Goal: Task Accomplishment & Management: Complete application form

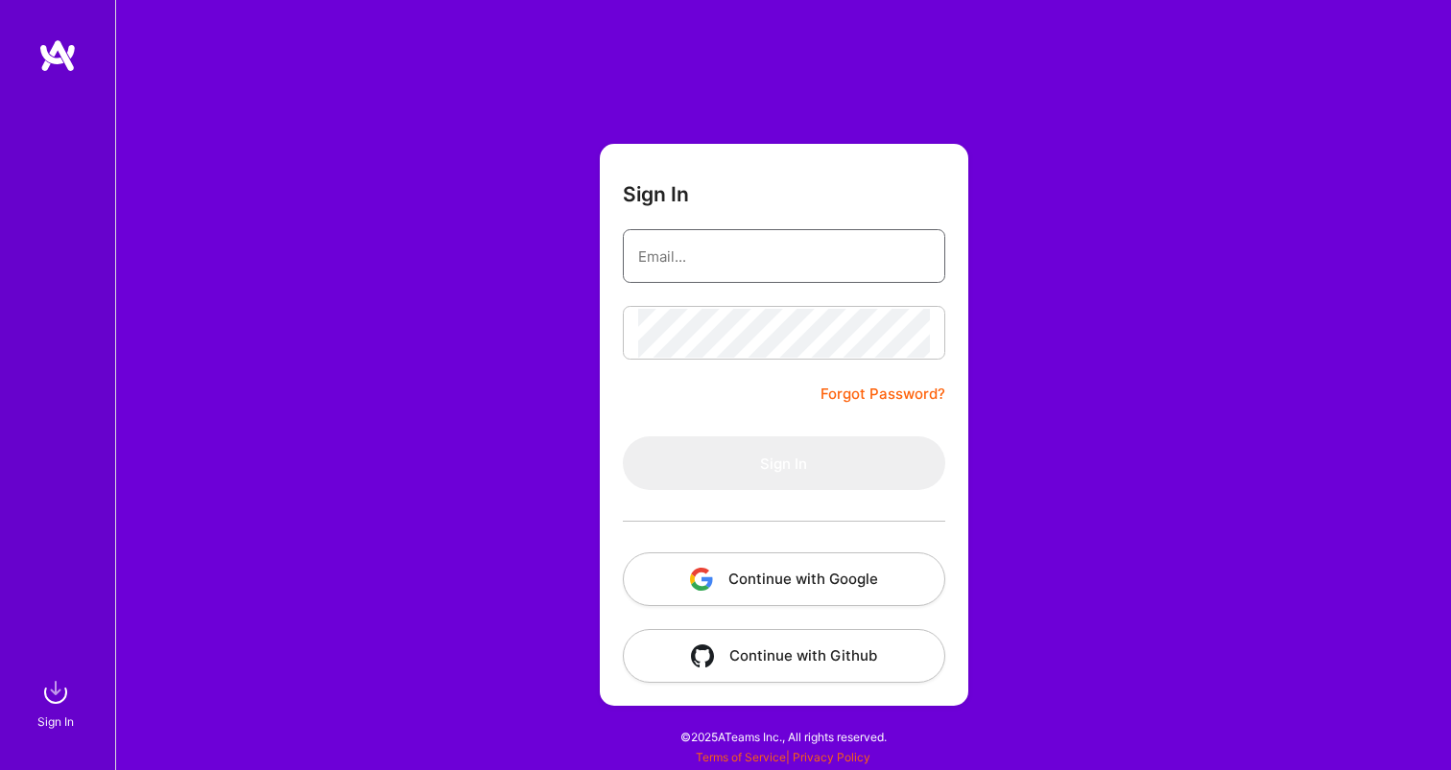
type input "[EMAIL_ADDRESS][DOMAIN_NAME]"
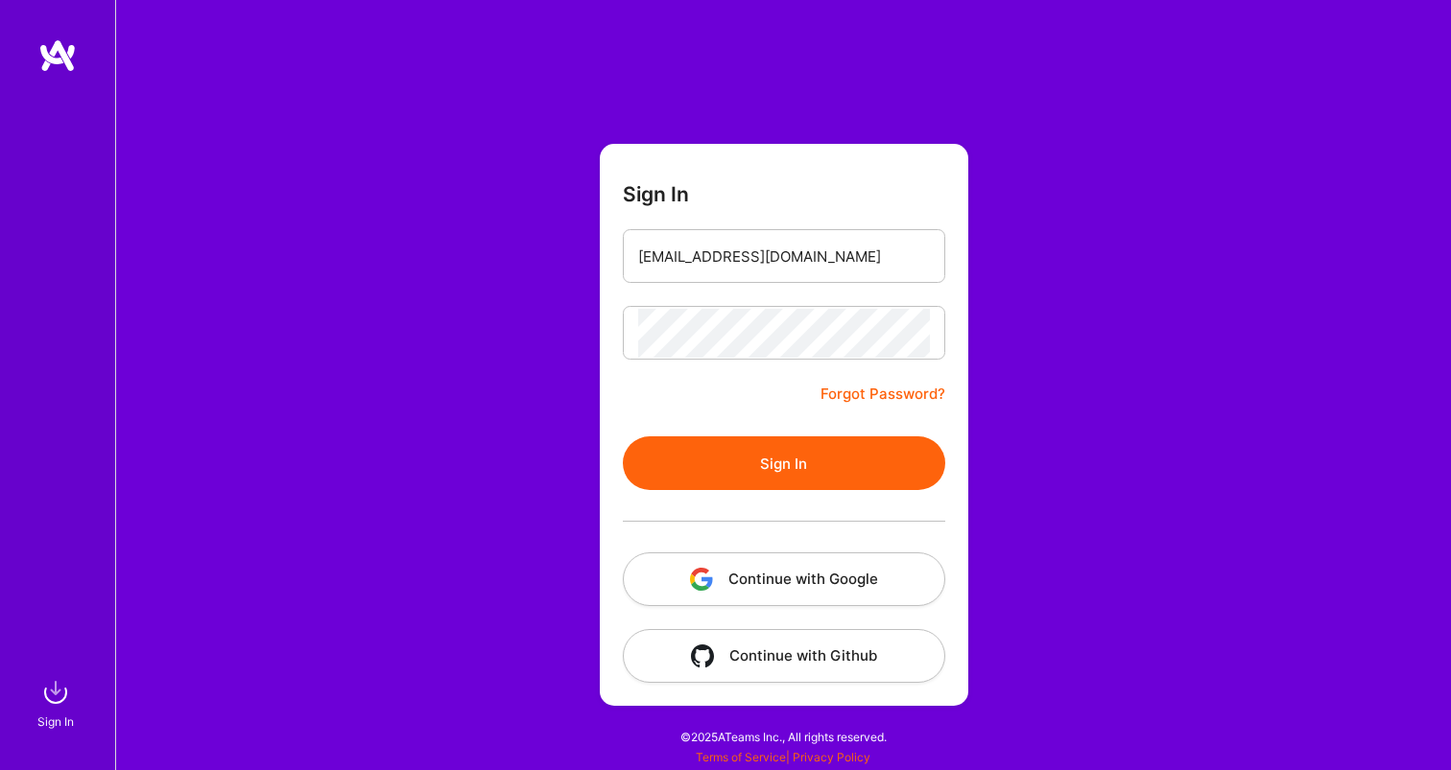
click at [768, 407] on form "Sign In [EMAIL_ADDRESS][DOMAIN_NAME] Forgot Password? Sign In Continue with Goo…" at bounding box center [784, 425] width 368 height 562
click at [775, 479] on button "Sign In" at bounding box center [784, 464] width 322 height 54
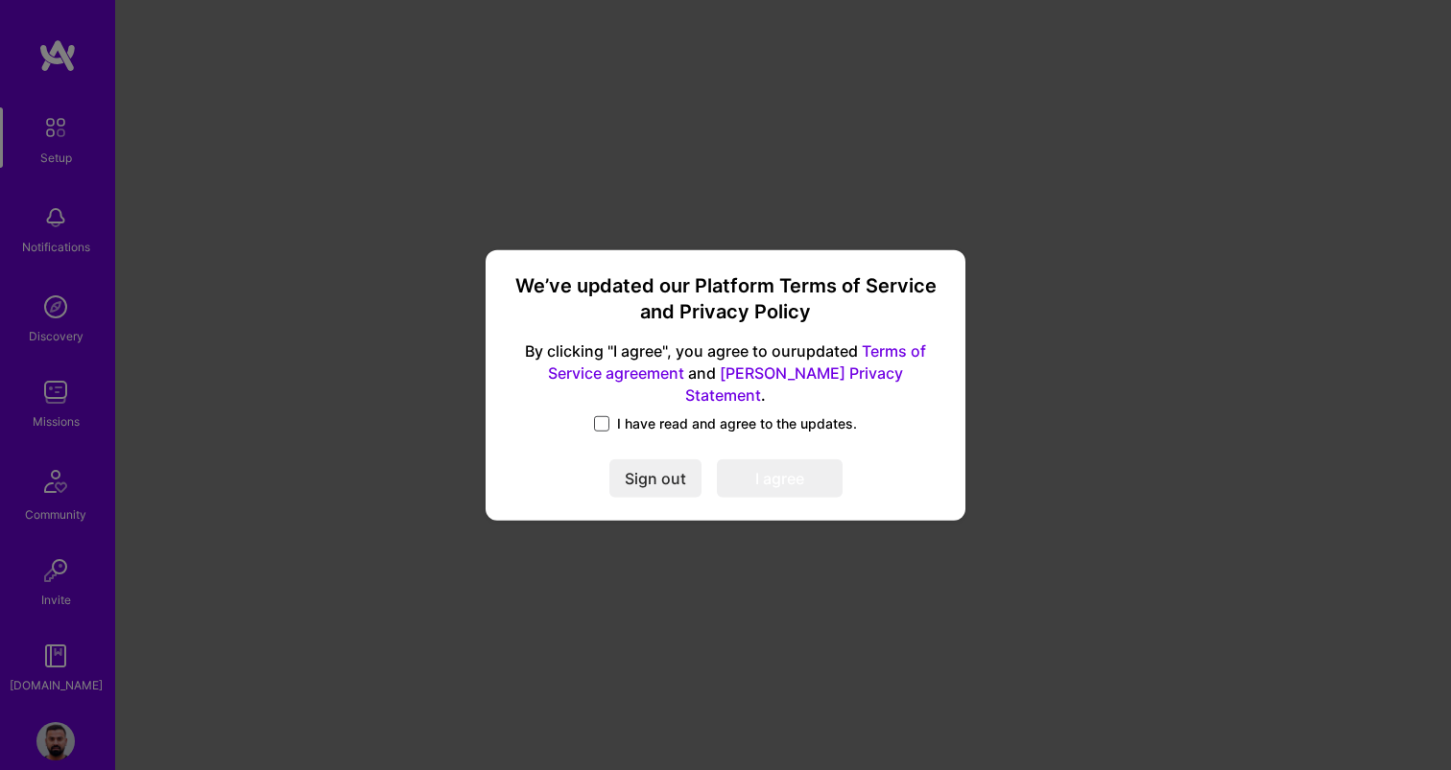
click at [600, 416] on span at bounding box center [601, 423] width 15 height 15
click at [0, 0] on input "I have read and agree to the updates." at bounding box center [0, 0] width 0 height 0
click at [782, 481] on button "I agree" at bounding box center [780, 479] width 126 height 38
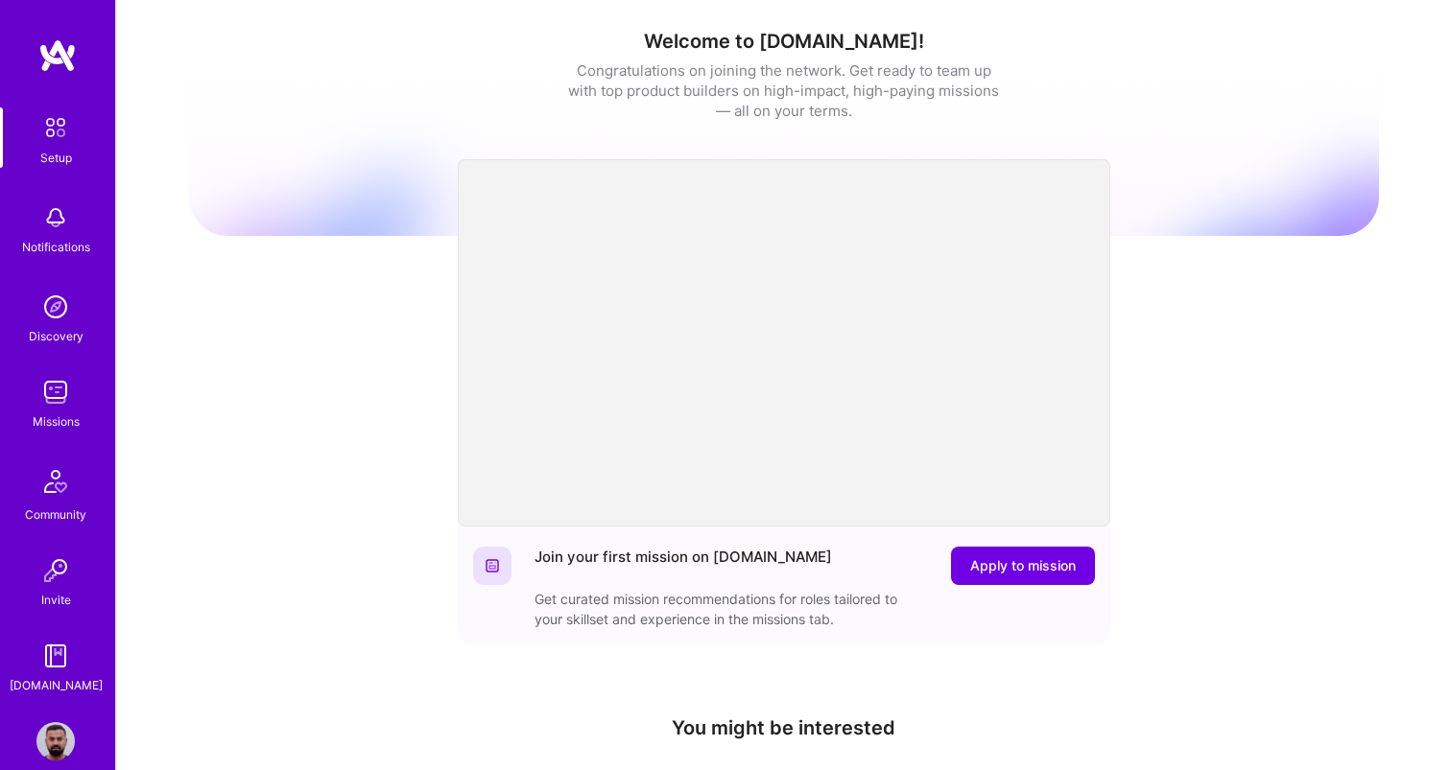
click at [52, 393] on img at bounding box center [55, 392] width 38 height 38
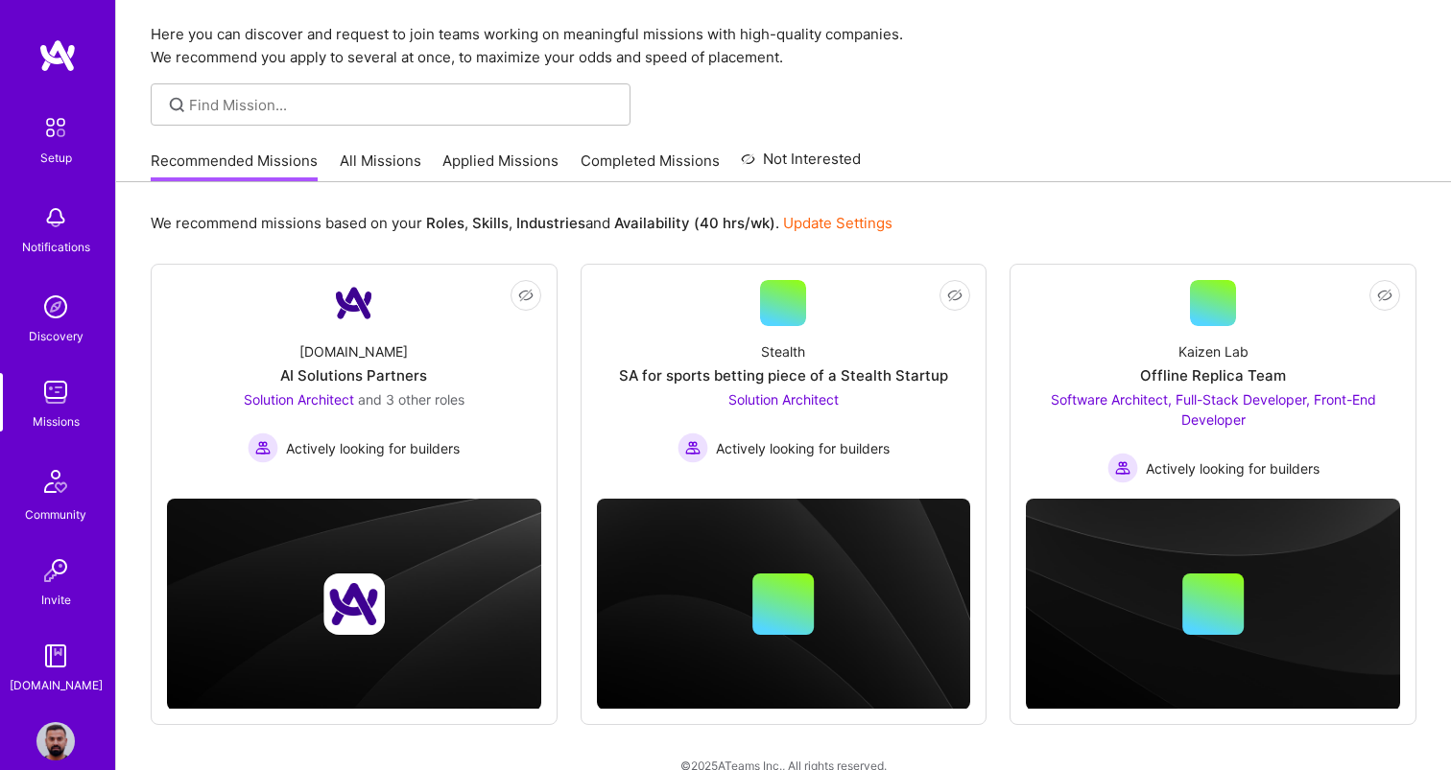
scroll to position [87, 0]
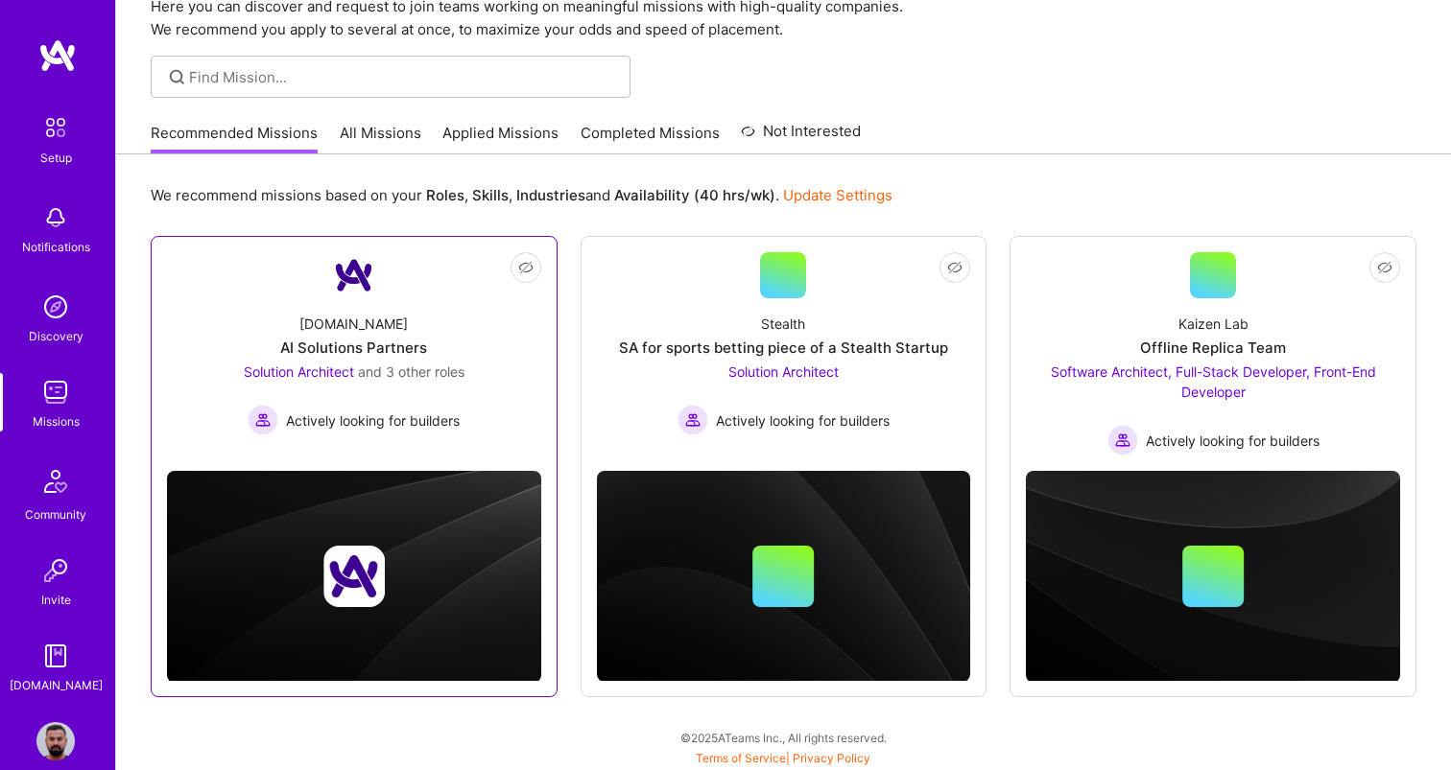
click at [339, 372] on span "Solution Architect" at bounding box center [299, 372] width 110 height 16
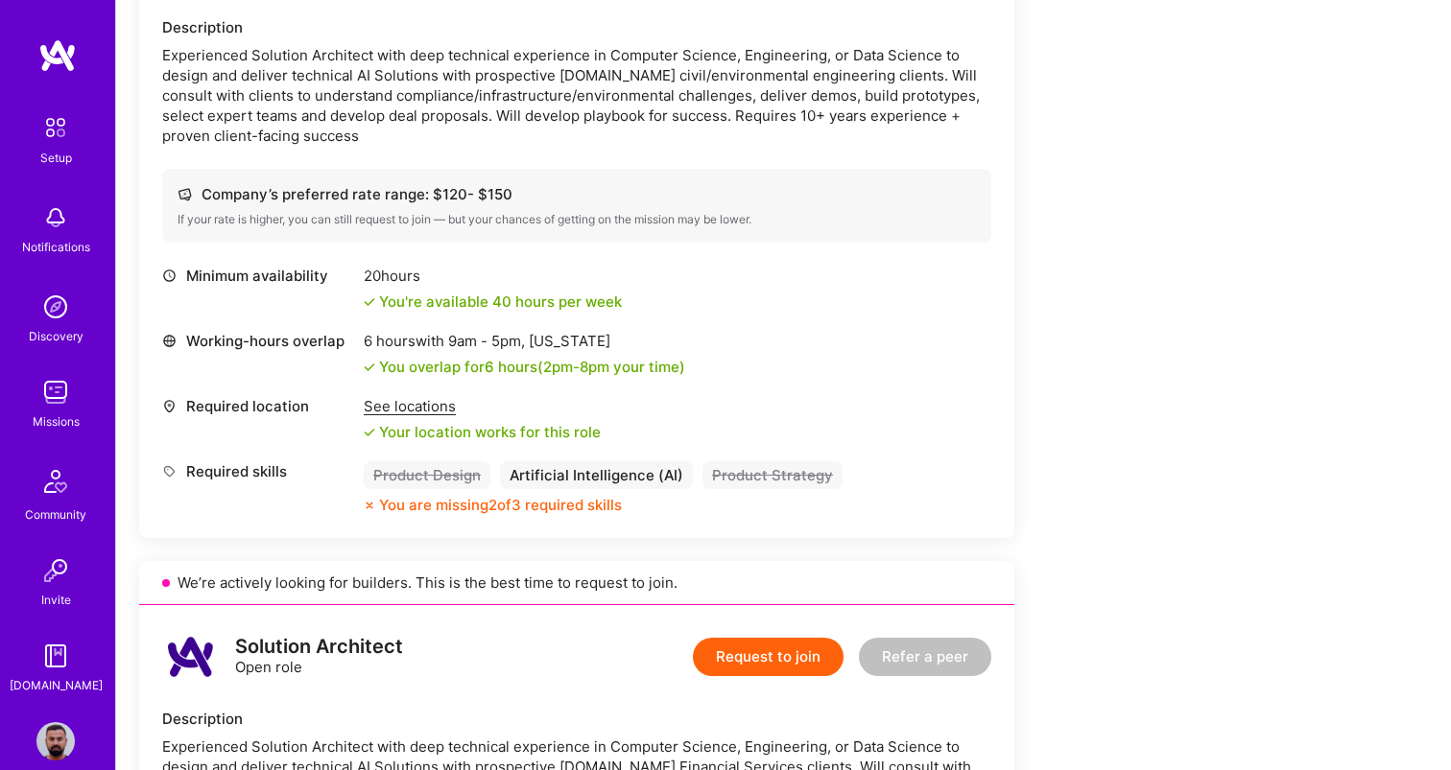
scroll to position [1290, 0]
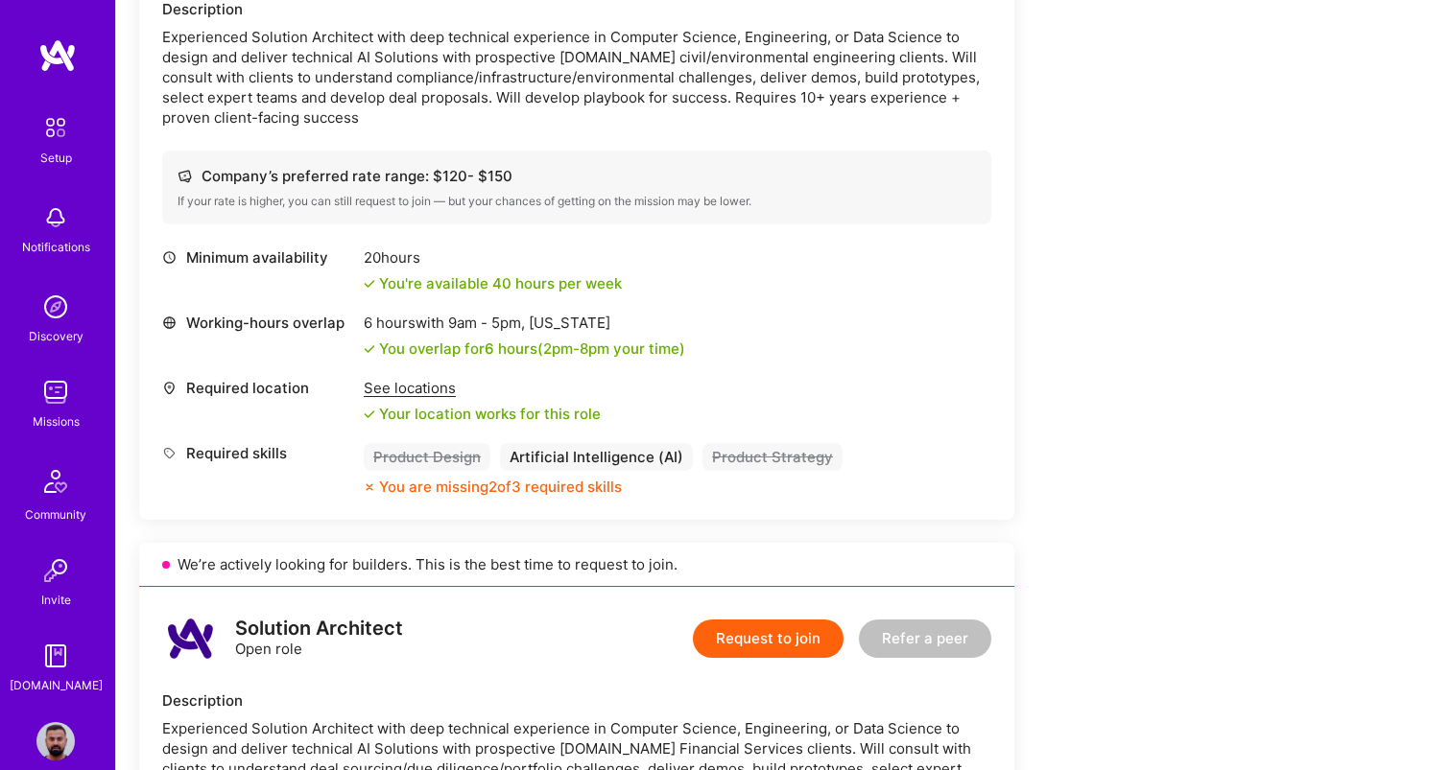
click at [577, 463] on div "Artificial Intelligence (AI)" at bounding box center [596, 457] width 193 height 28
click at [576, 454] on div "Artificial Intelligence (AI)" at bounding box center [596, 457] width 193 height 28
click at [436, 482] on div "You are missing 2 of 3 required skills" at bounding box center [500, 487] width 243 height 20
click at [536, 460] on div "Artificial Intelligence (AI)" at bounding box center [596, 457] width 193 height 28
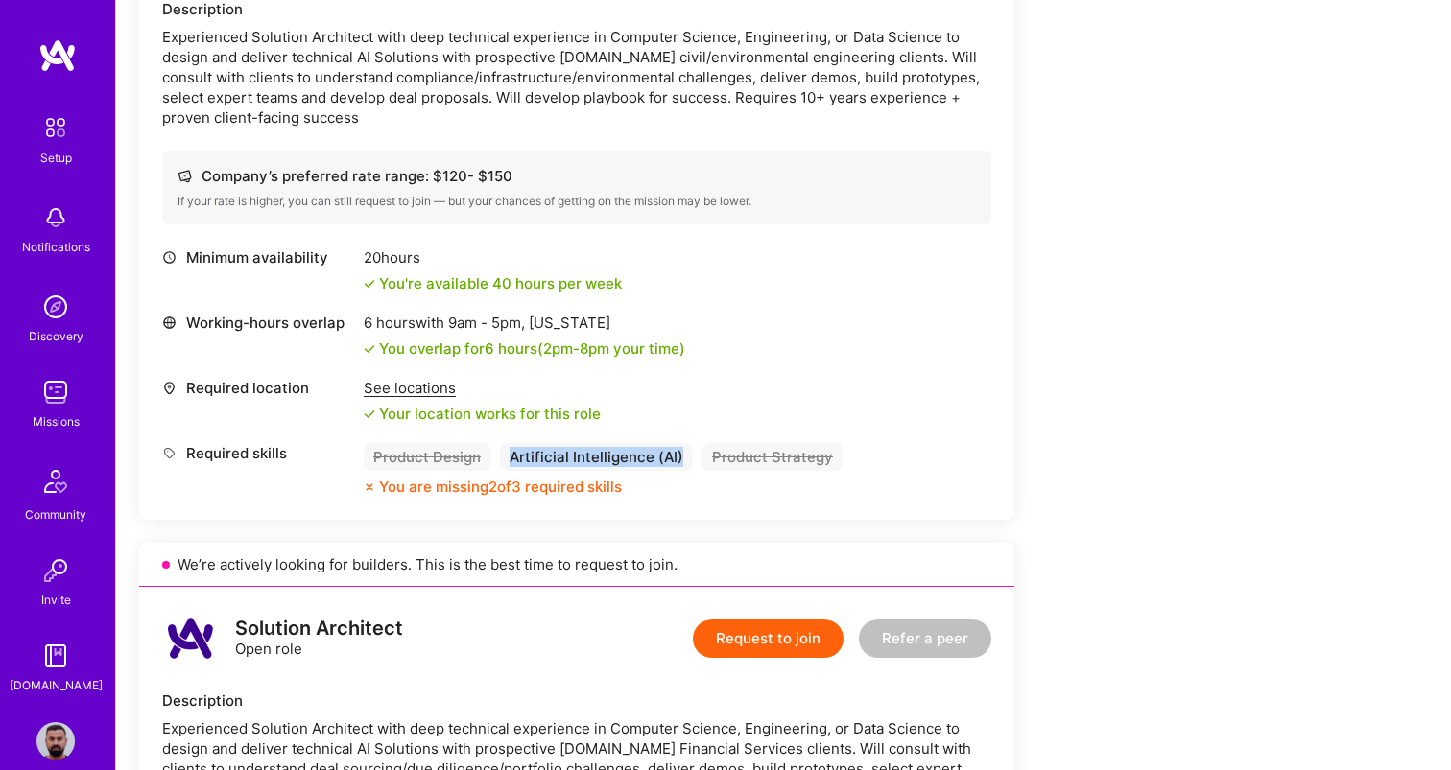
click at [536, 460] on div "Artificial Intelligence (AI)" at bounding box center [596, 457] width 193 height 28
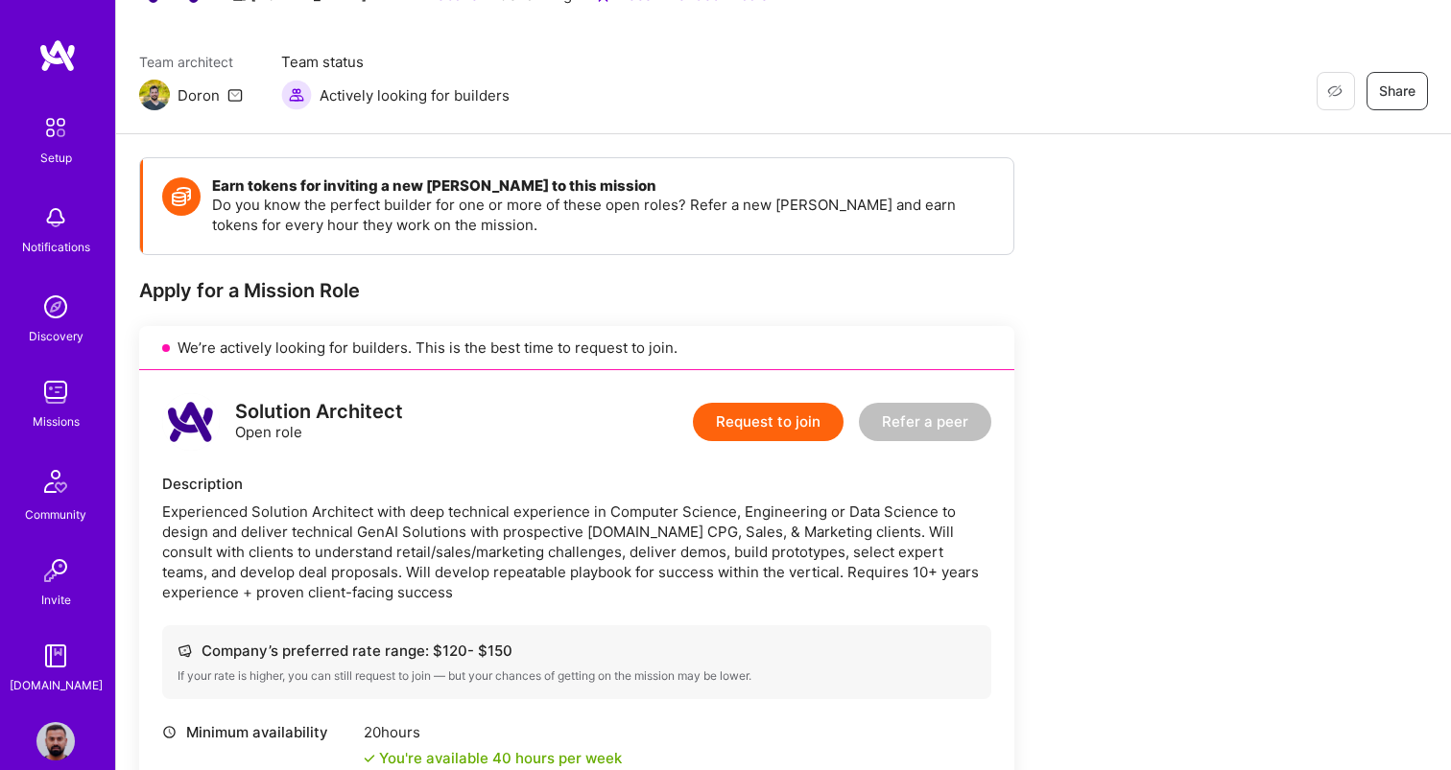
scroll to position [0, 0]
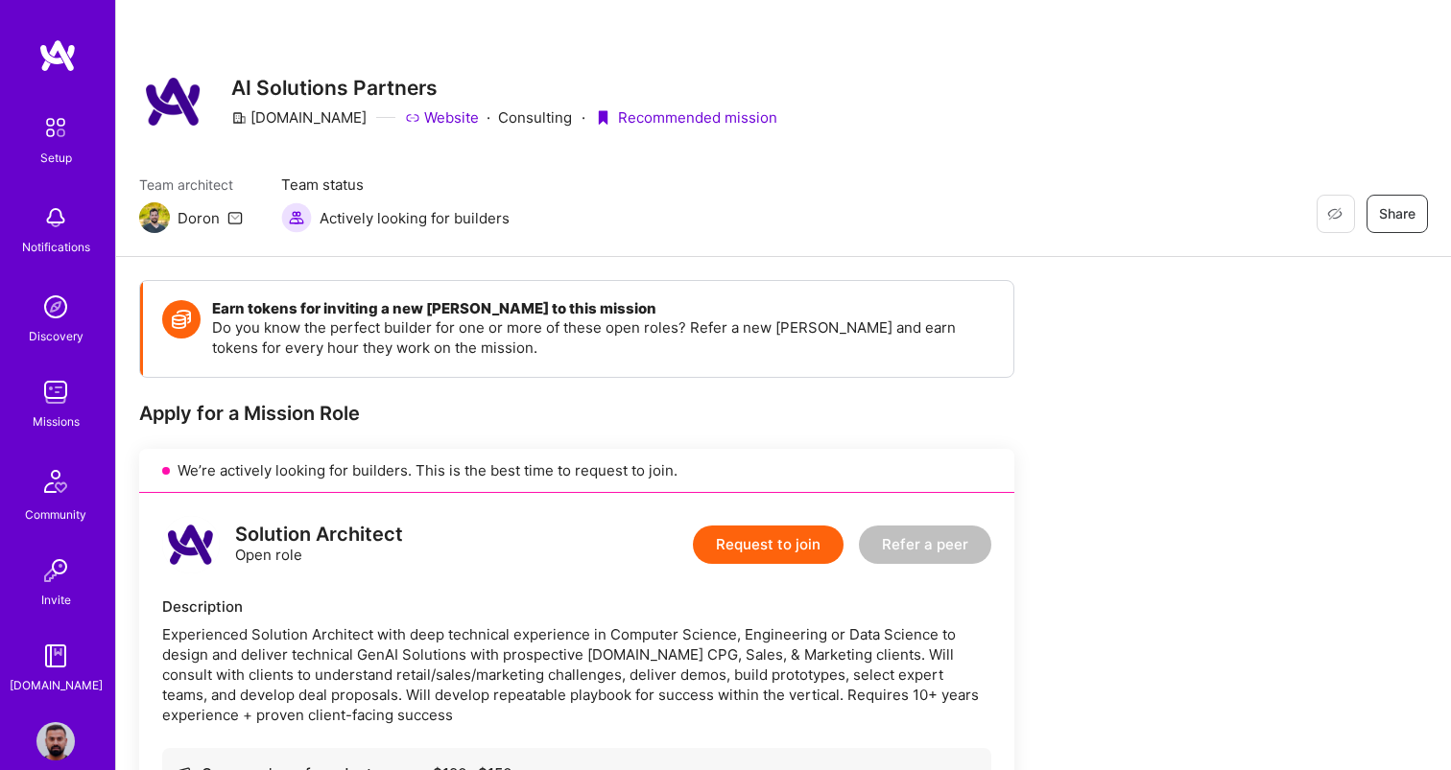
click at [747, 557] on button "Request to join" at bounding box center [768, 545] width 151 height 38
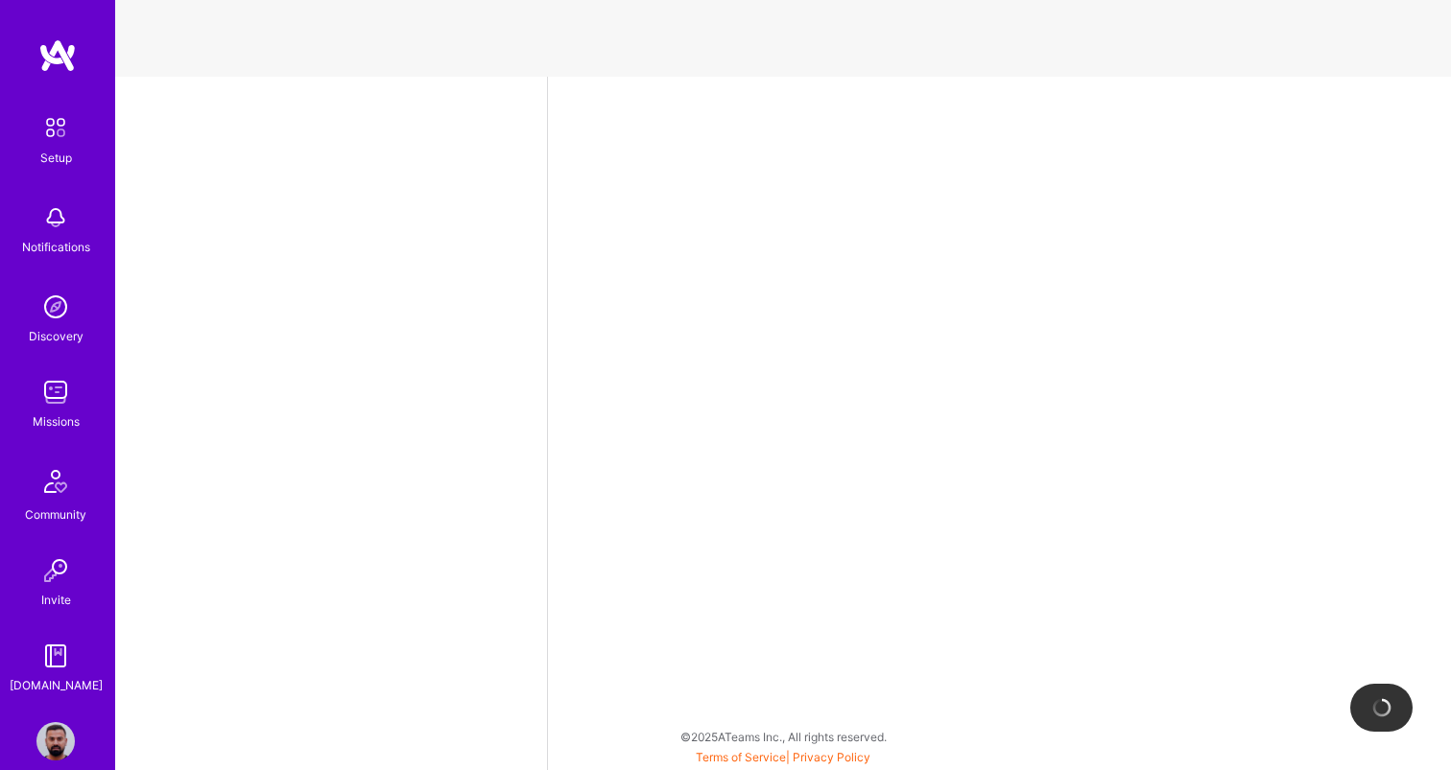
select select "US"
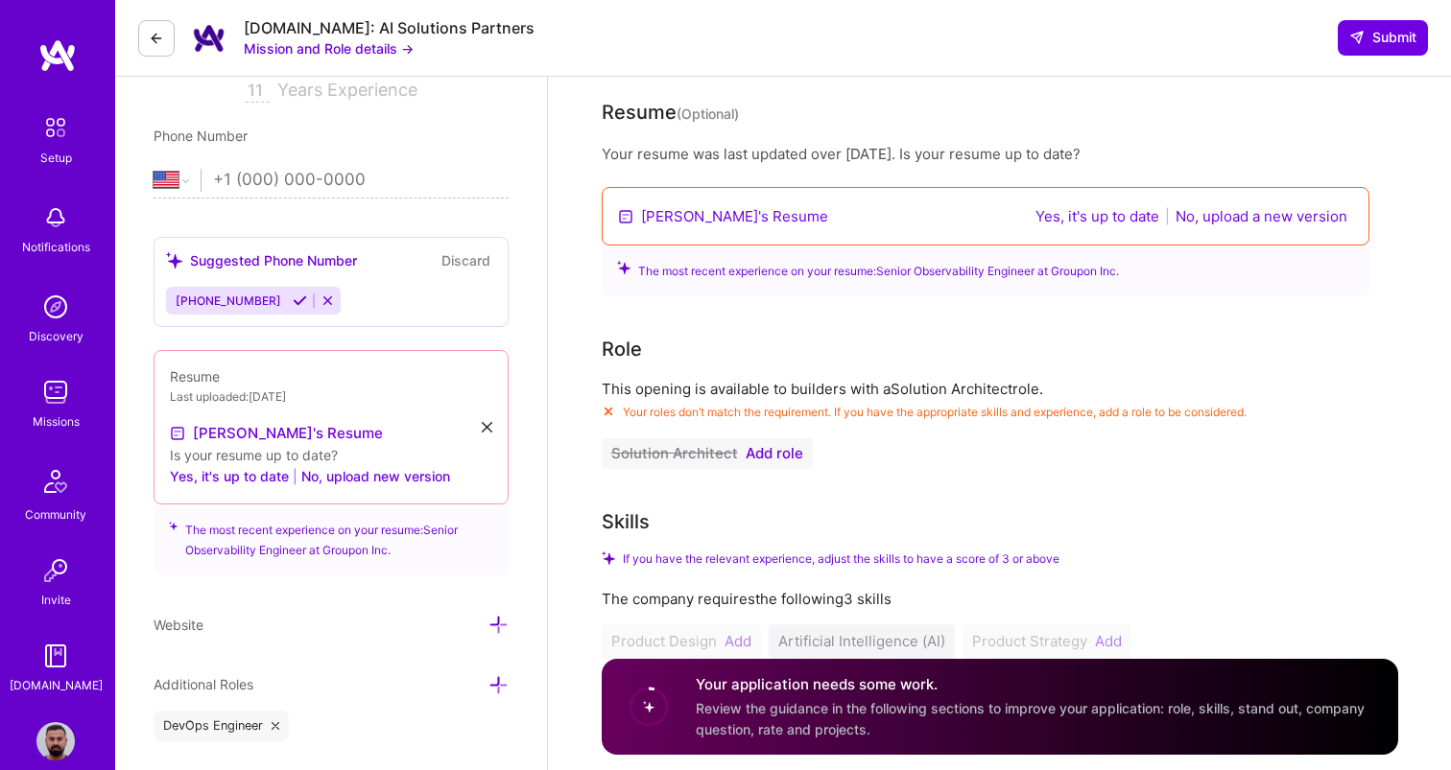
scroll to position [349, 0]
click at [764, 459] on span "Add role" at bounding box center [775, 452] width 58 height 15
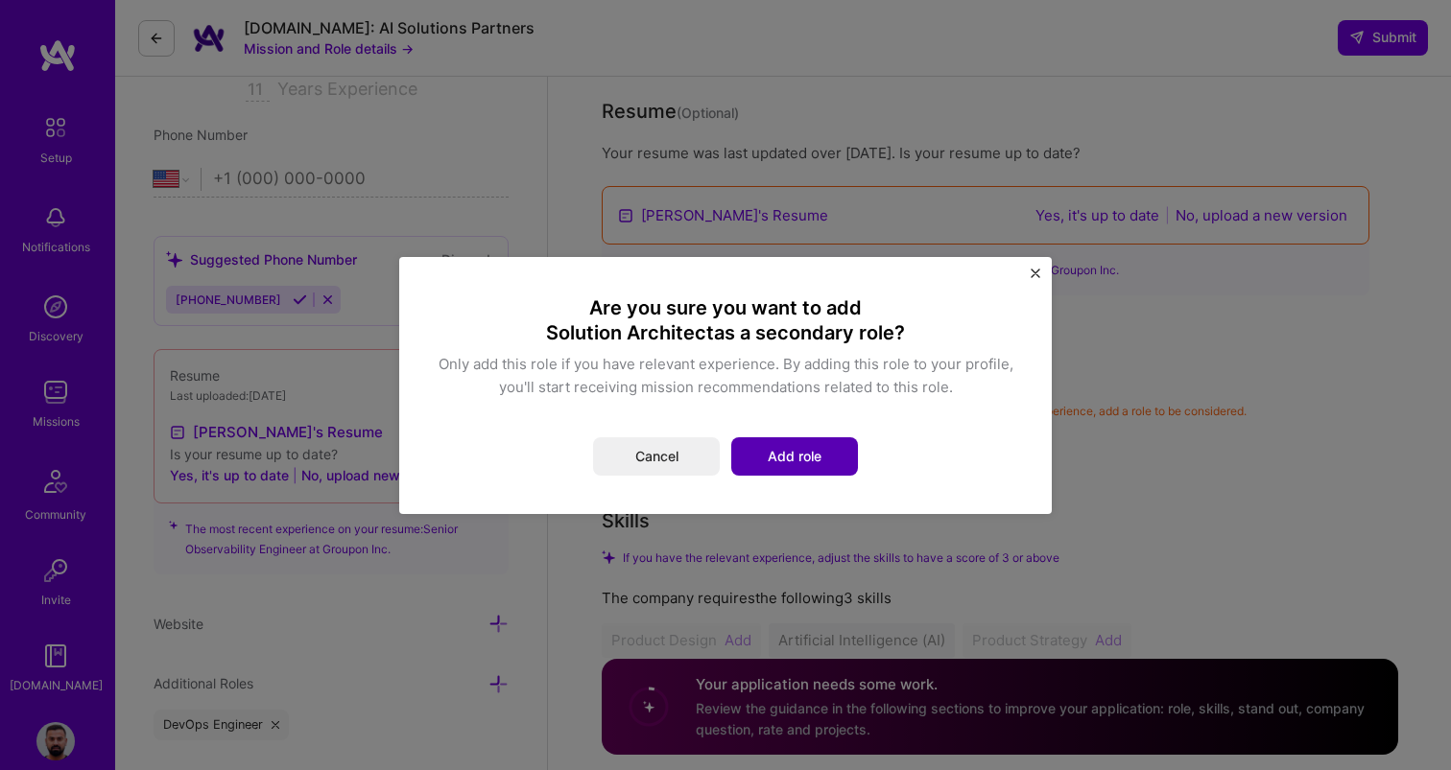
click at [792, 444] on button "Add role" at bounding box center [794, 457] width 127 height 38
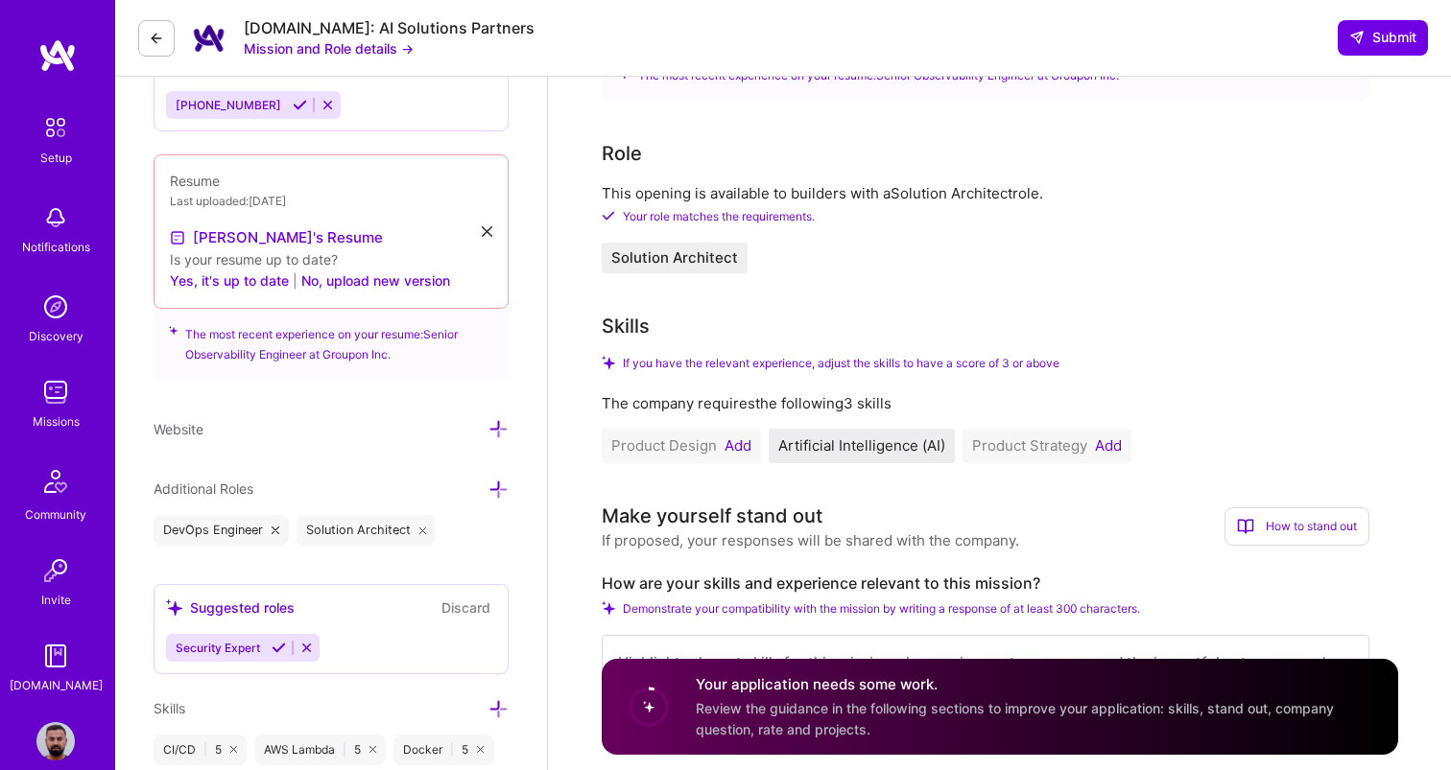
scroll to position [674, 0]
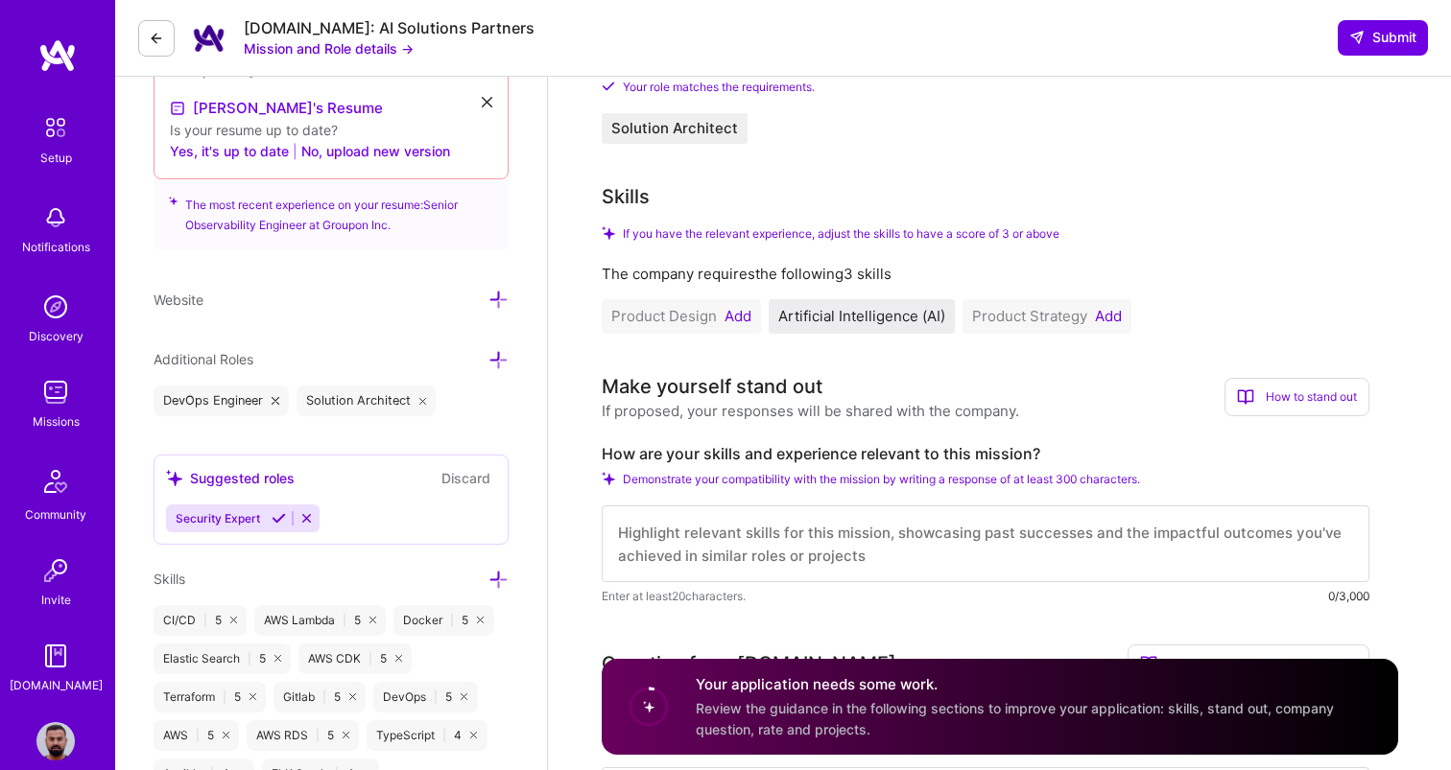
click at [743, 314] on button "Add" at bounding box center [737, 316] width 27 height 15
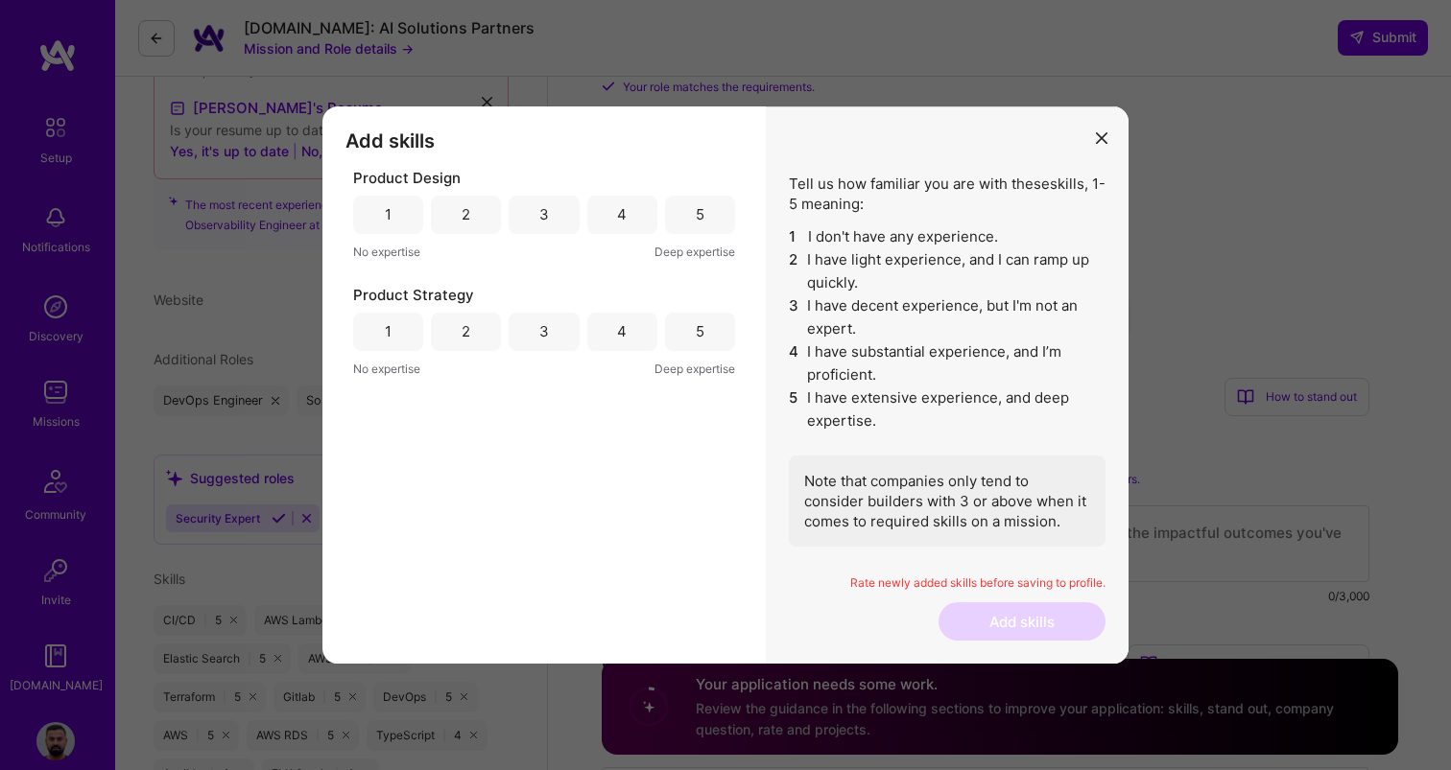
click at [614, 220] on div "4" at bounding box center [622, 215] width 70 height 38
click at [598, 335] on div "4" at bounding box center [622, 332] width 70 height 38
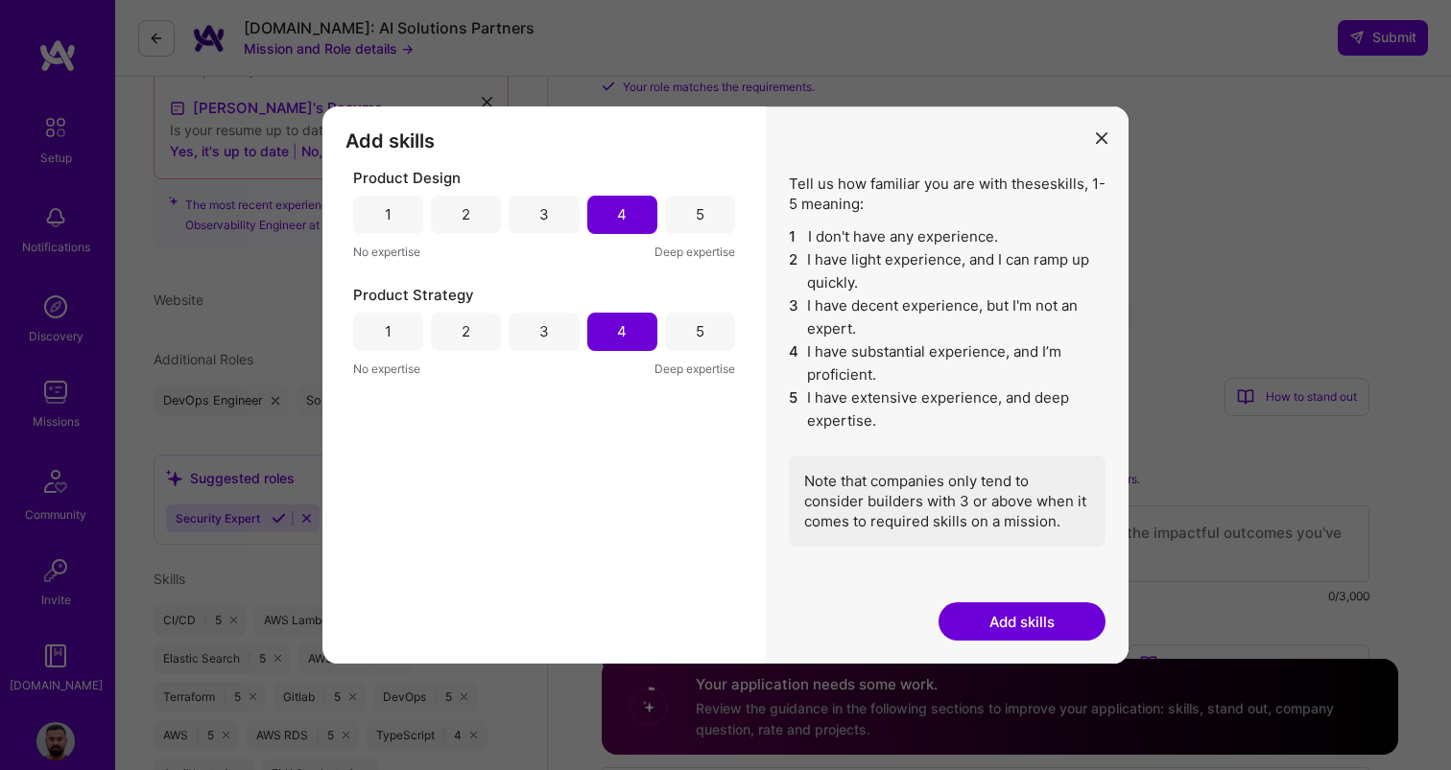
click at [1006, 617] on button "Add skills" at bounding box center [1021, 622] width 167 height 38
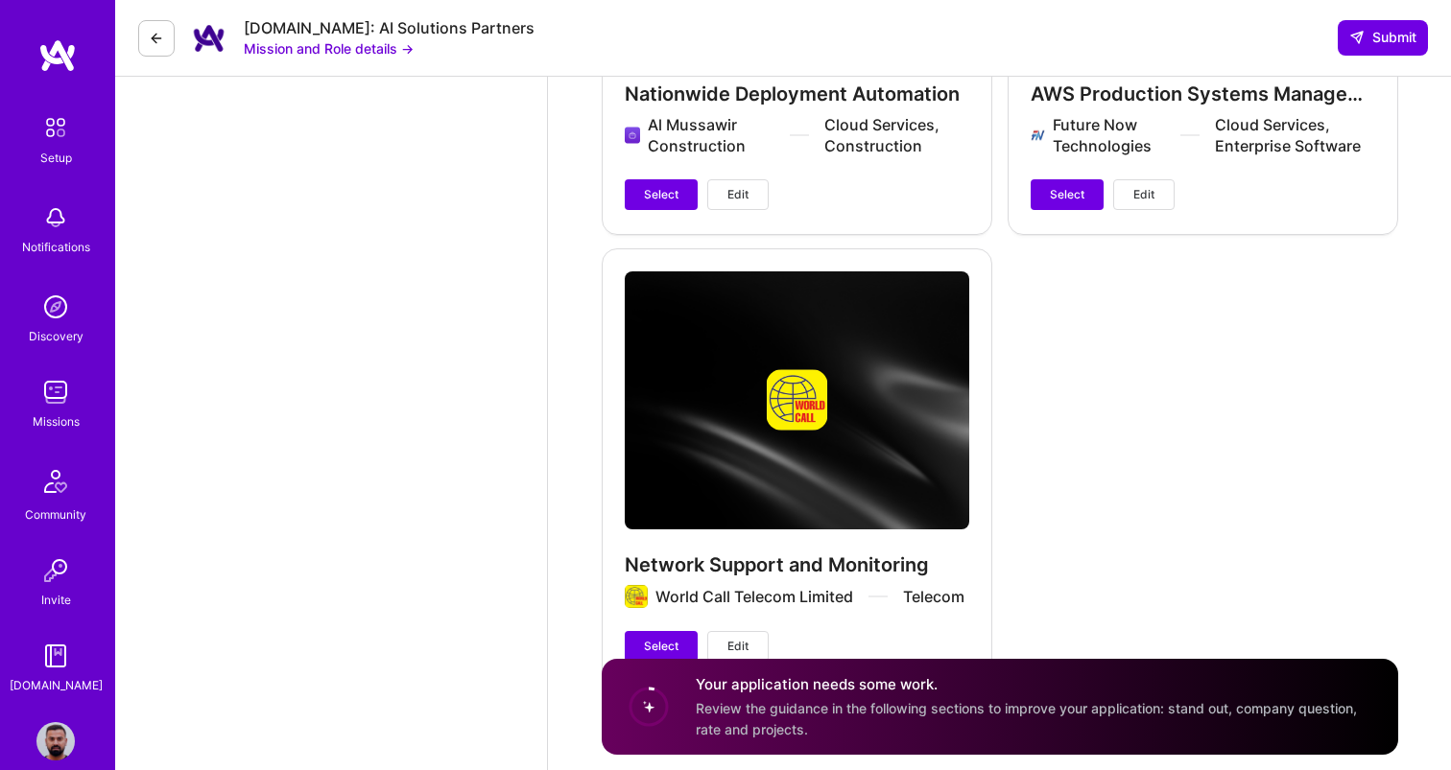
scroll to position [5025, 0]
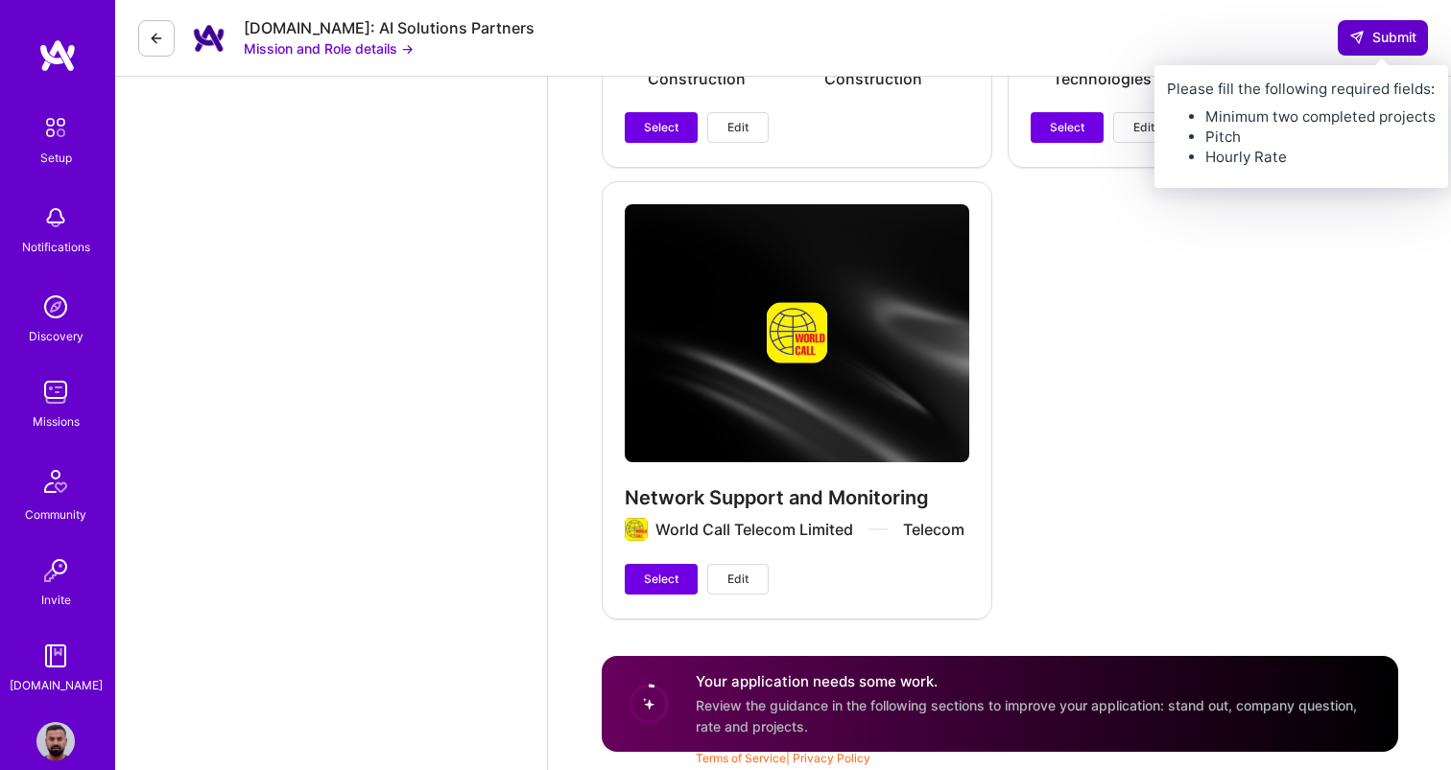
click at [1394, 41] on span "Submit" at bounding box center [1382, 37] width 67 height 19
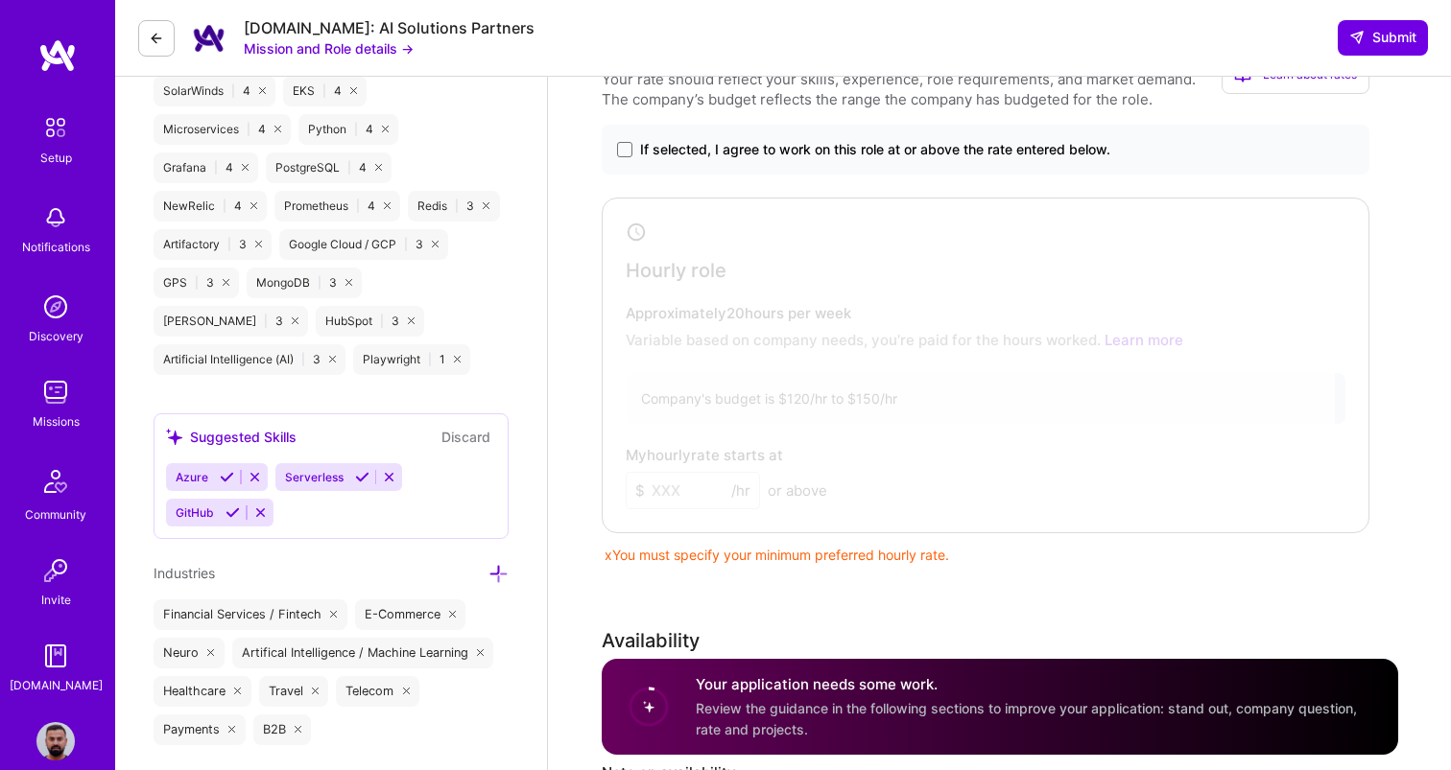
scroll to position [1509, 0]
click at [760, 489] on div at bounding box center [970, 362] width 727 height 317
click at [662, 493] on div at bounding box center [970, 362] width 727 height 317
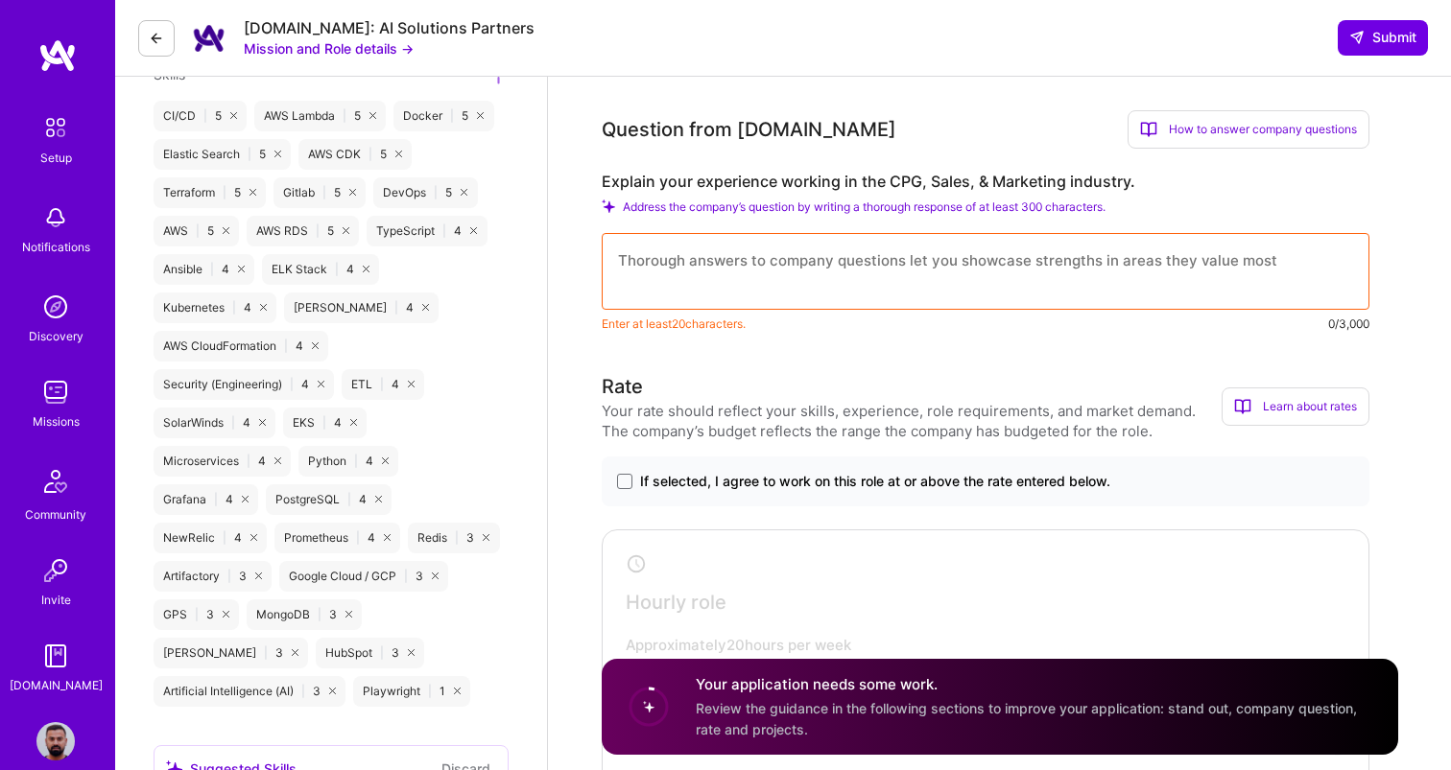
scroll to position [1108, 0]
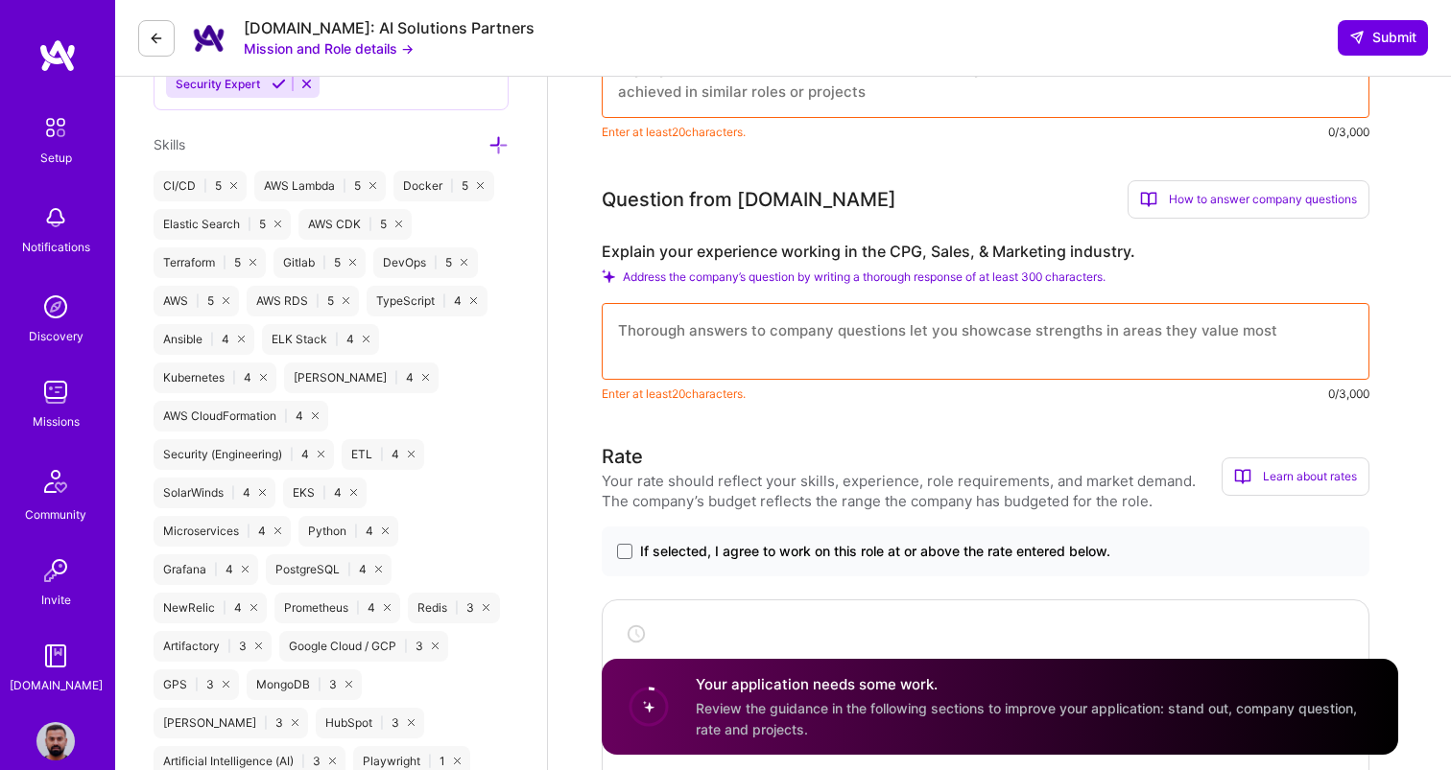
click at [694, 341] on textarea at bounding box center [986, 341] width 768 height 77
click at [815, 348] on textarea at bounding box center [986, 341] width 768 height 77
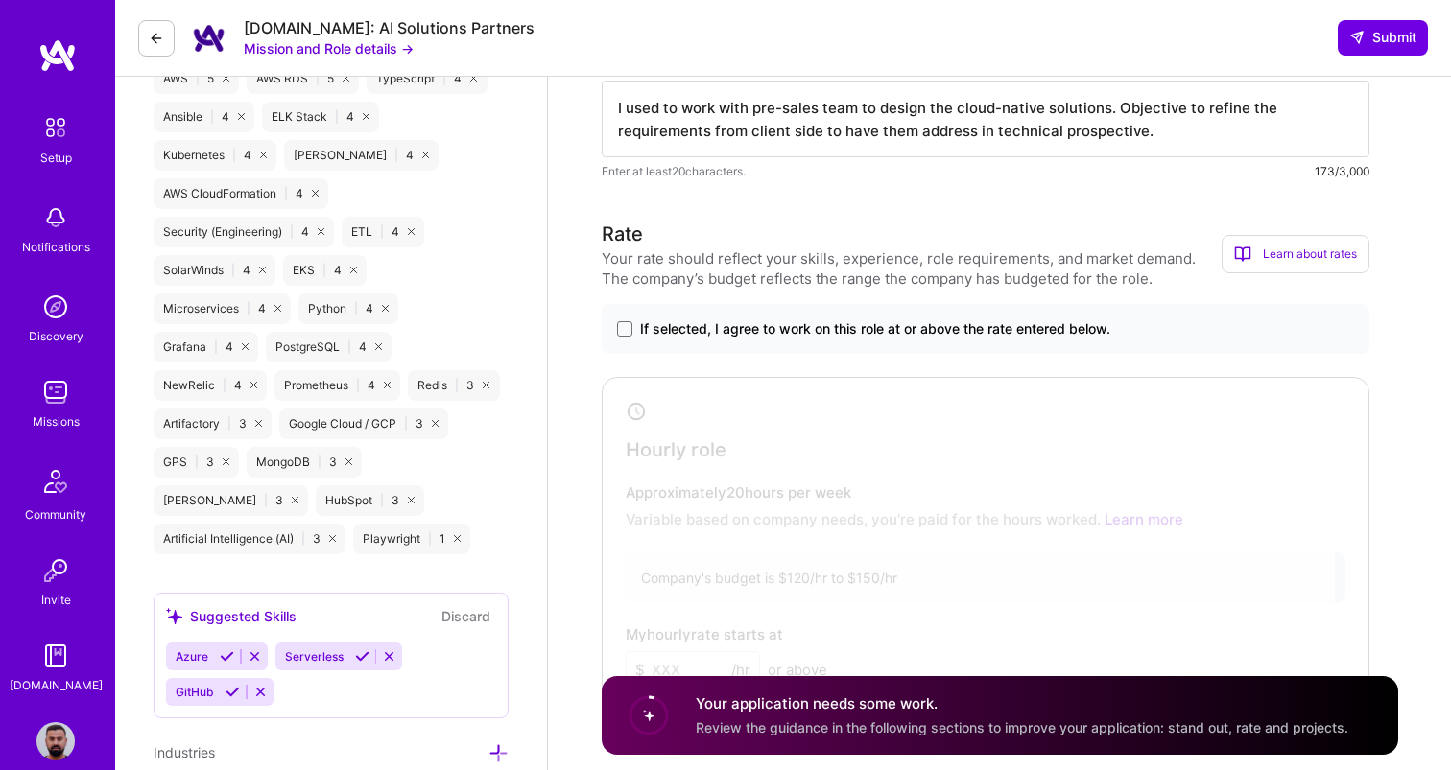
scroll to position [1341, 0]
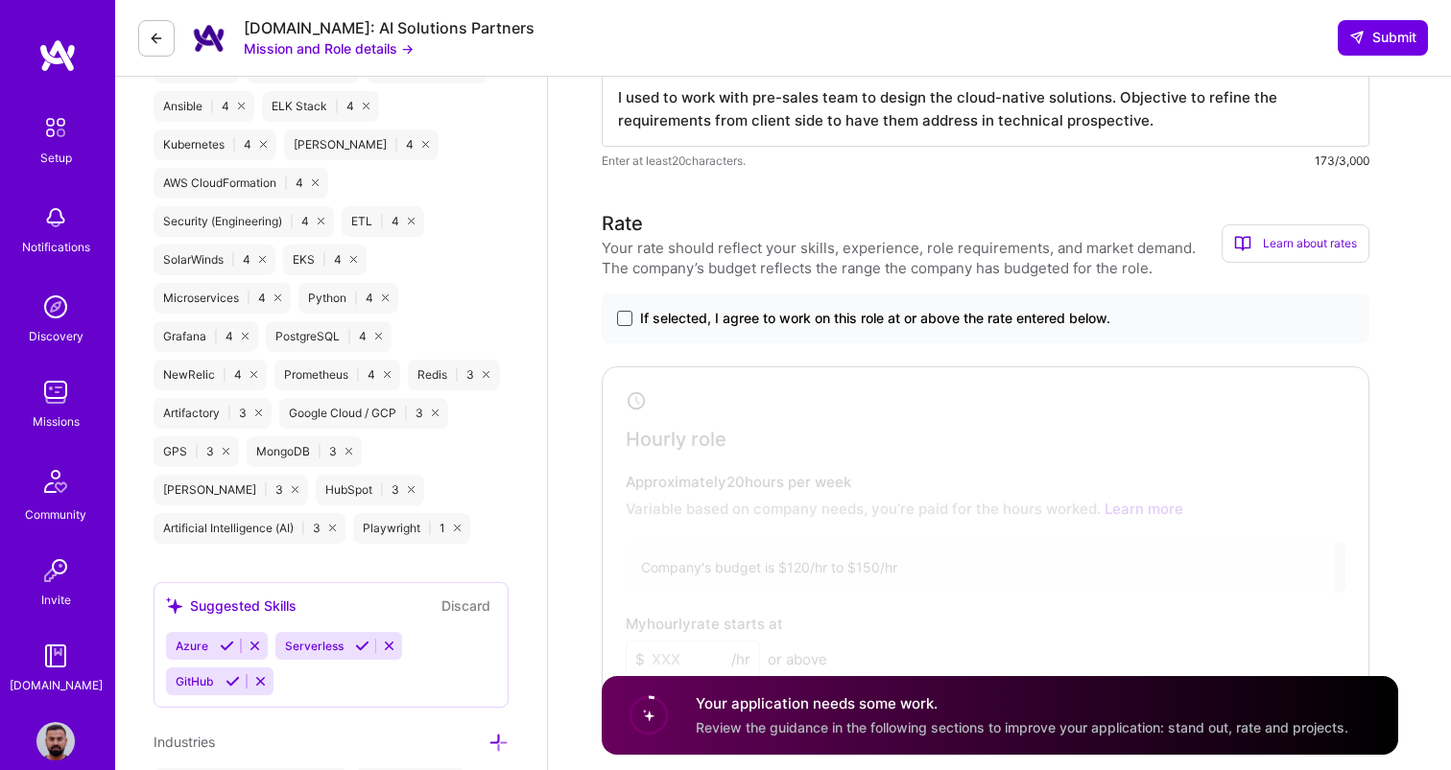
type textarea "I used to work with pre-sales team to design the cloud-native solutions. Object…"
click at [626, 319] on span at bounding box center [624, 318] width 15 height 15
click at [0, 0] on input "If selected, I agree to work on this role at or above the rate entered below." at bounding box center [0, 0] width 0 height 0
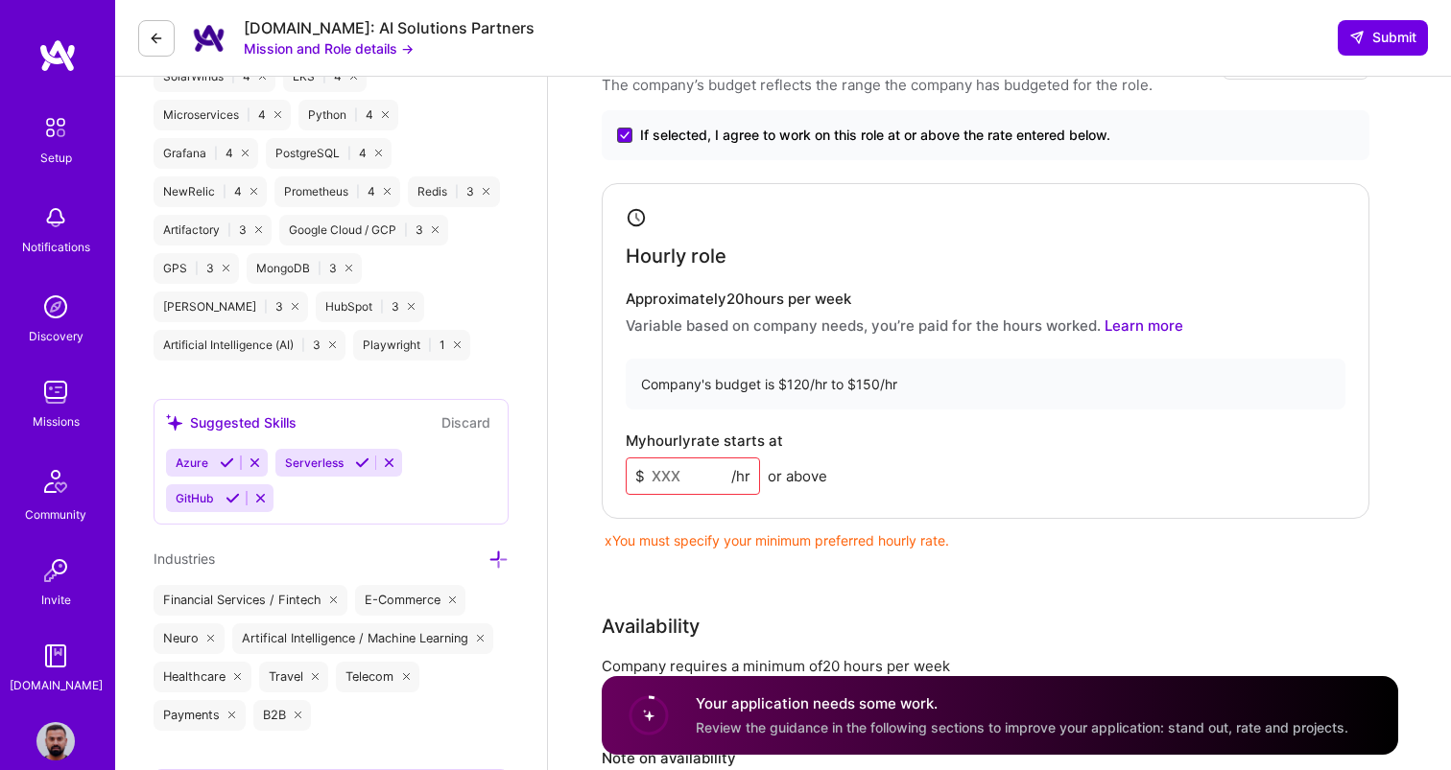
scroll to position [1549, 0]
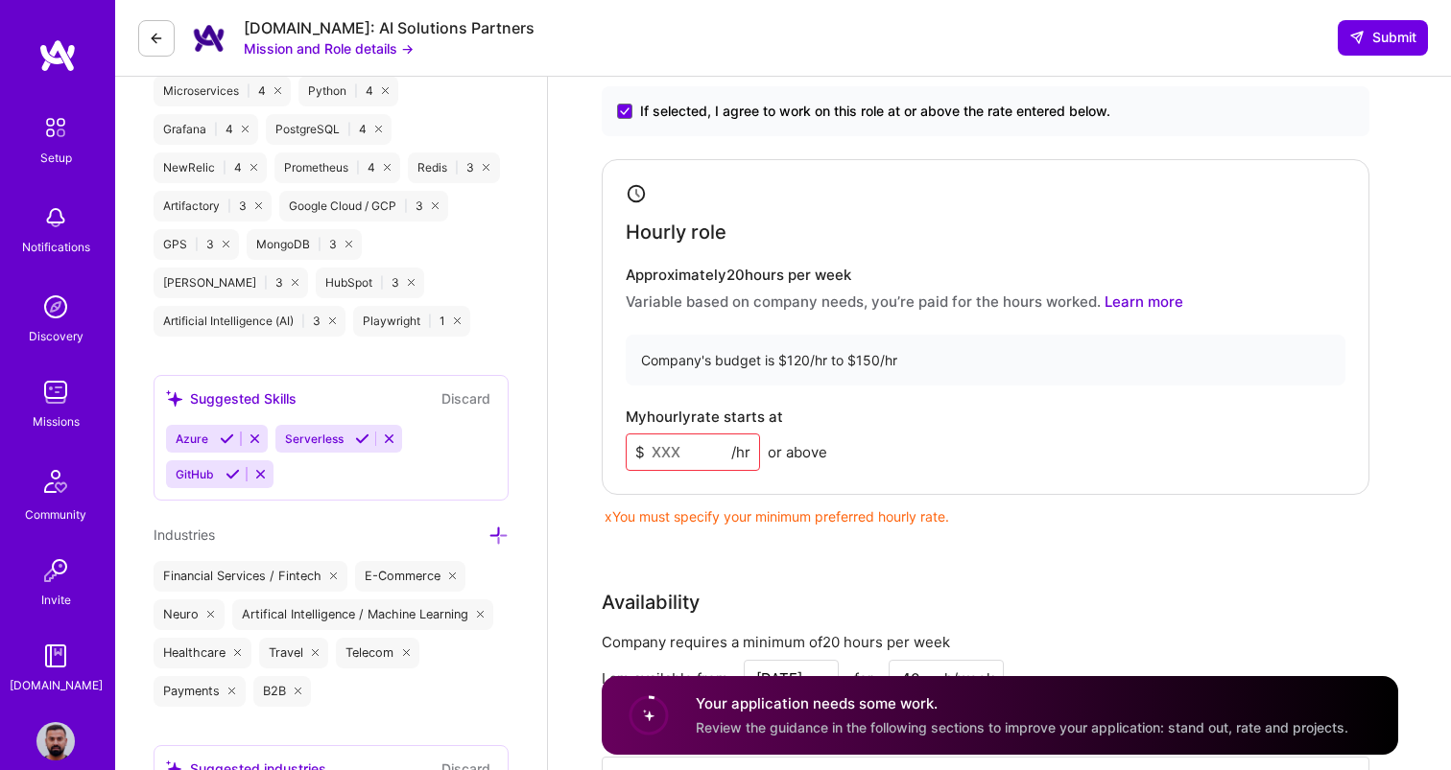
click at [689, 453] on input at bounding box center [693, 452] width 134 height 37
click at [686, 452] on input at bounding box center [693, 452] width 134 height 37
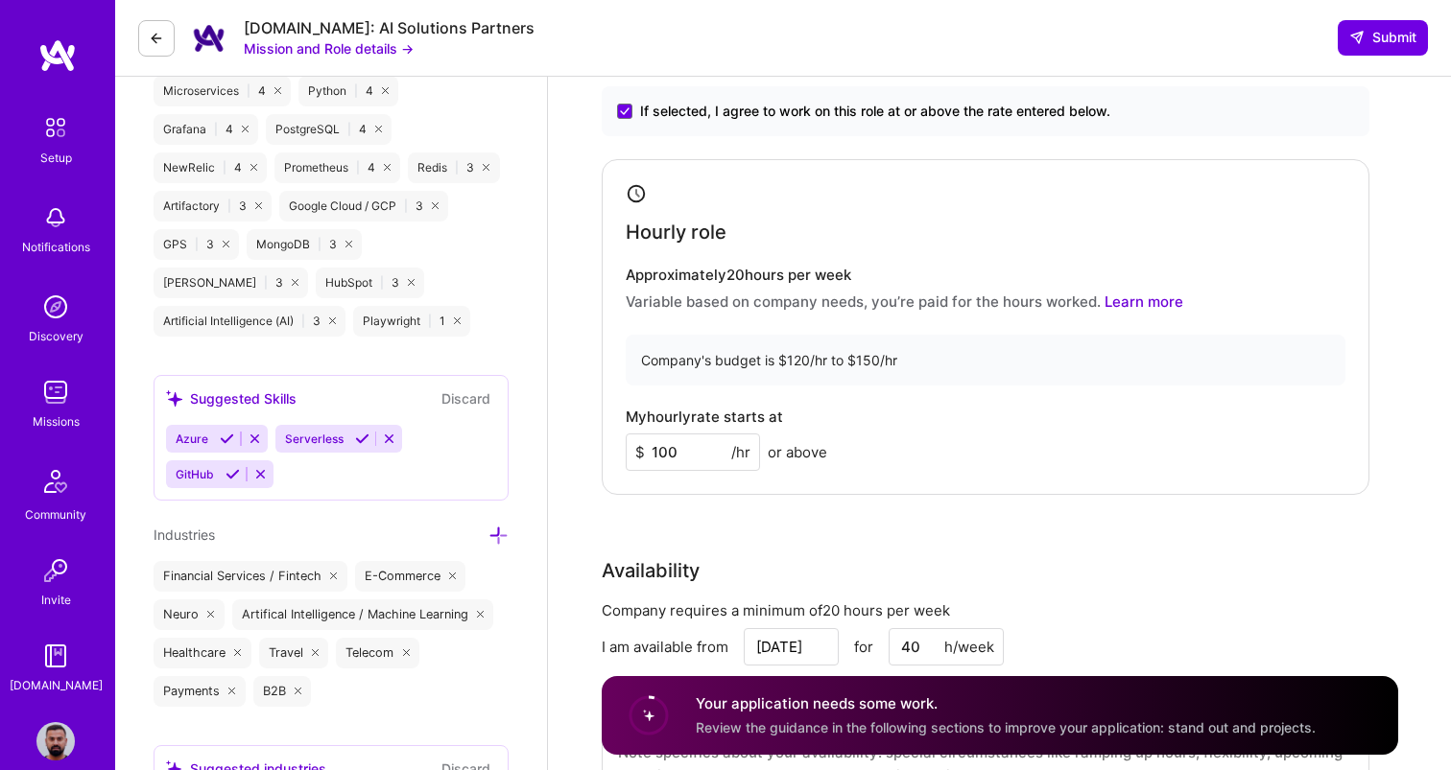
type input "100"
click at [736, 486] on div "Hourly role Approximately 20 hours per week Variable based on company needs, yo…" at bounding box center [986, 327] width 768 height 336
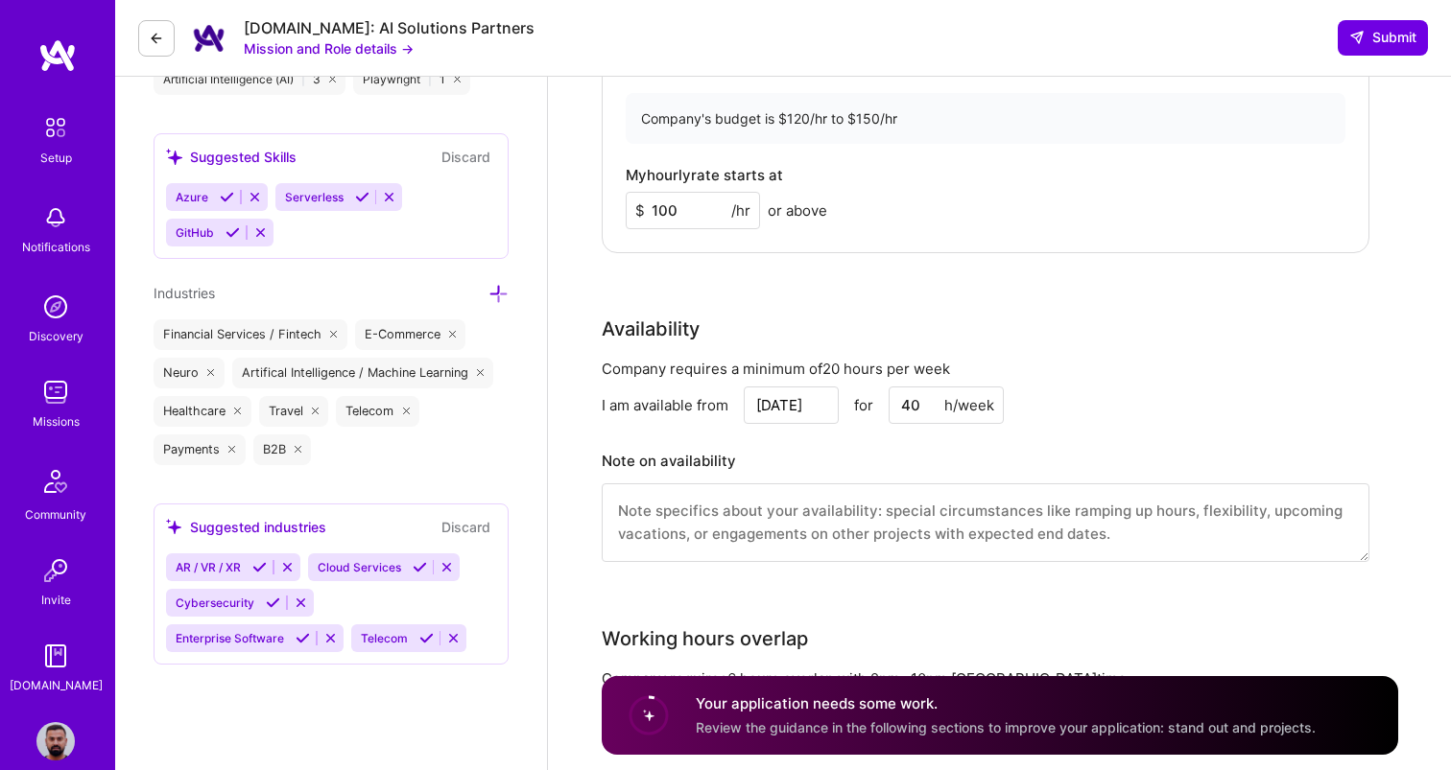
scroll to position [1826, 0]
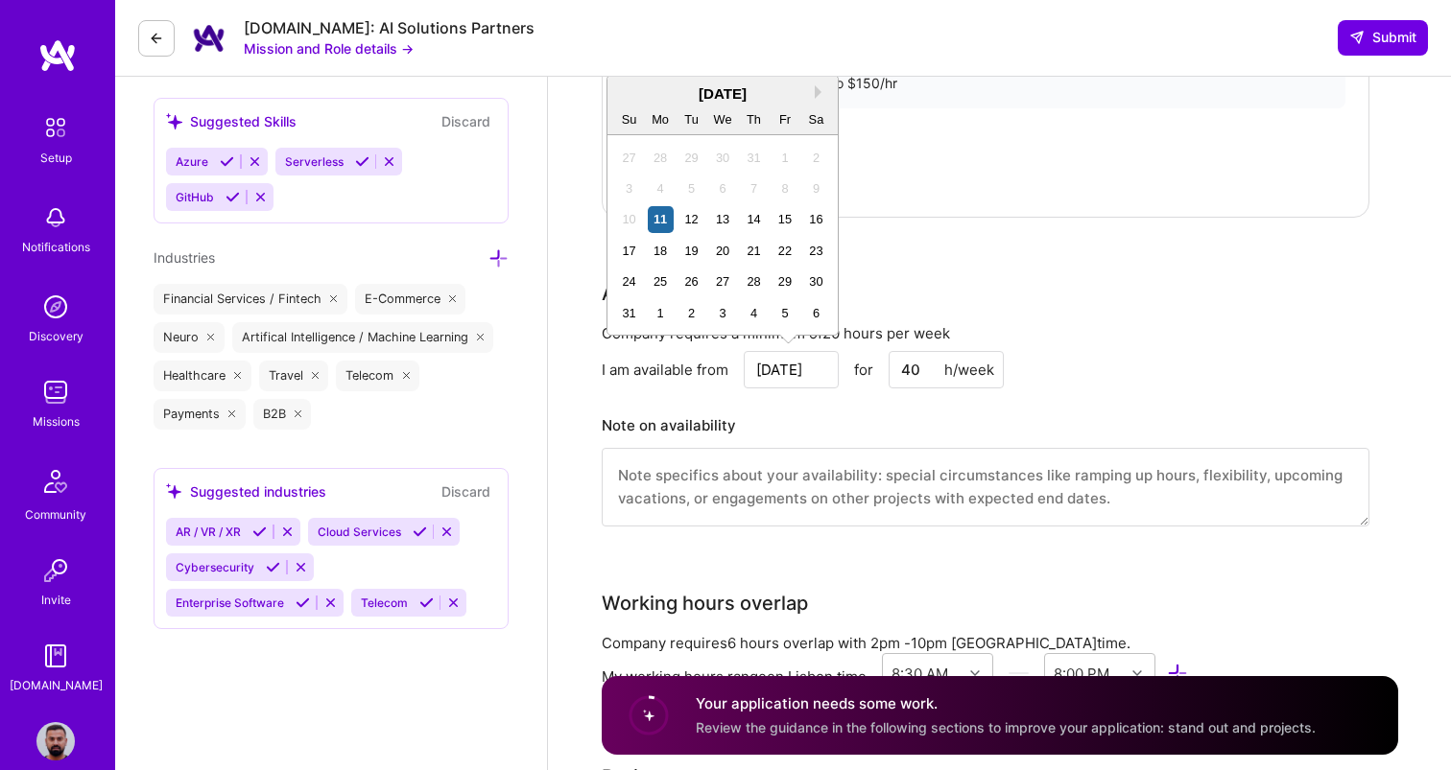
click at [793, 369] on input "[DATE]" at bounding box center [791, 369] width 95 height 37
click at [813, 92] on div "[DATE]" at bounding box center [722, 93] width 230 height 20
click at [824, 92] on button "Next Month" at bounding box center [821, 91] width 13 height 13
drag, startPoint x: 655, startPoint y: 221, endPoint x: 667, endPoint y: 154, distance: 68.1
click at [667, 154] on div "31 1 2 3 4 5 6 7 8 9 10 11 12 13 14 15 16 17 18 19 20 21 22 23 24 25 26 27 28 2…" at bounding box center [722, 219] width 218 height 155
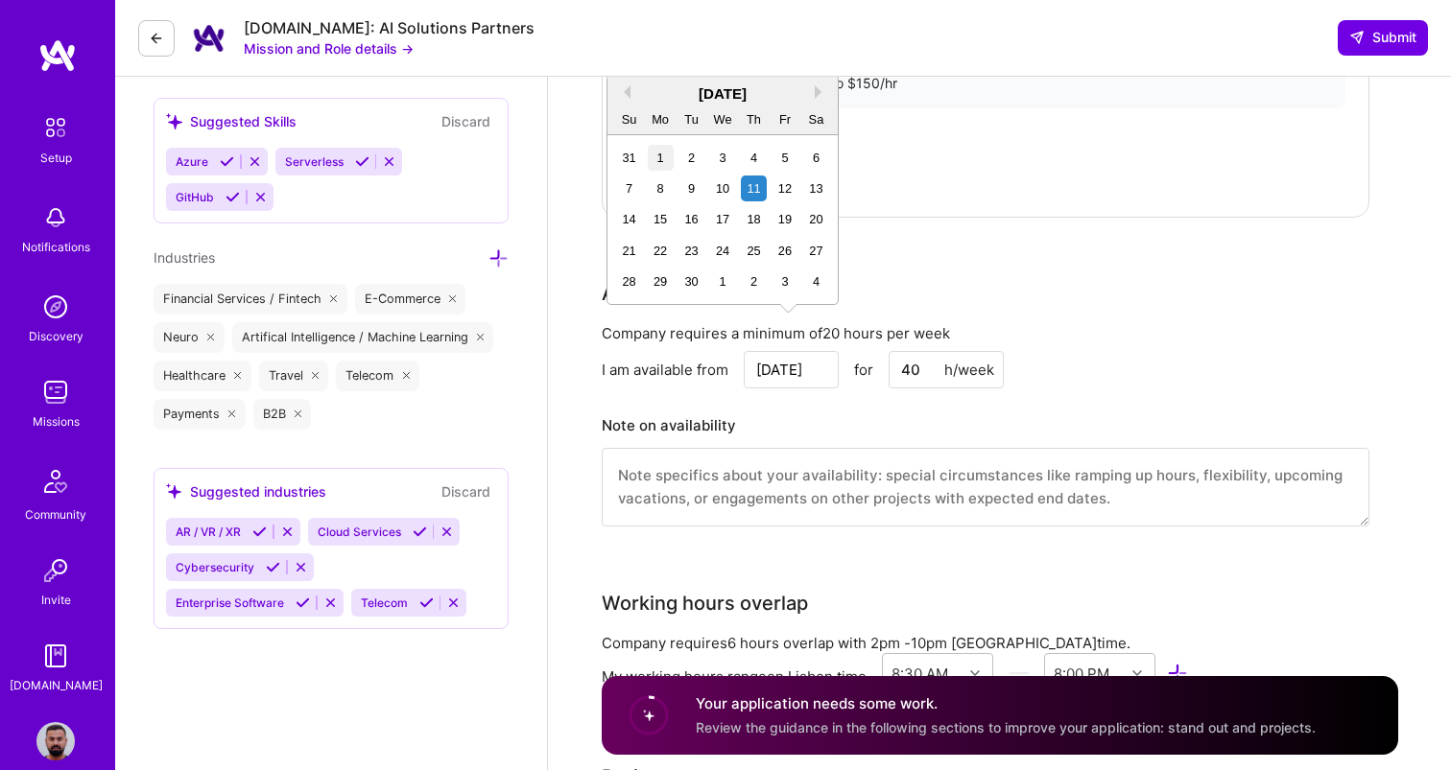
click at [667, 154] on div "1" at bounding box center [661, 158] width 26 height 26
type input "[DATE]"
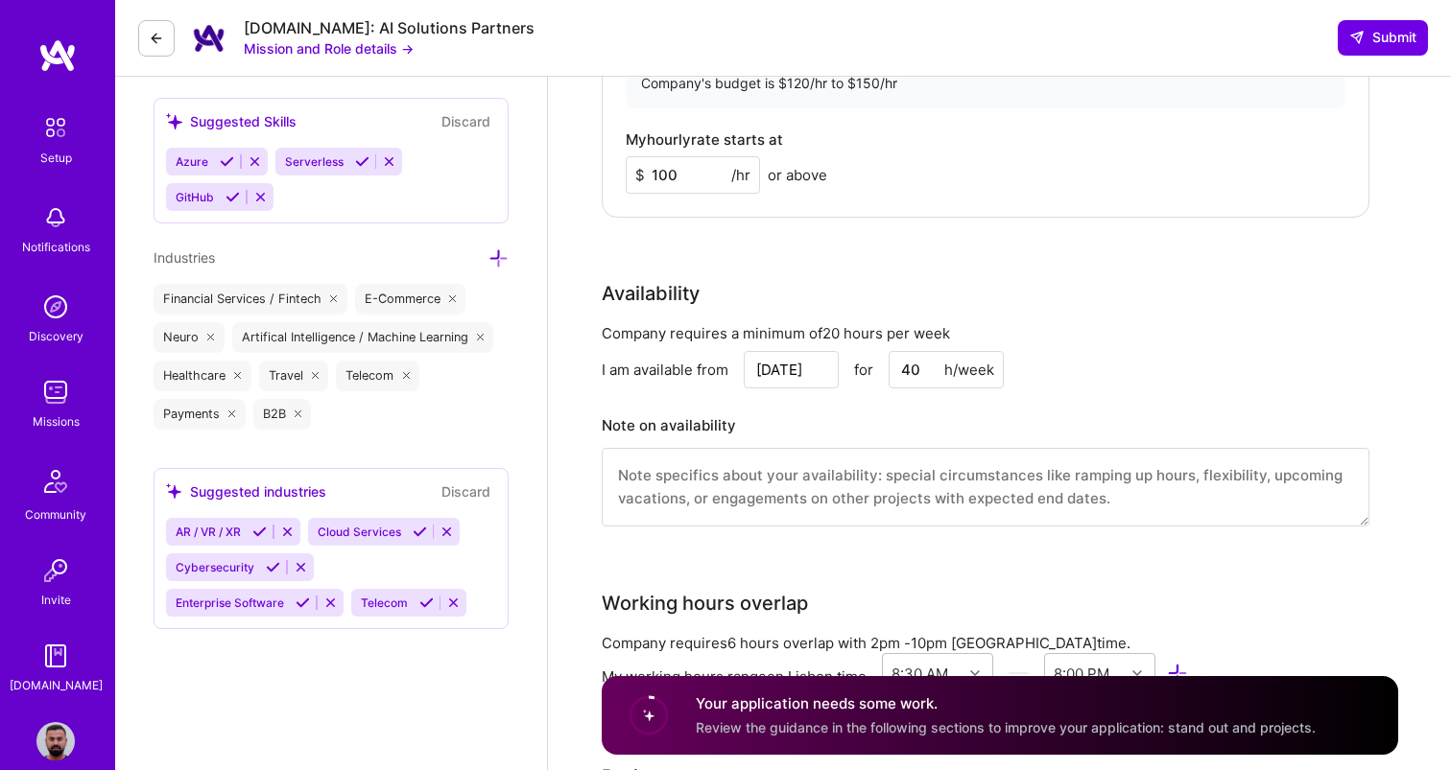
click at [909, 230] on div "Rate Your rate should reflect your skills, experience, role requirements, and m…" at bounding box center [1000, 138] width 796 height 826
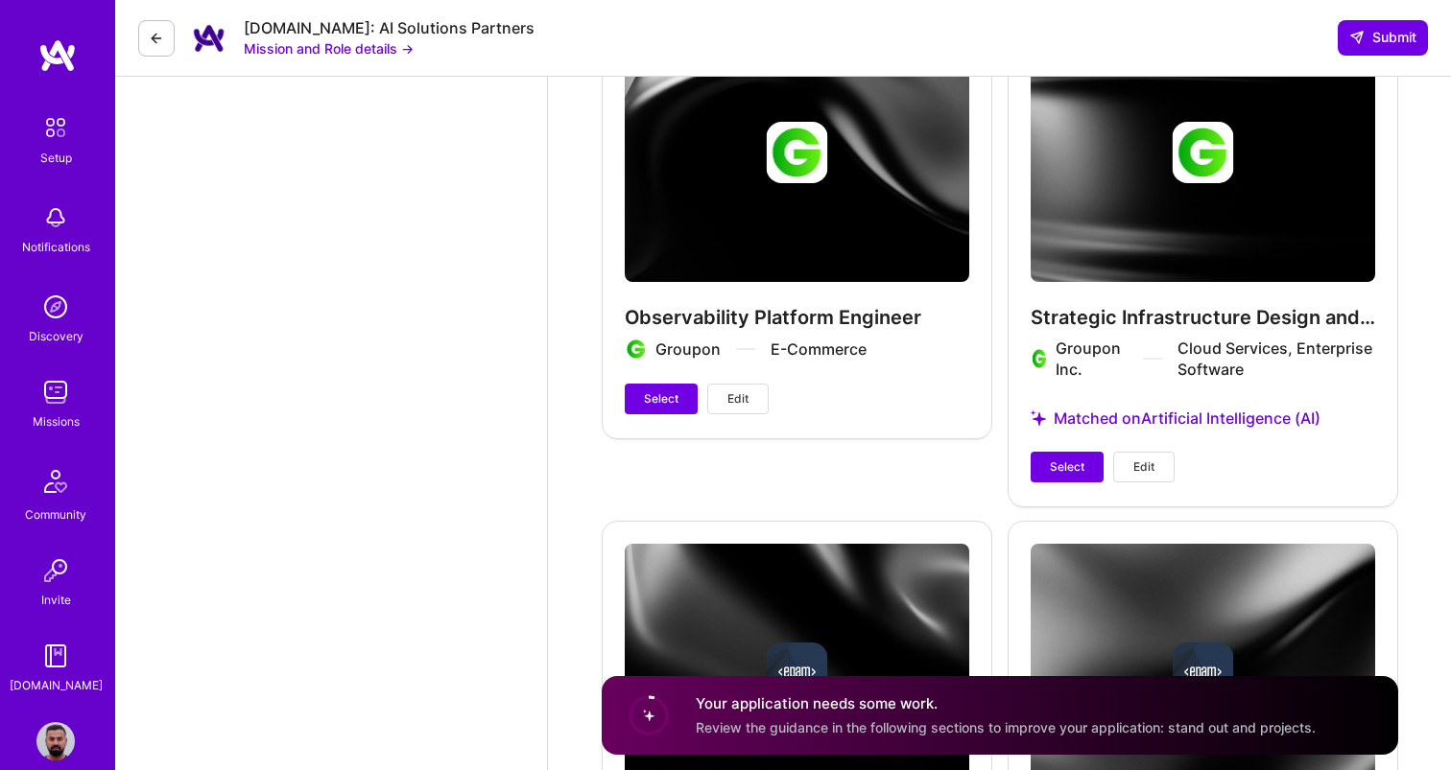
scroll to position [3276, 0]
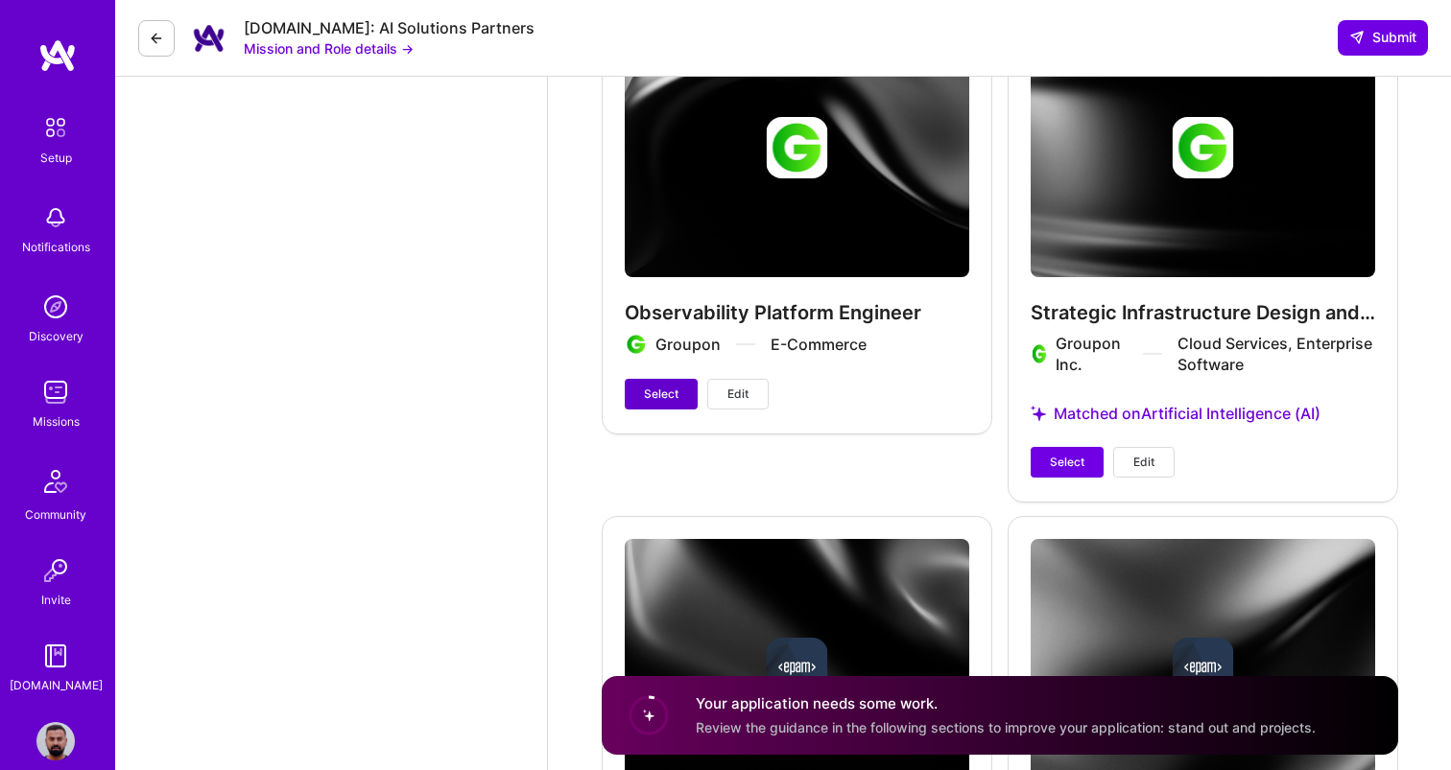
click at [670, 392] on span "Select" at bounding box center [661, 394] width 35 height 17
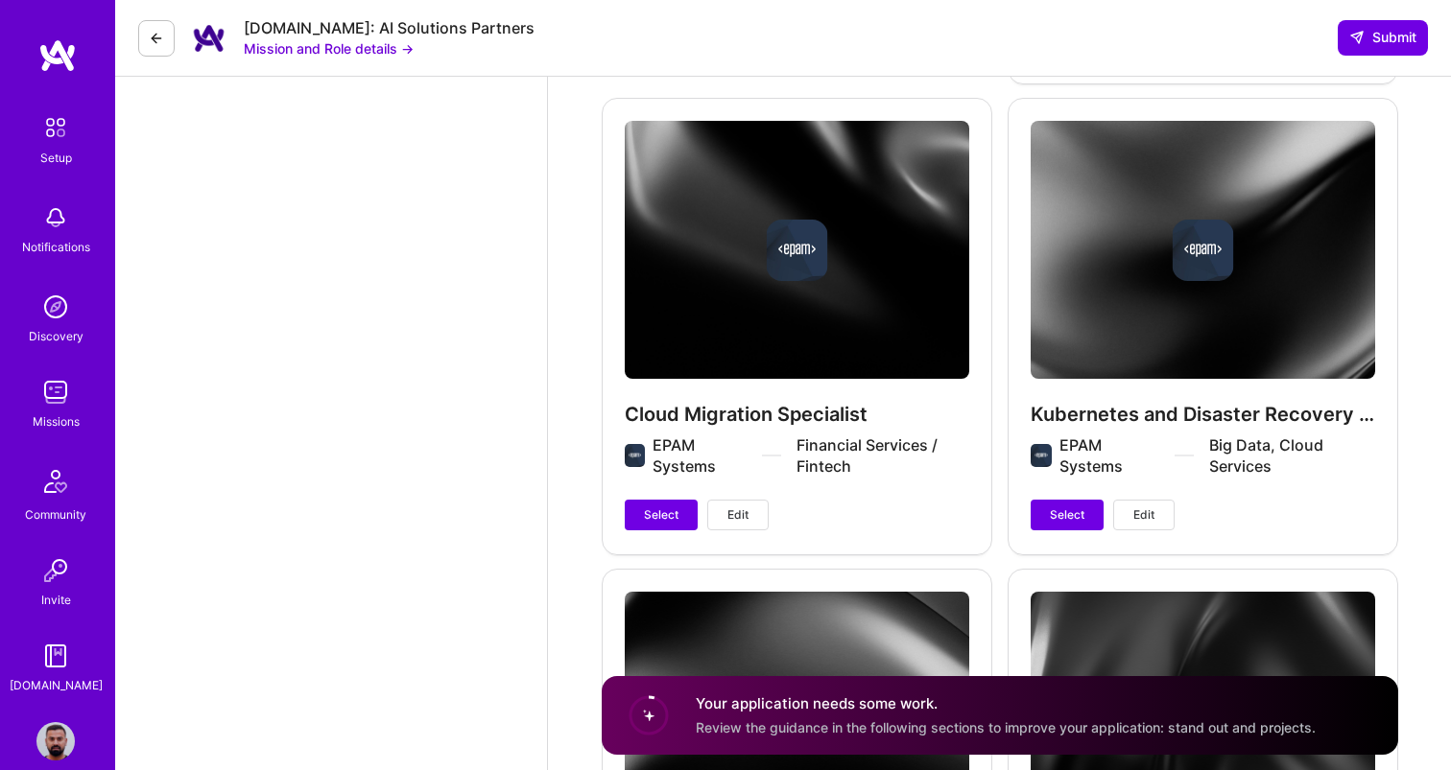
scroll to position [3696, 0]
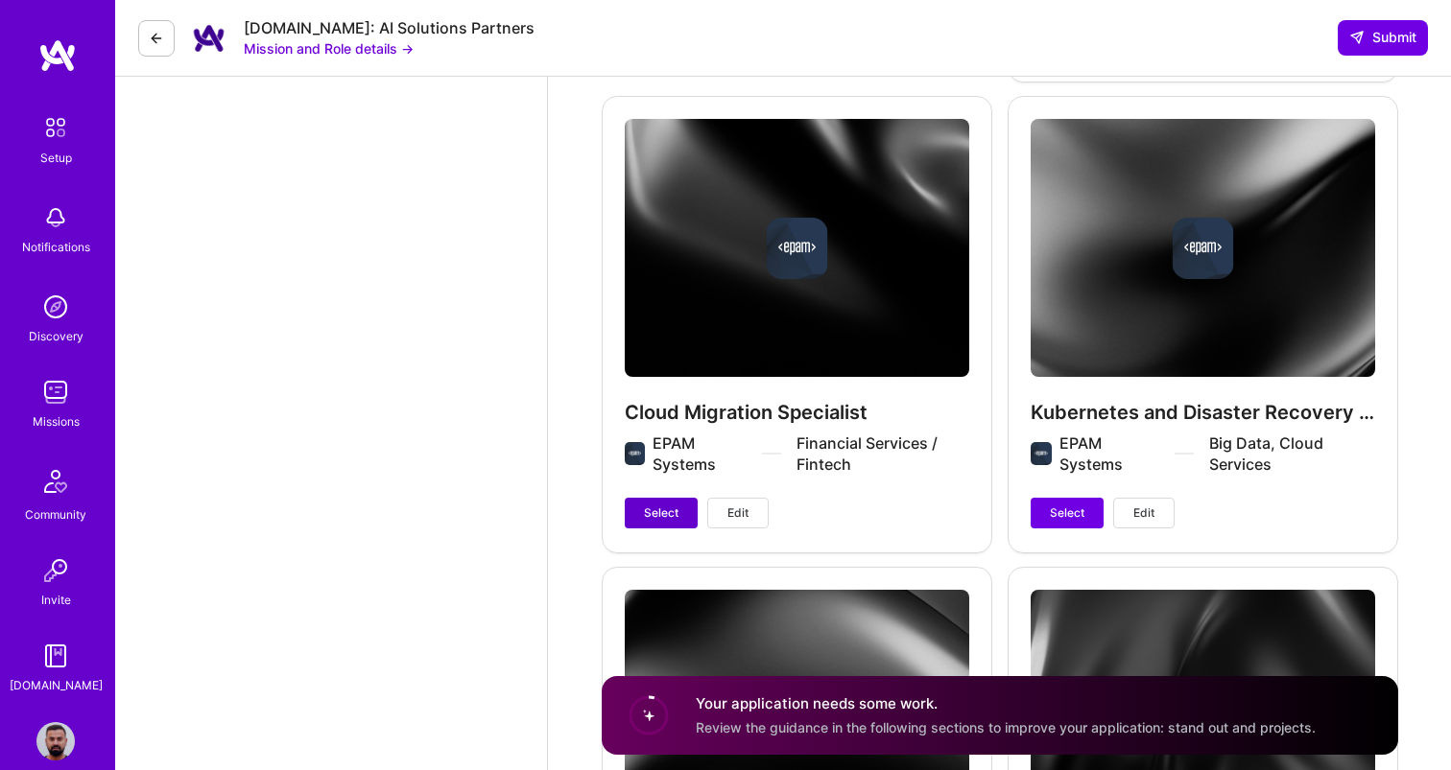
click at [664, 512] on span "Select" at bounding box center [661, 513] width 35 height 17
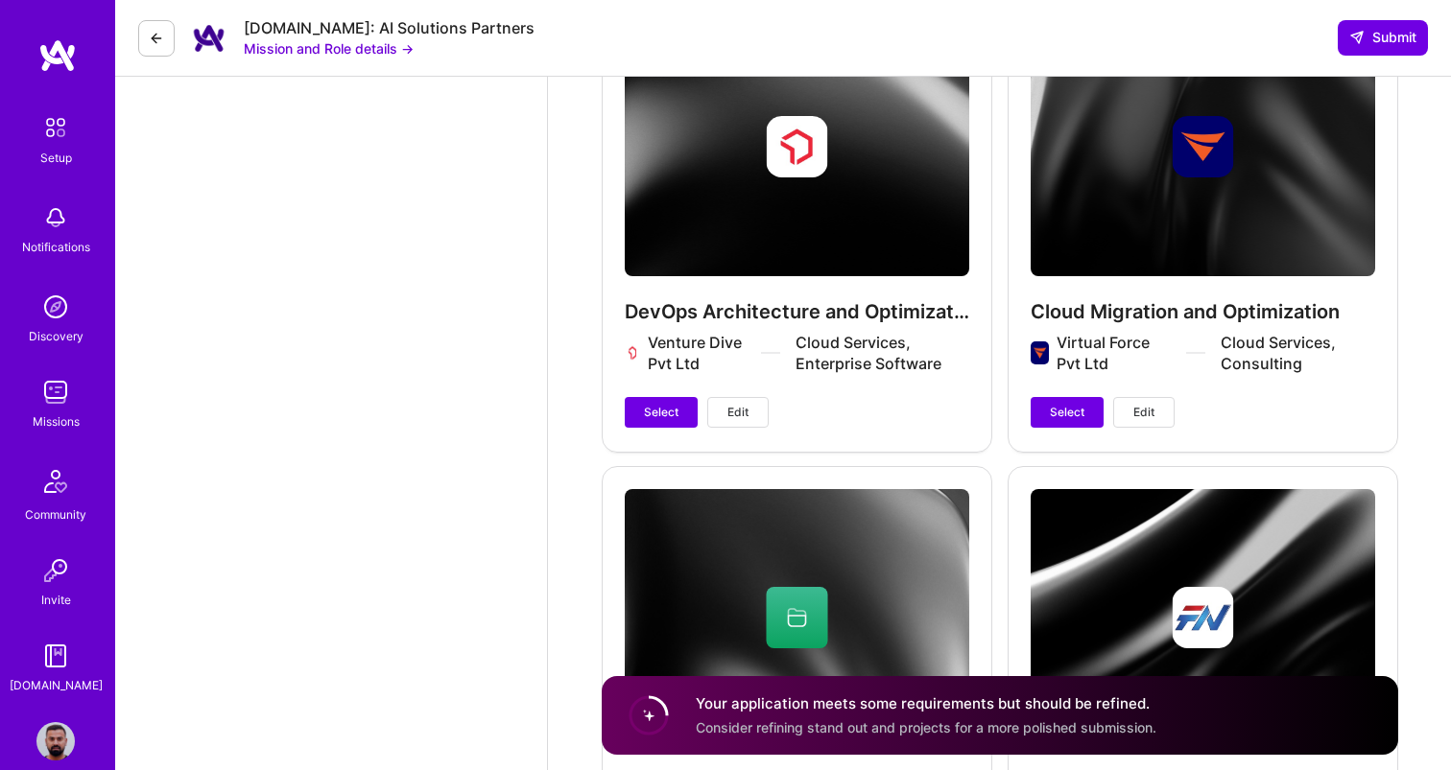
scroll to position [4271, 0]
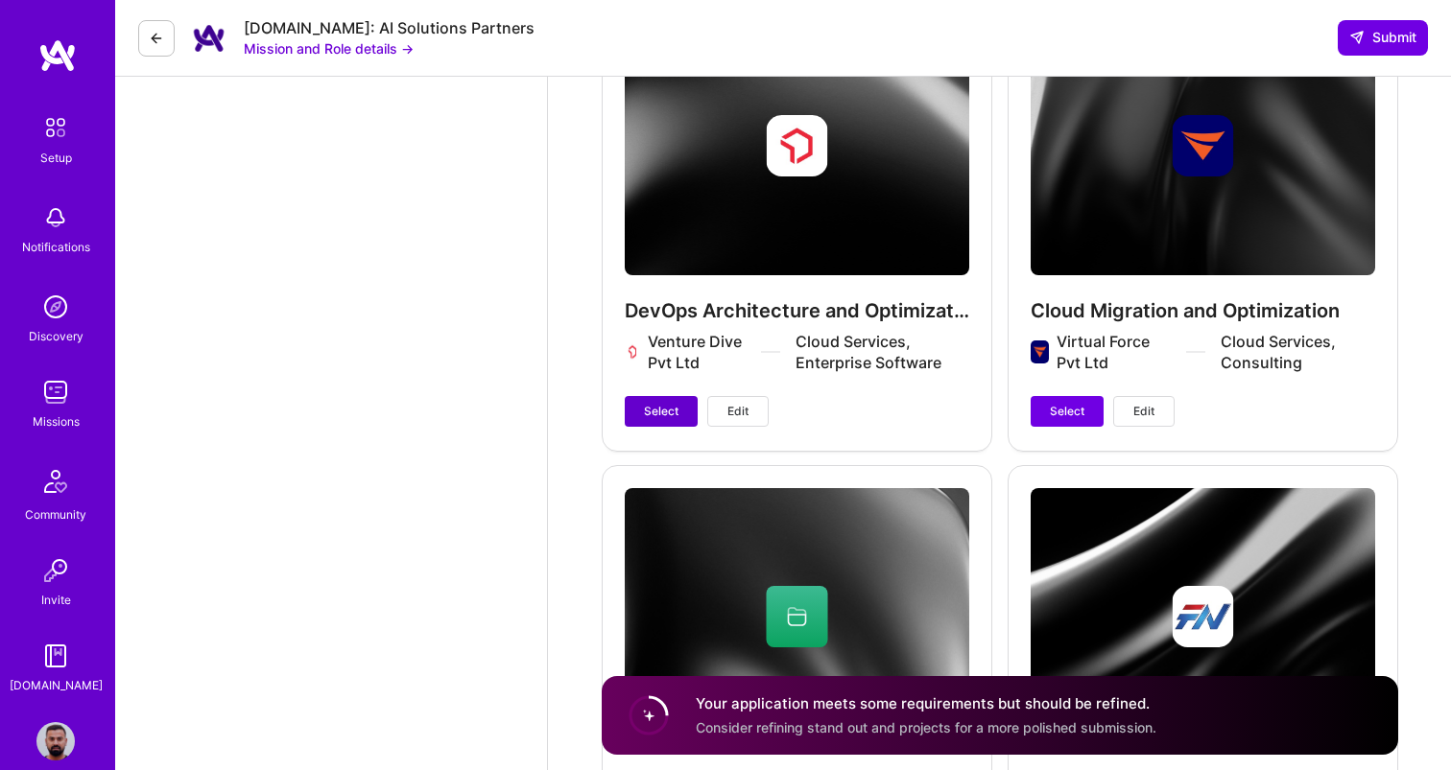
click at [657, 410] on span "Select" at bounding box center [661, 411] width 35 height 17
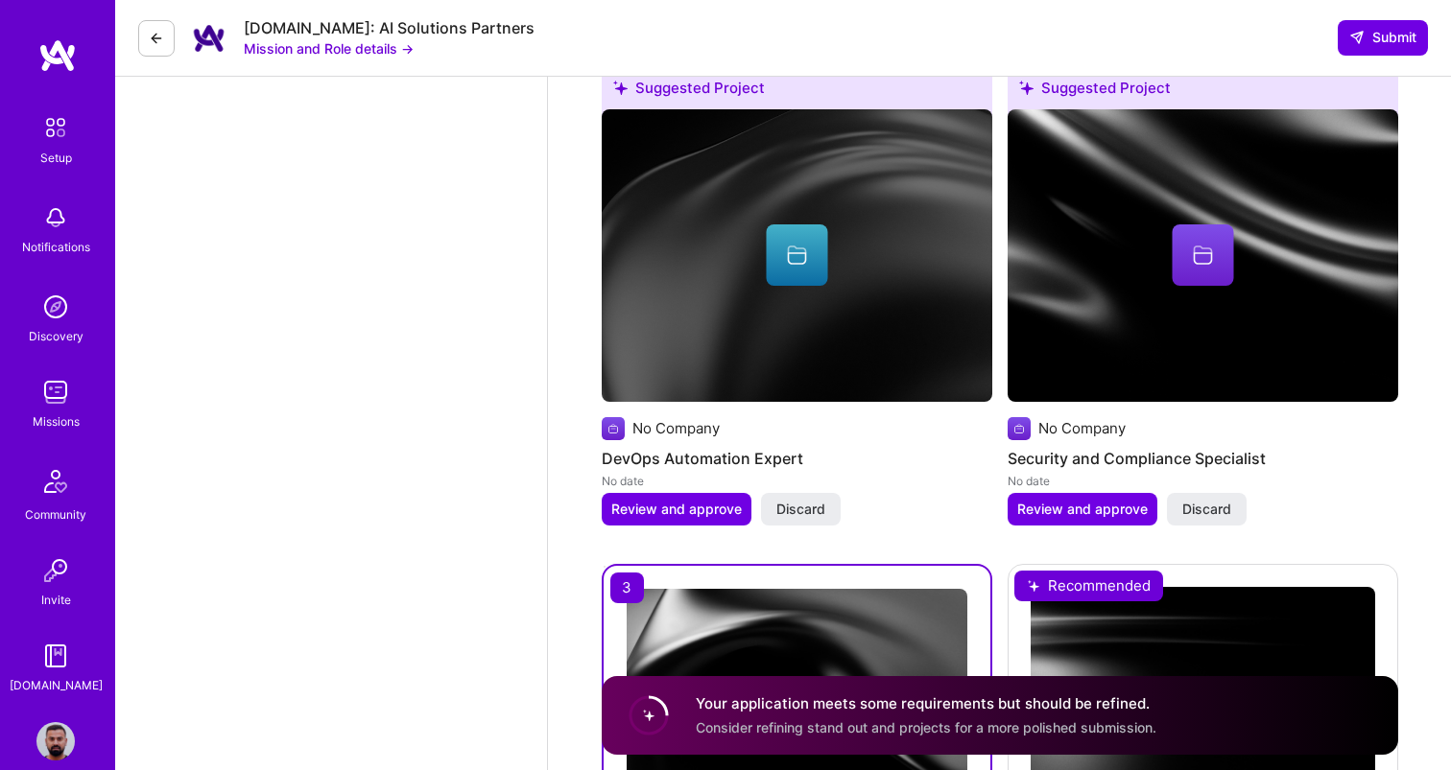
scroll to position [2672, 0]
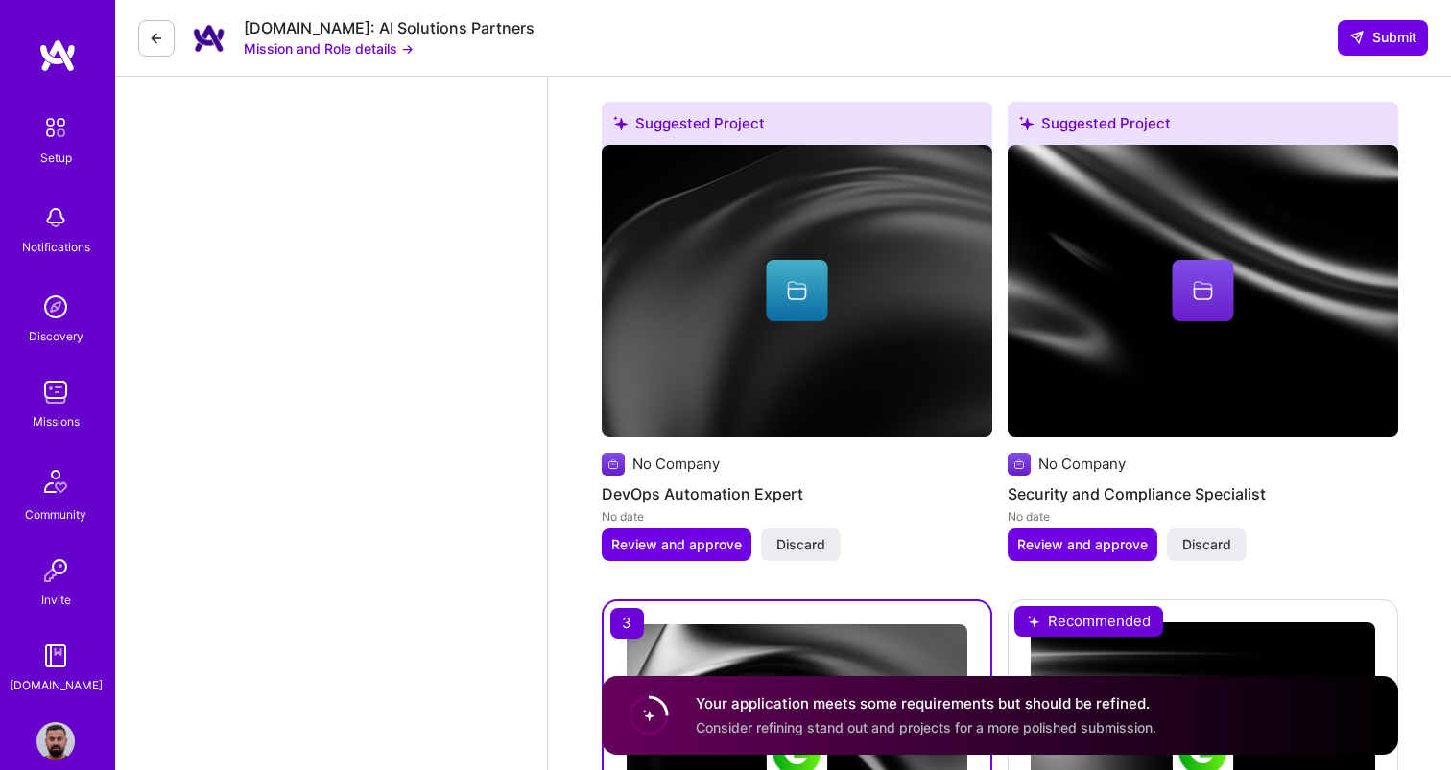
click at [788, 695] on h4 "Your application meets some requirements but should be refined." at bounding box center [926, 704] width 461 height 20
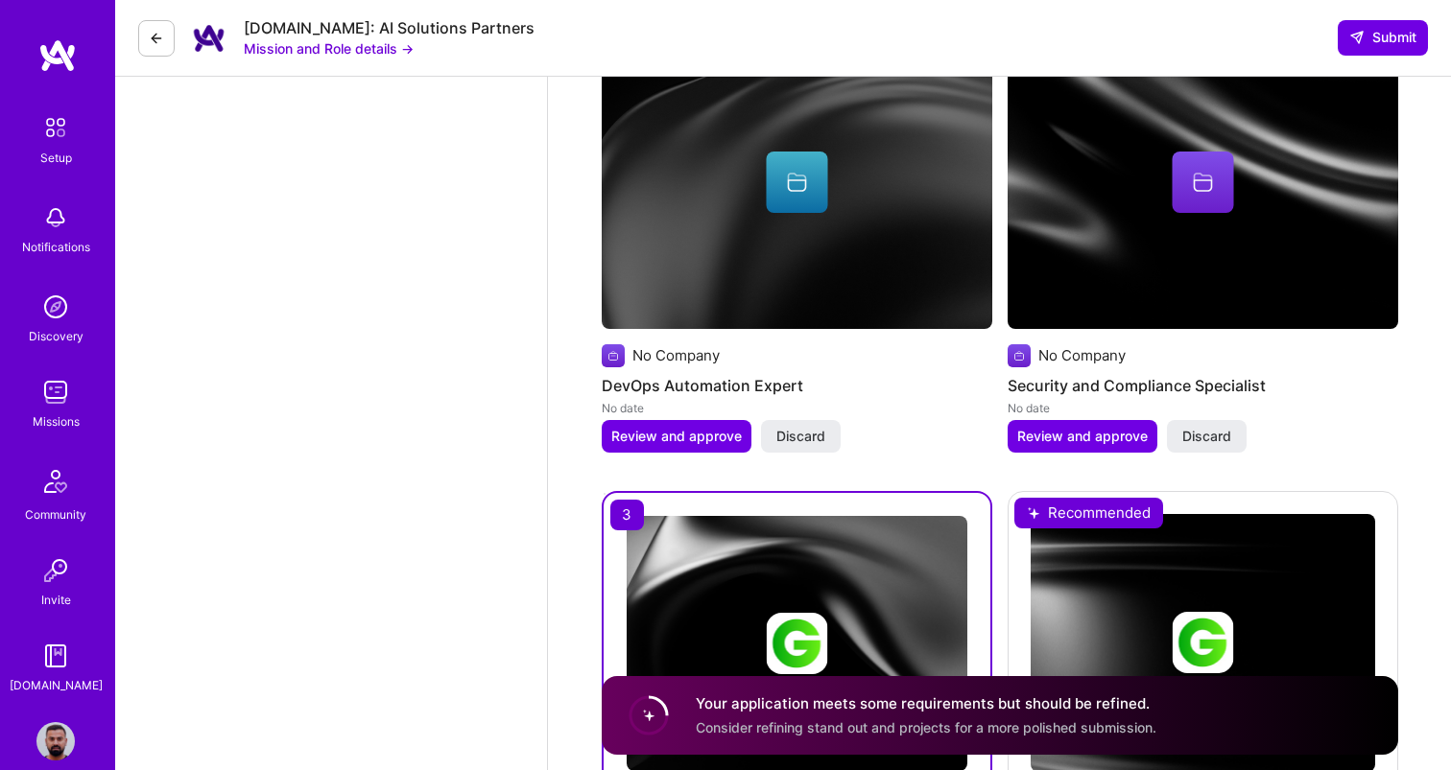
scroll to position [2783, 0]
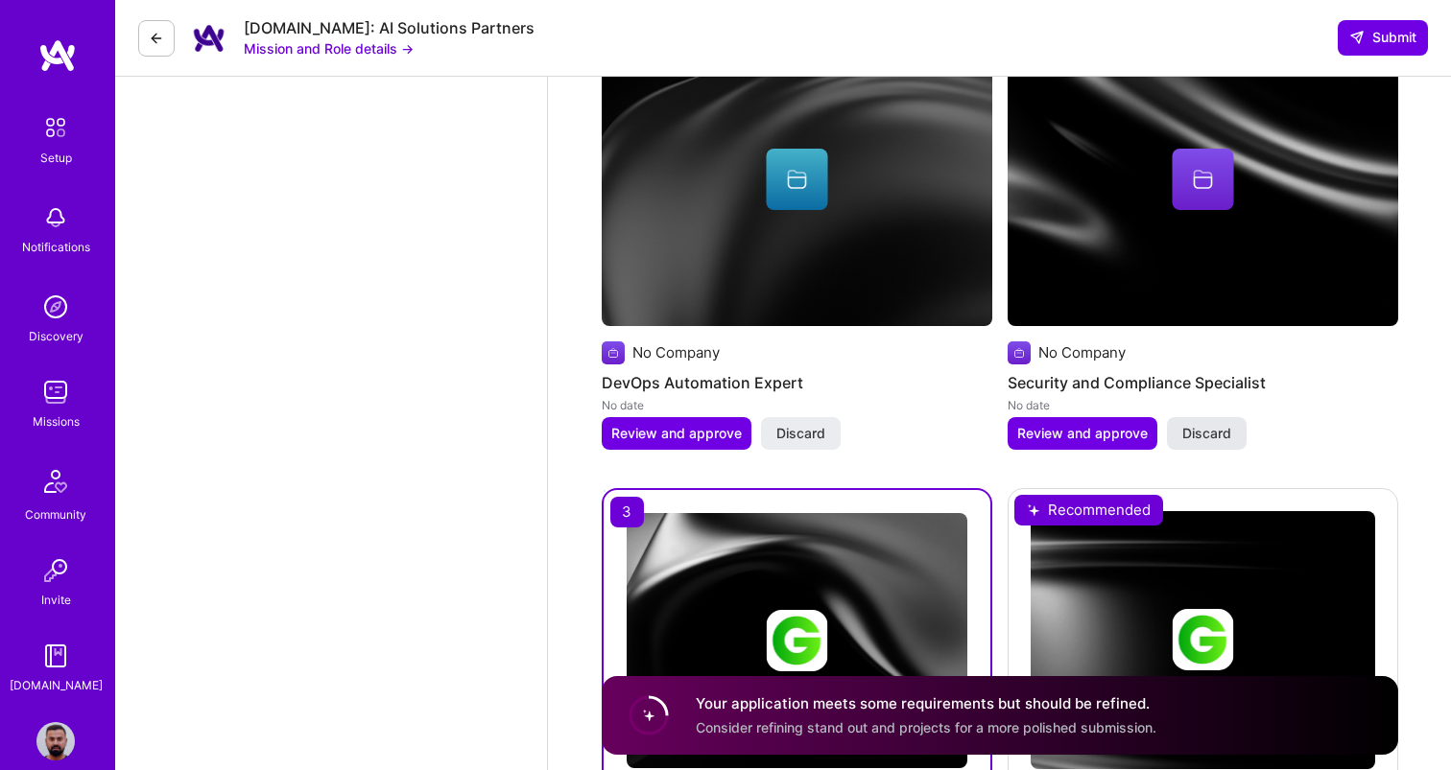
click at [1178, 427] on button "Discard" at bounding box center [1207, 433] width 80 height 33
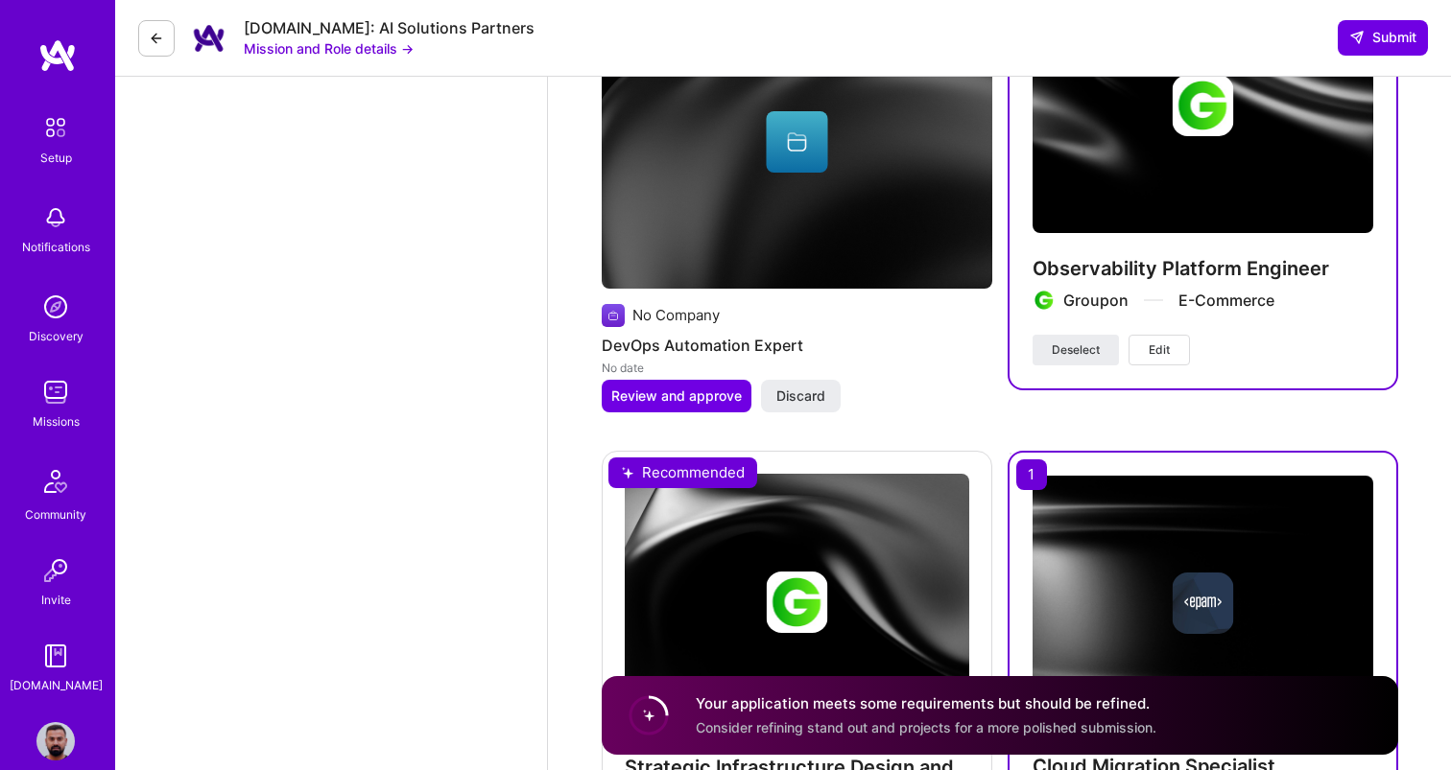
scroll to position [2823, 0]
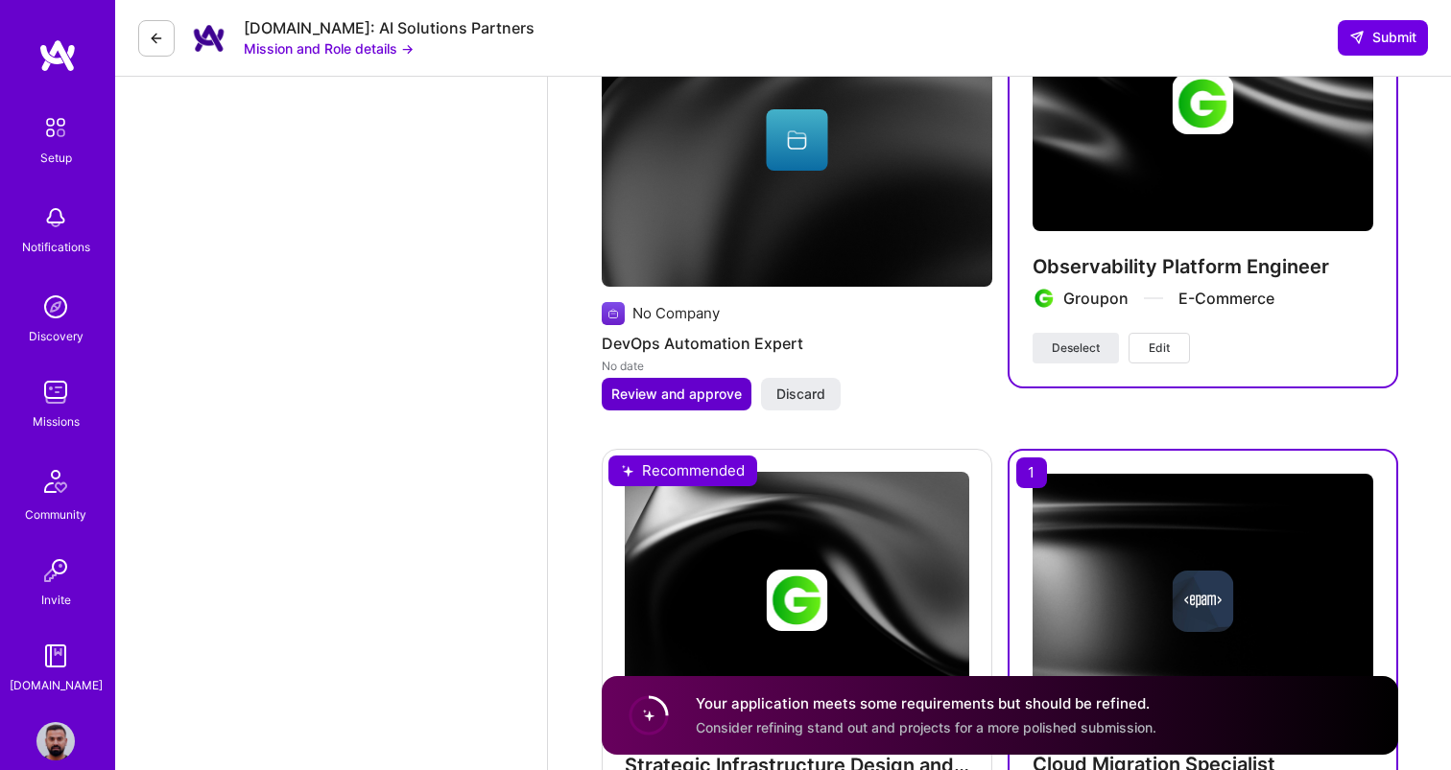
click at [691, 386] on span "Review and approve" at bounding box center [676, 394] width 130 height 19
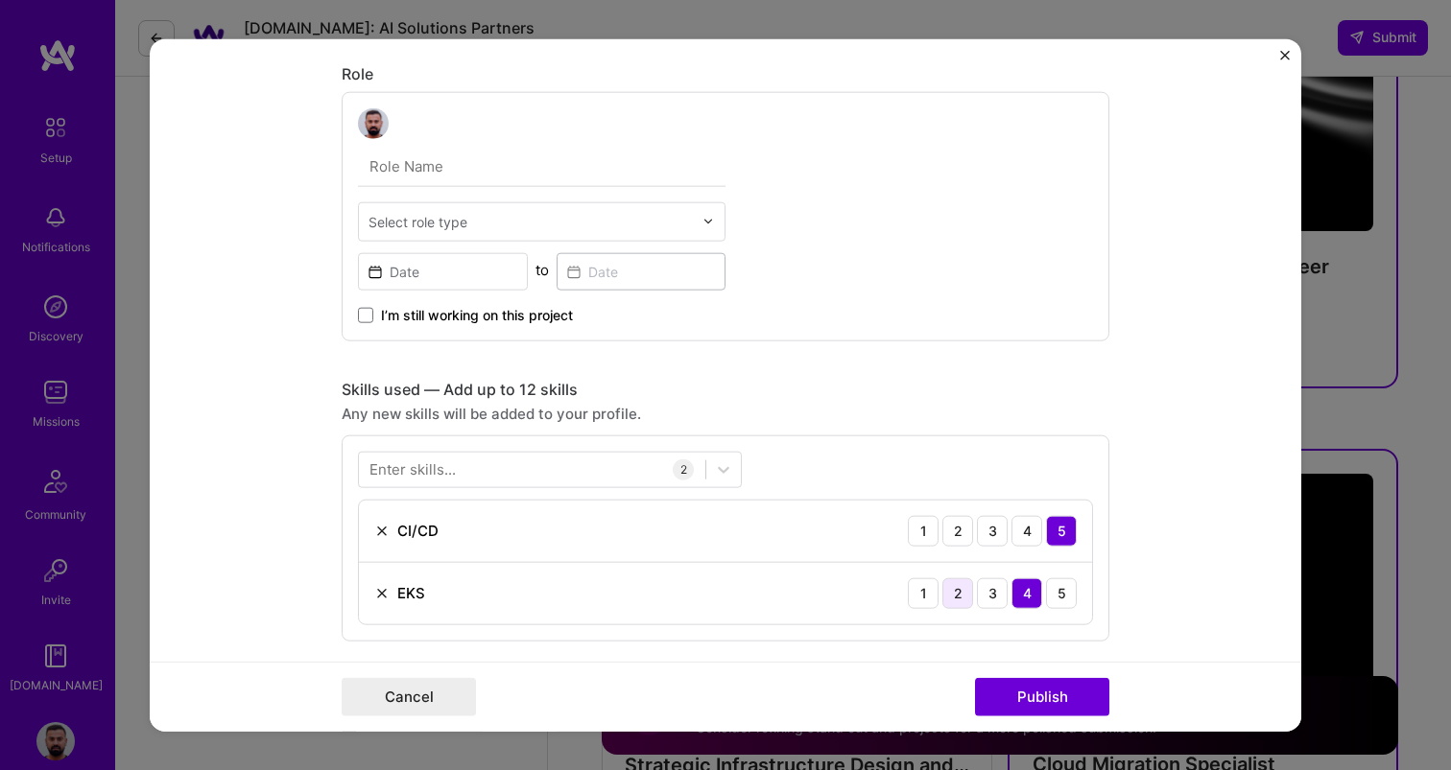
scroll to position [630, 0]
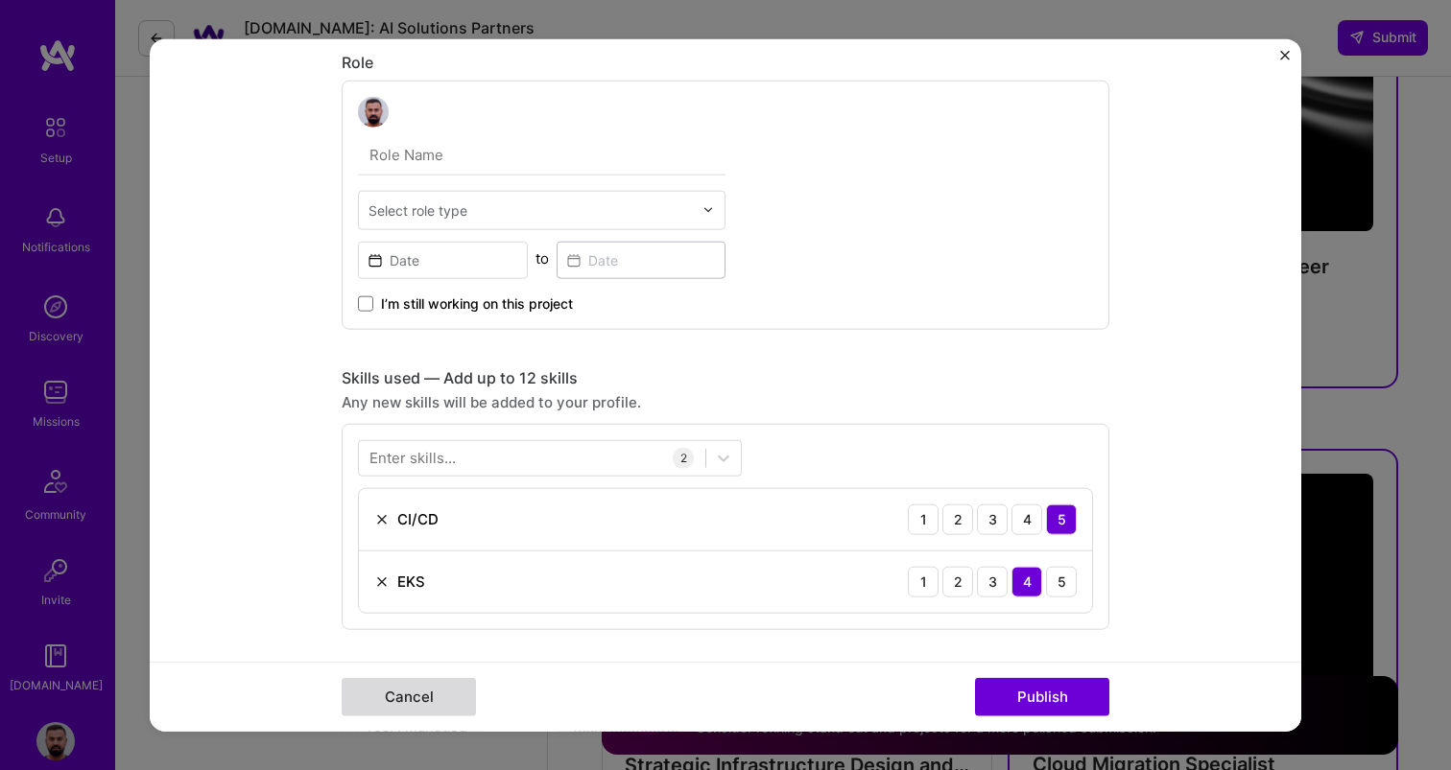
click at [441, 686] on button "Cancel" at bounding box center [409, 697] width 134 height 38
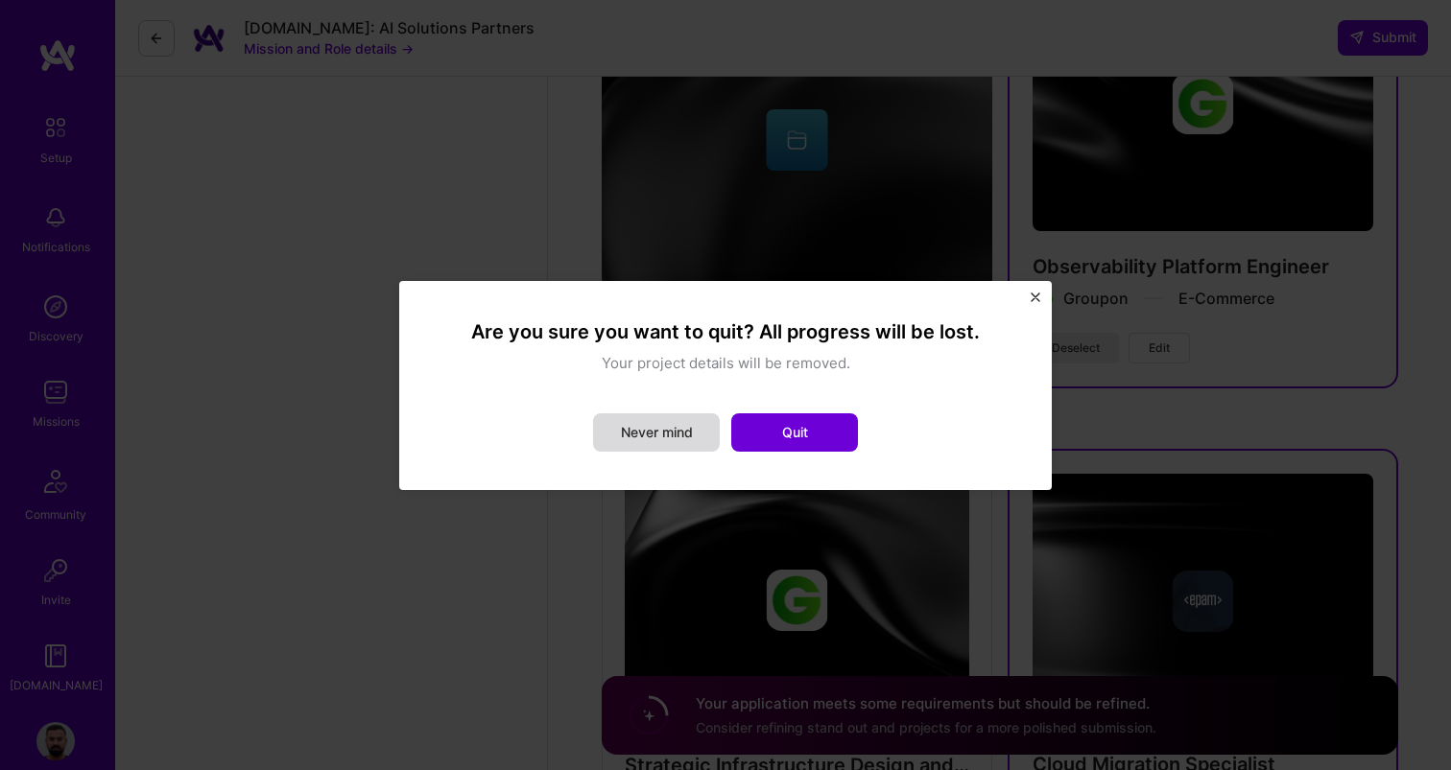
click at [692, 435] on button "Never mind" at bounding box center [656, 433] width 127 height 38
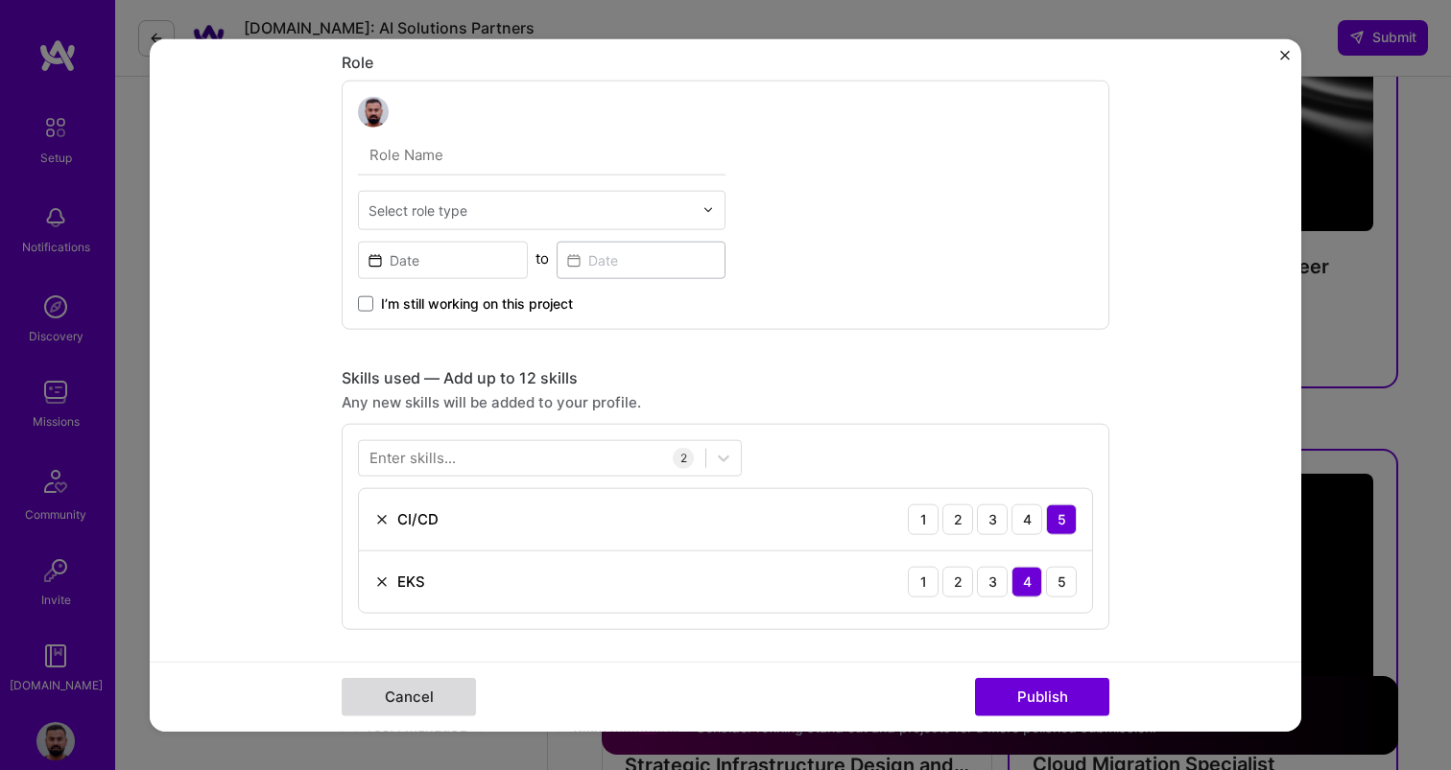
click at [459, 697] on button "Cancel" at bounding box center [409, 697] width 134 height 38
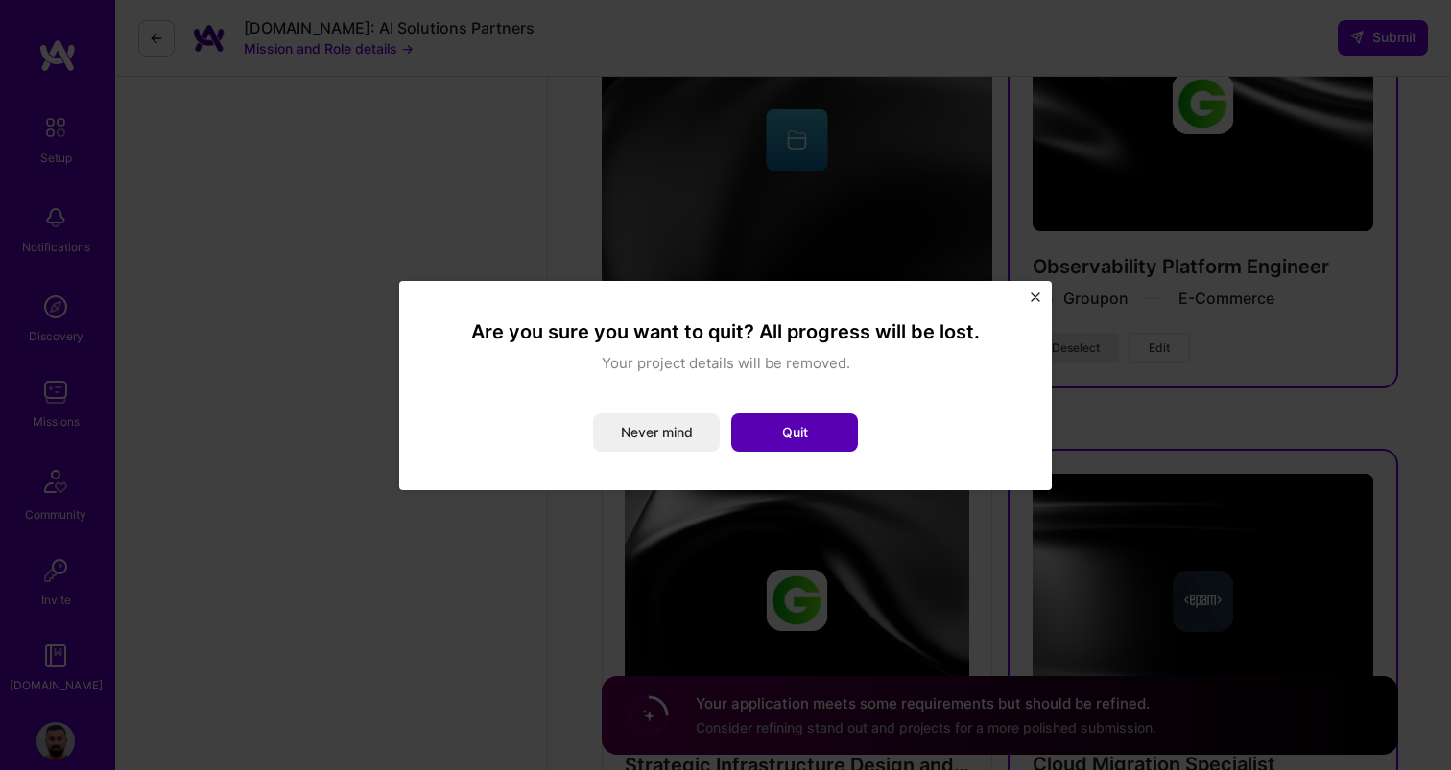
click at [802, 424] on button "Quit" at bounding box center [794, 433] width 127 height 38
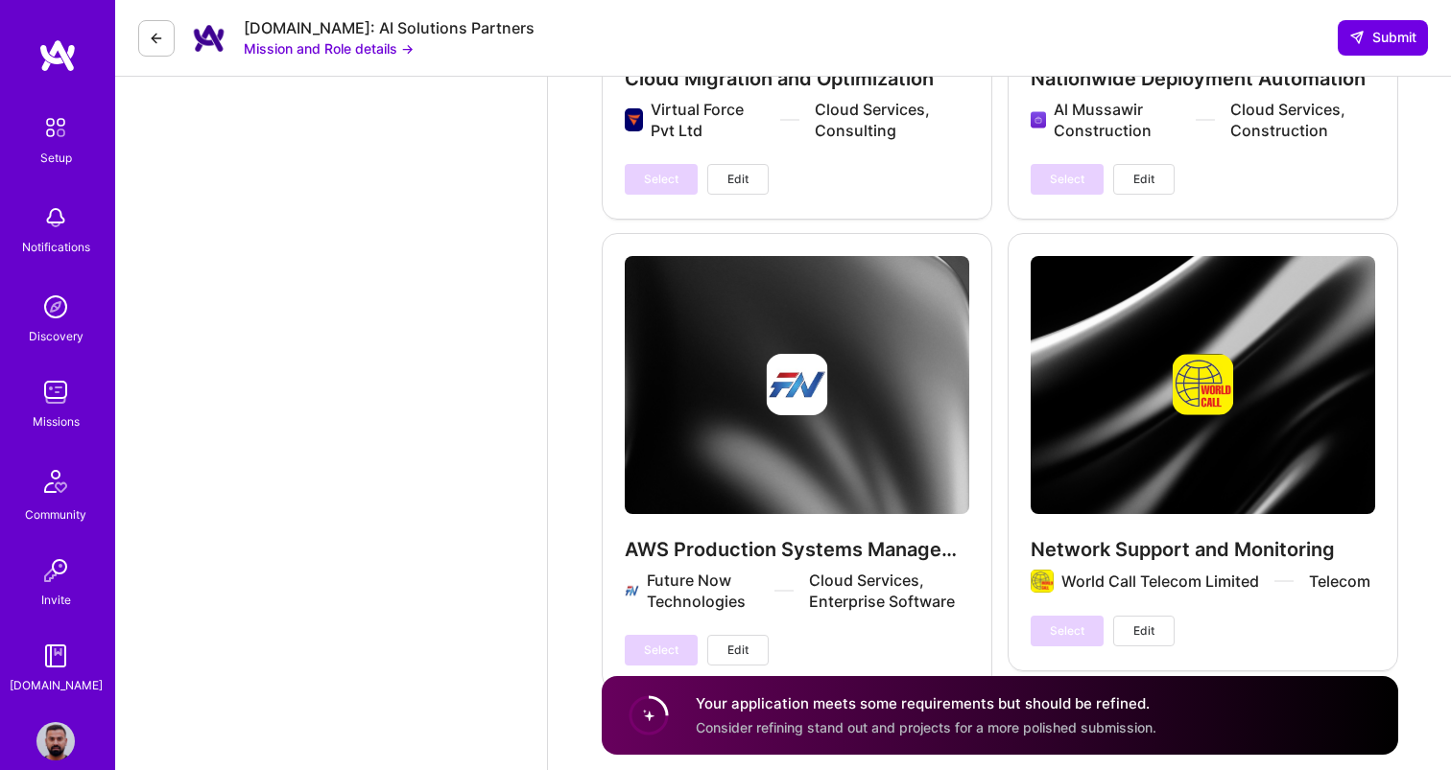
scroll to position [4558, 0]
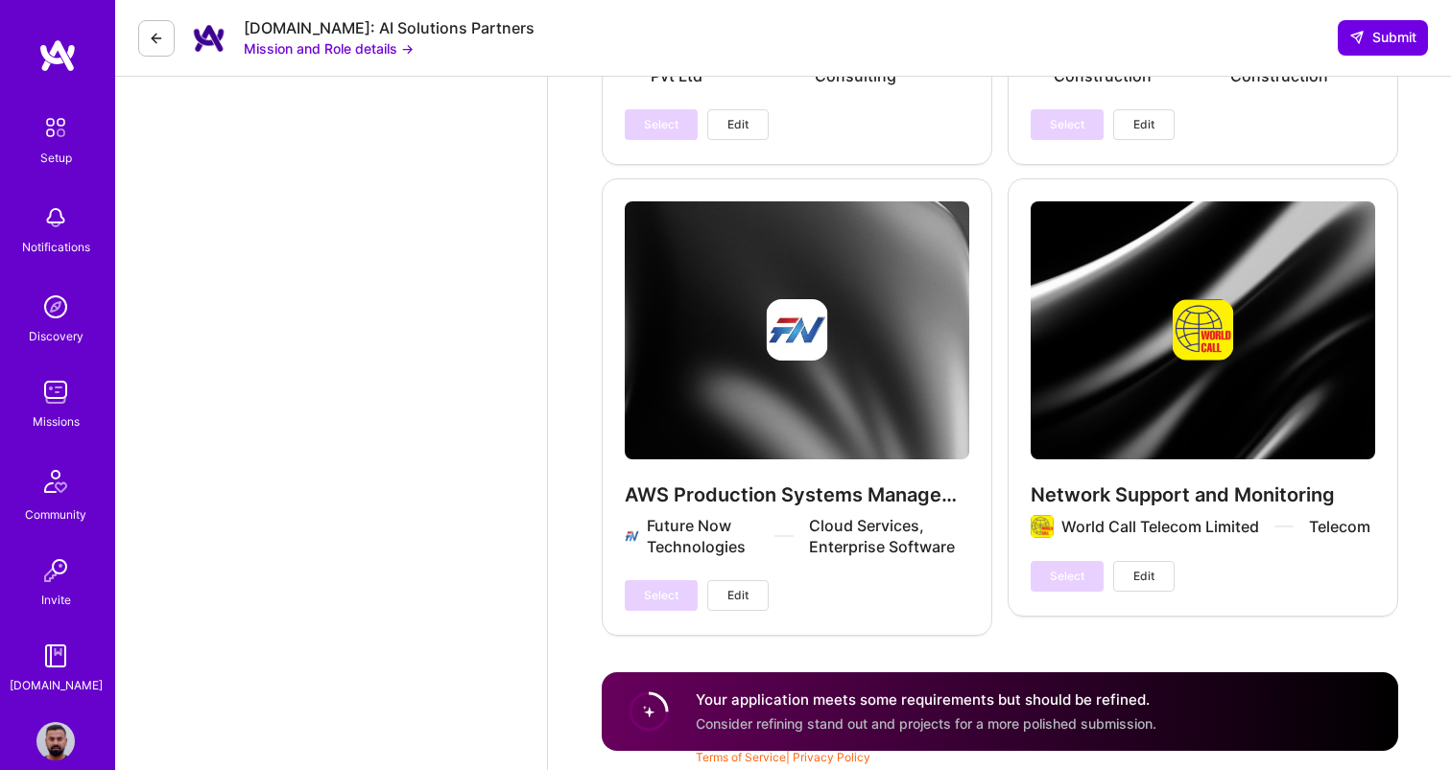
click at [1054, 576] on div "Select Edit" at bounding box center [1102, 576] width 144 height 31
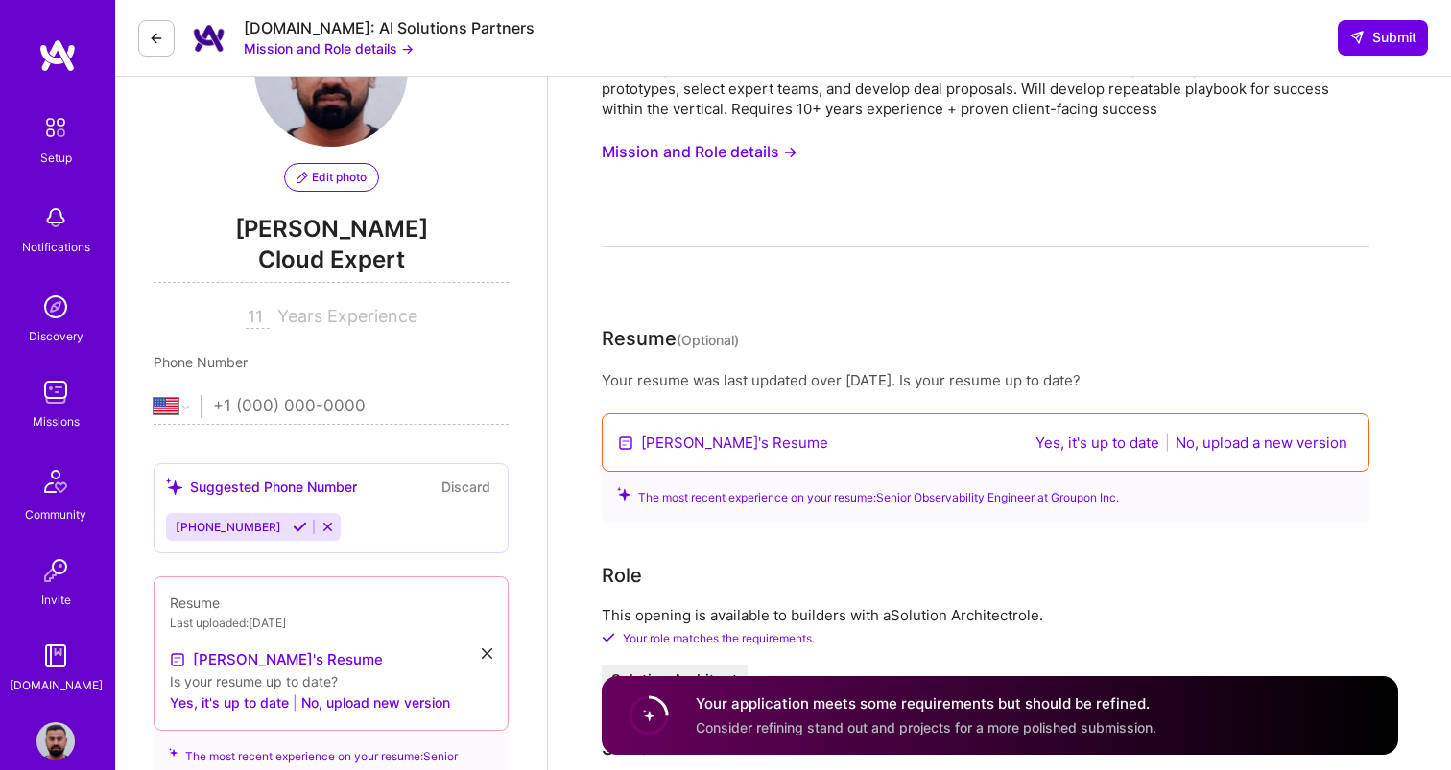
scroll to position [0, 0]
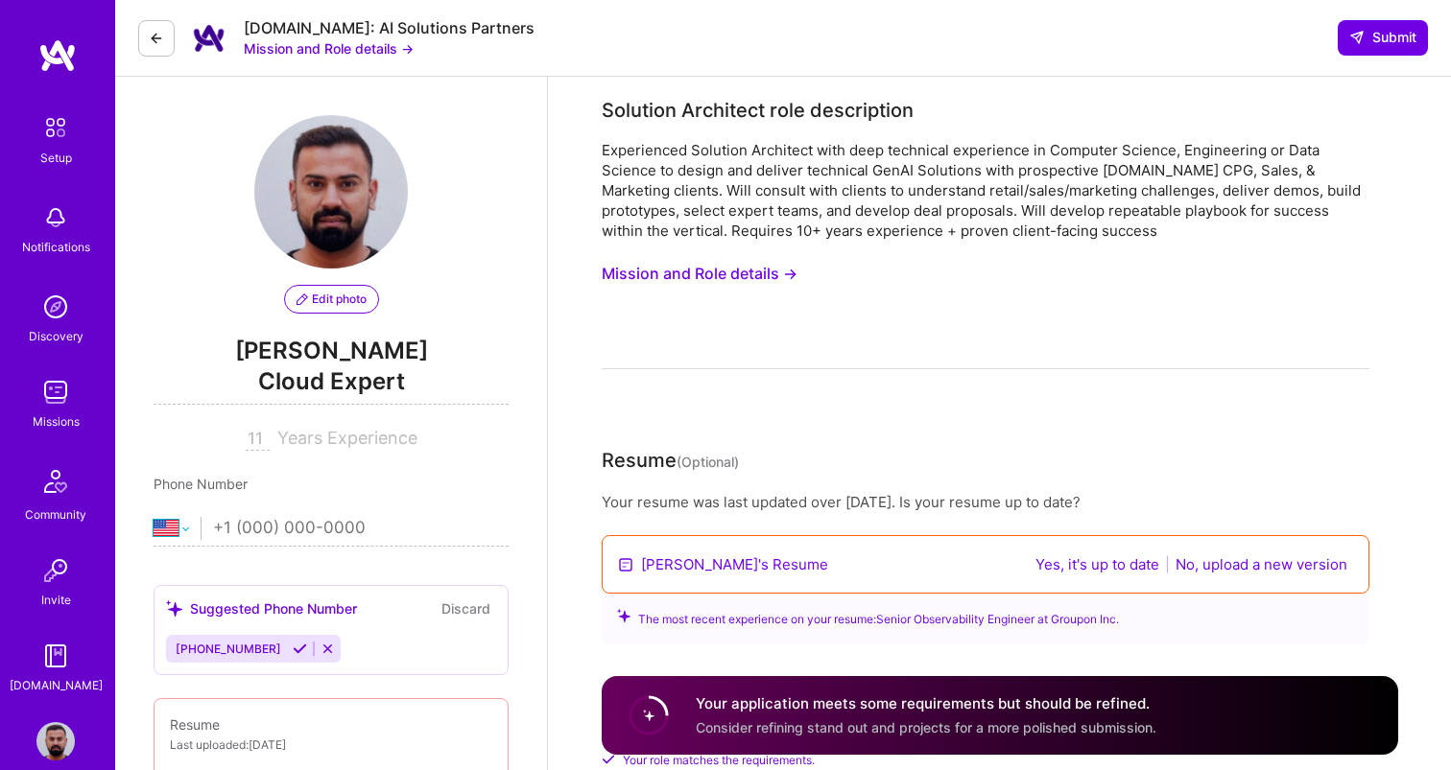
click at [199, 528] on select "[GEOGRAPHIC_DATA] [GEOGRAPHIC_DATA] [GEOGRAPHIC_DATA] [GEOGRAPHIC_DATA] [US_STA…" at bounding box center [177, 528] width 47 height 23
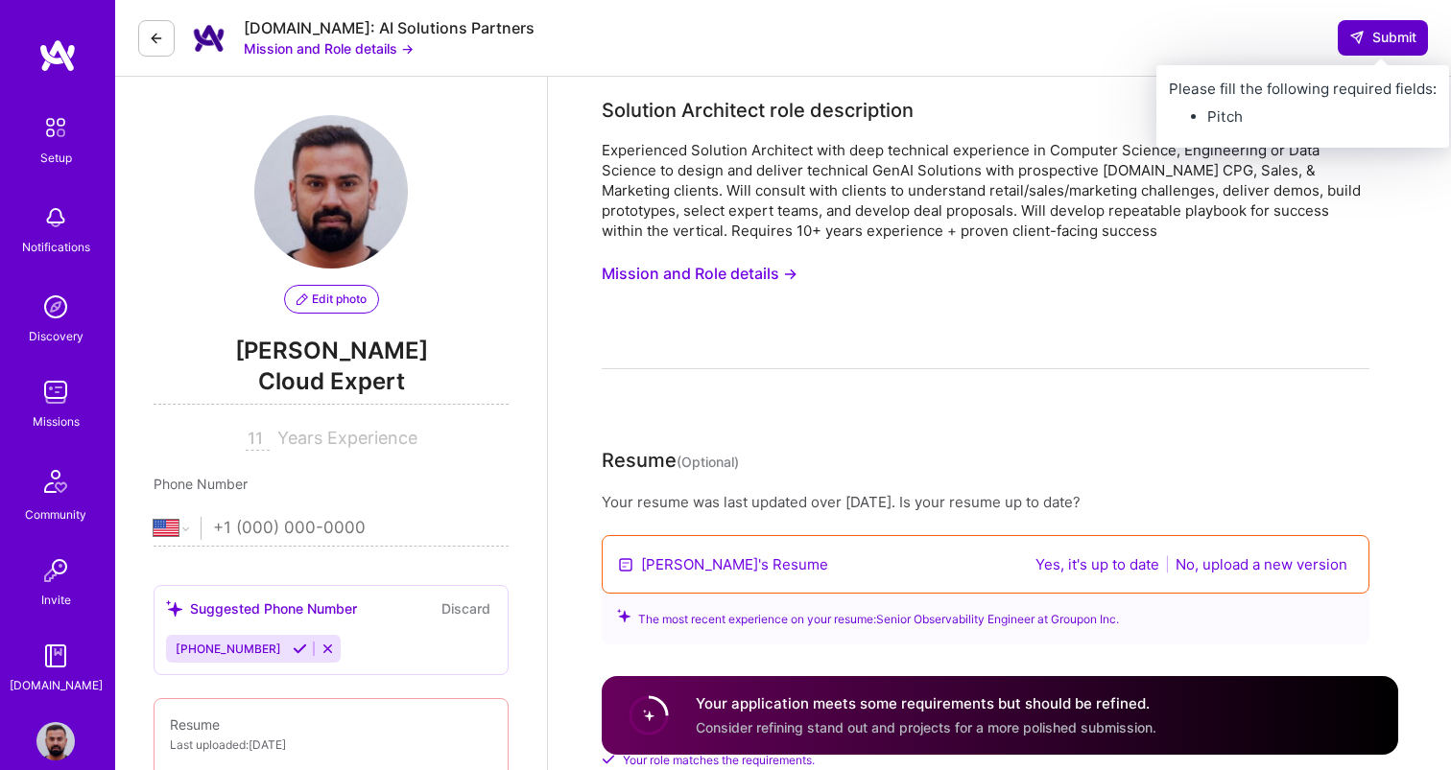
click at [1383, 36] on span "Submit" at bounding box center [1382, 37] width 67 height 19
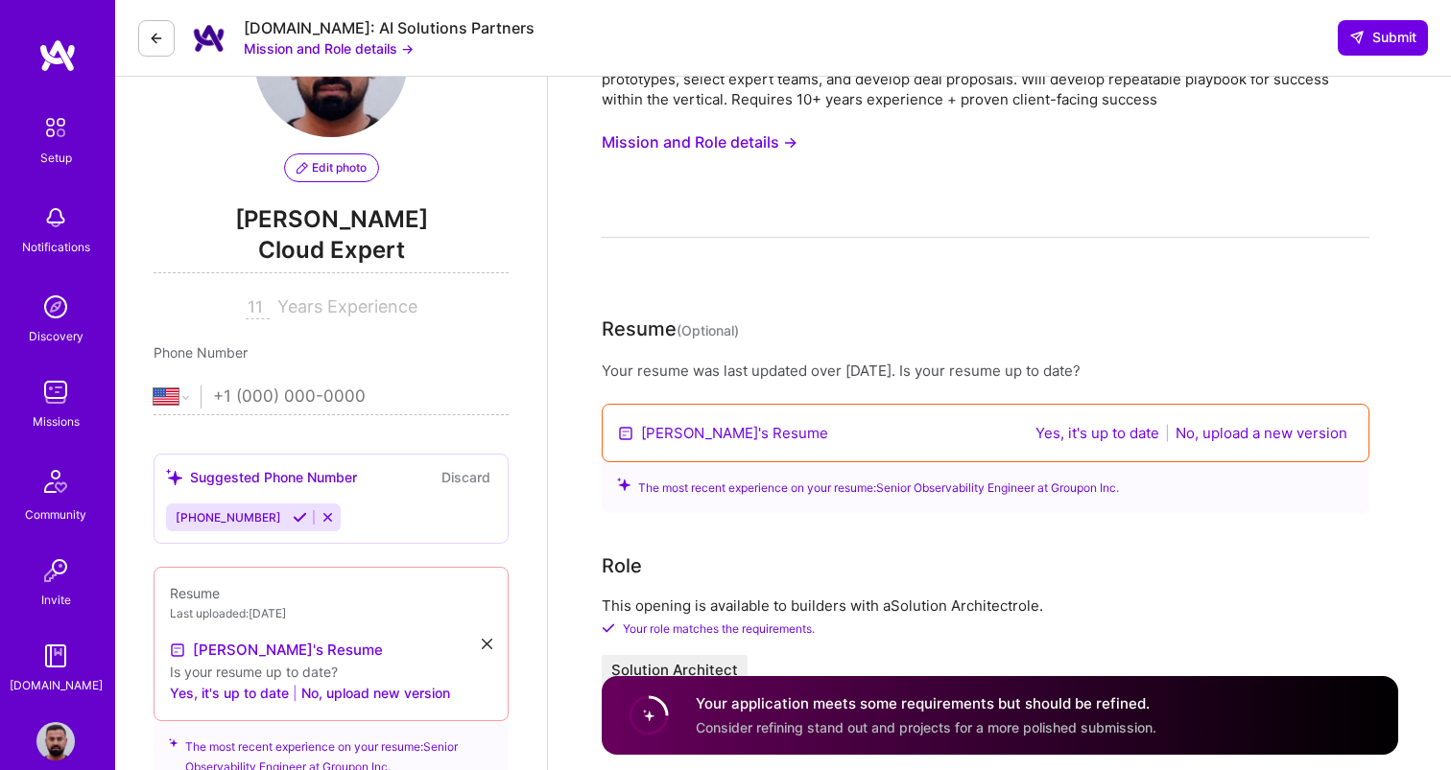
scroll to position [133, 0]
click at [1086, 430] on button "Yes, it's up to date" at bounding box center [1097, 431] width 135 height 22
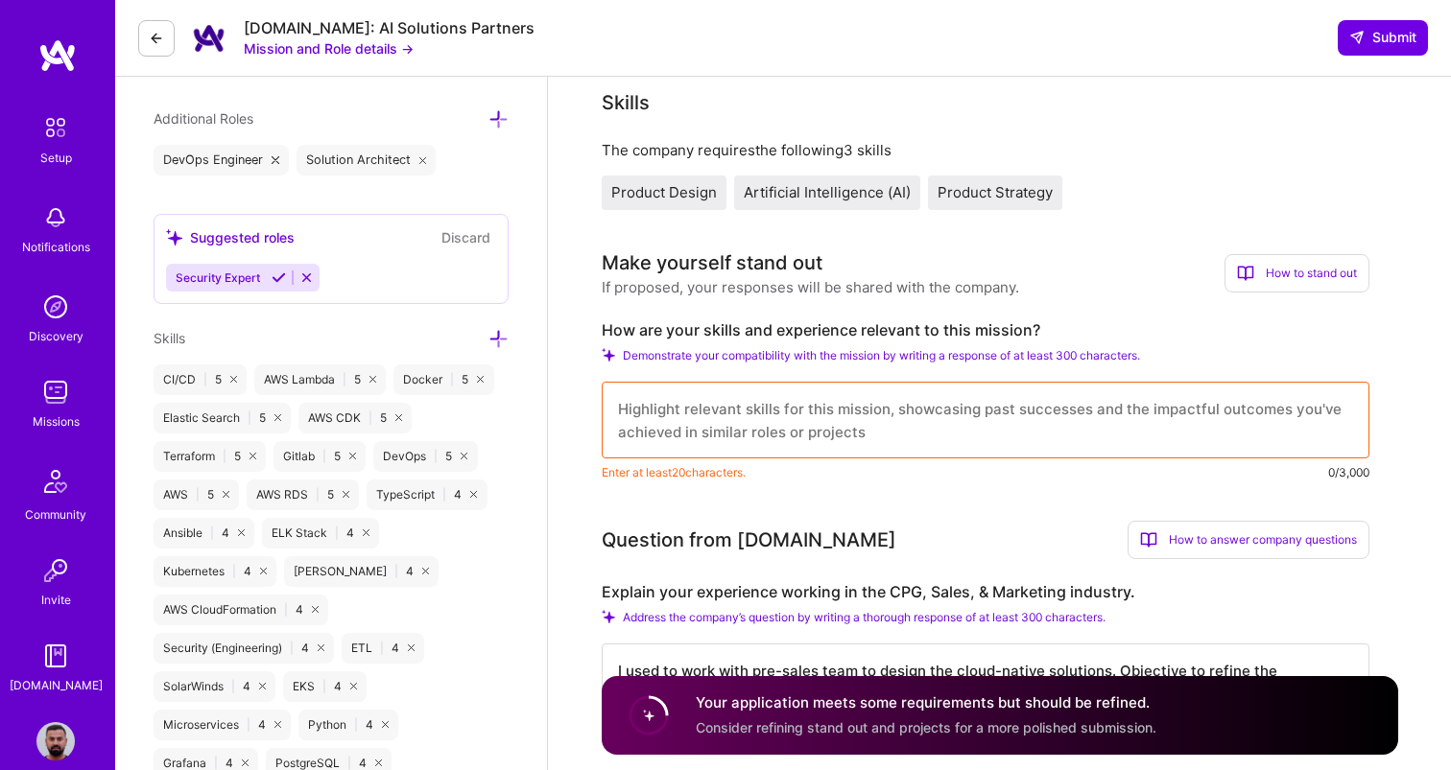
scroll to position [803, 0]
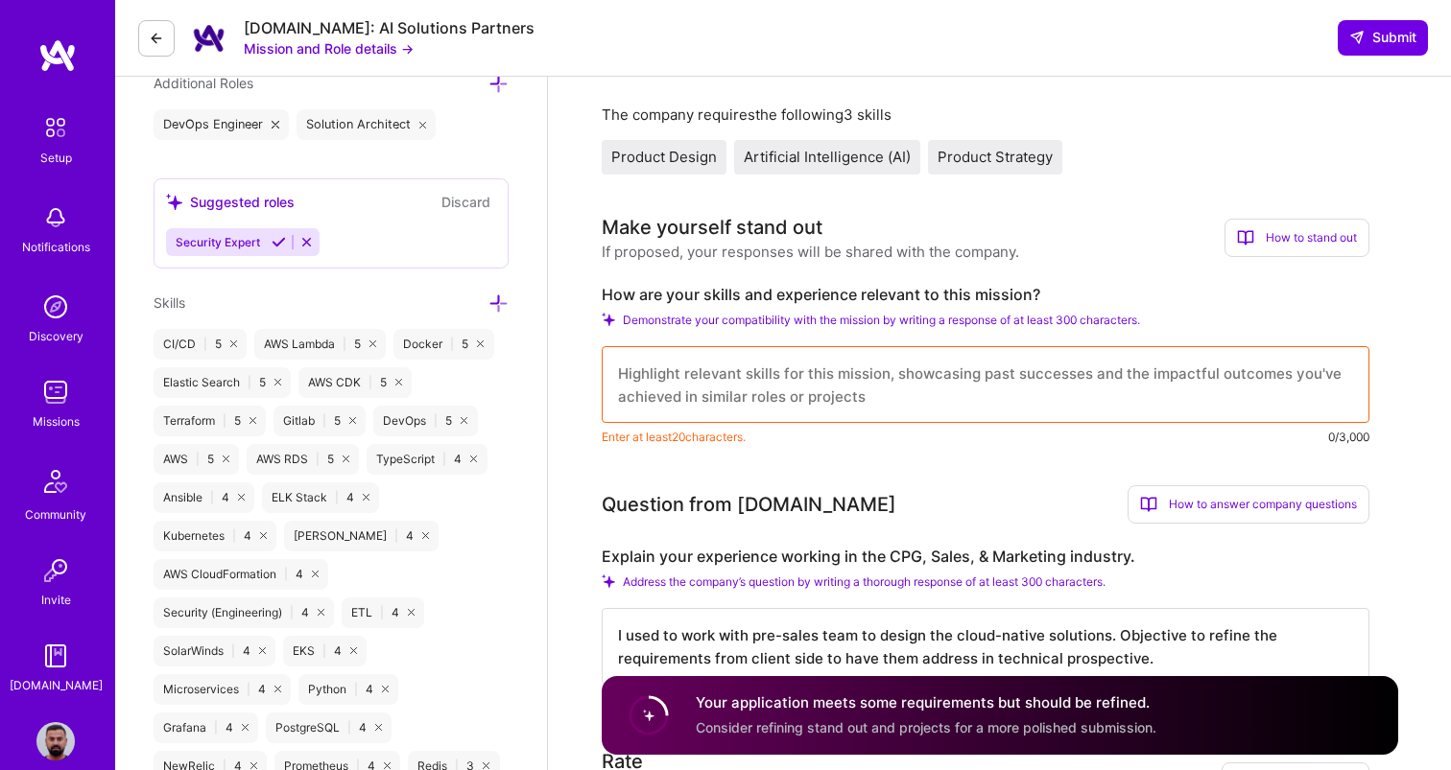
click at [845, 374] on textarea at bounding box center [986, 384] width 768 height 77
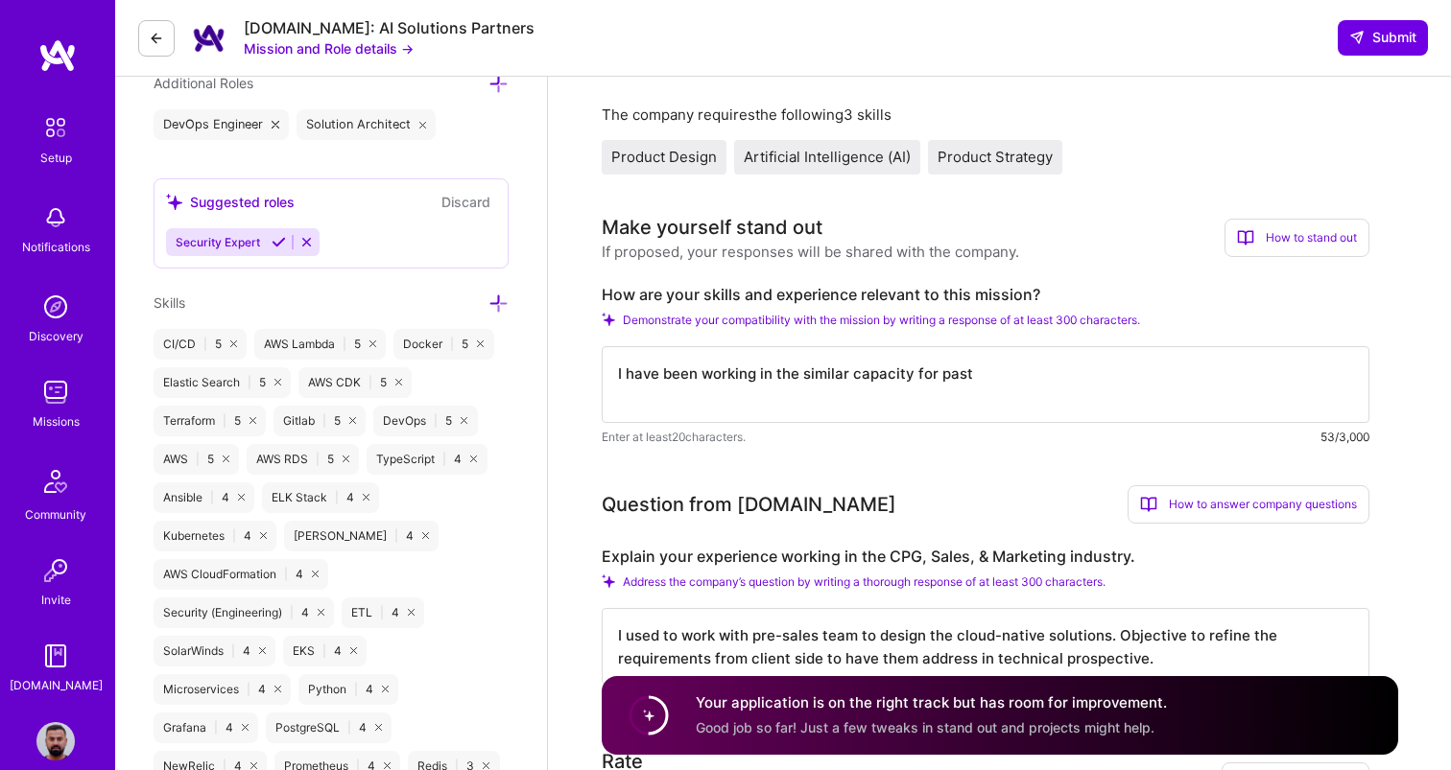
click at [1015, 374] on textarea "I have been working in the similar capacity for past" at bounding box center [986, 384] width 768 height 77
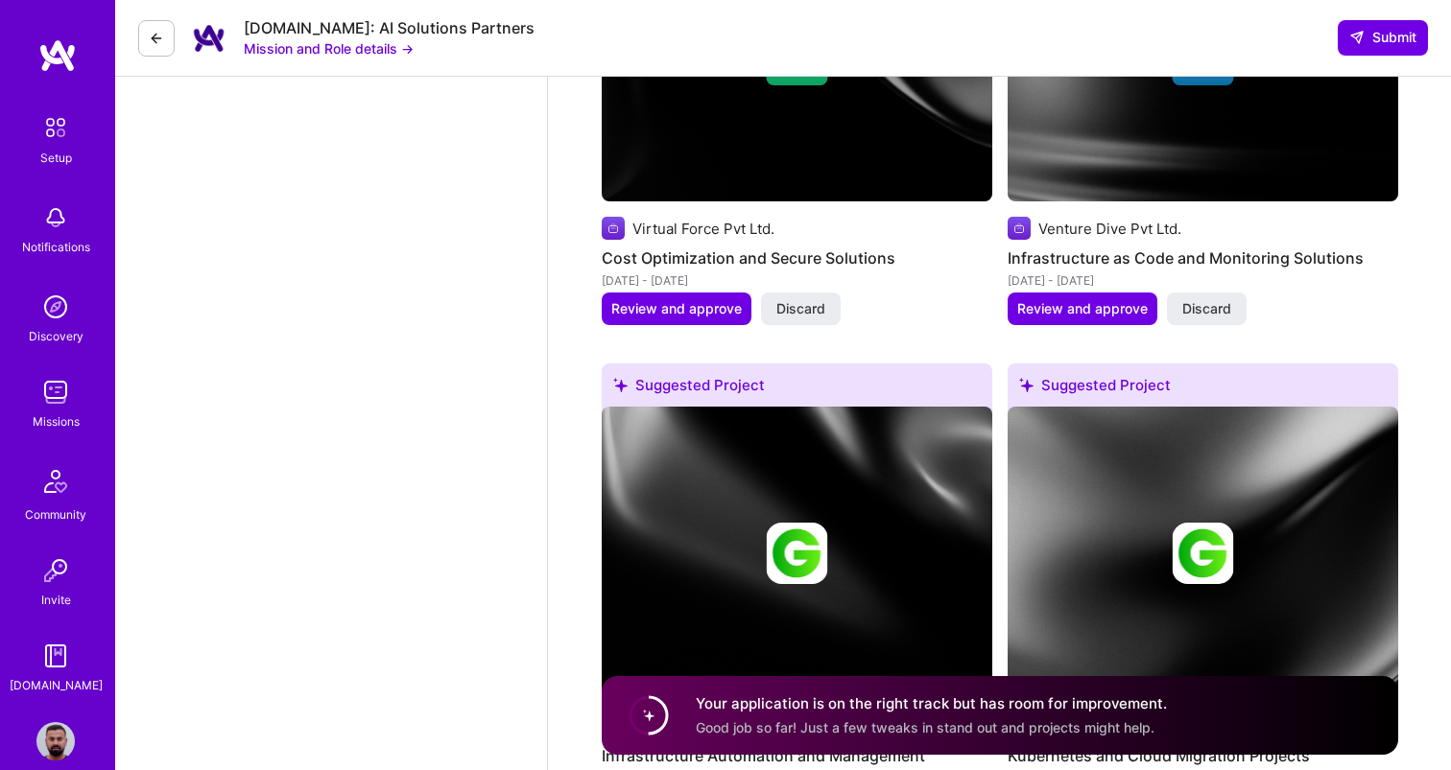
scroll to position [3191, 0]
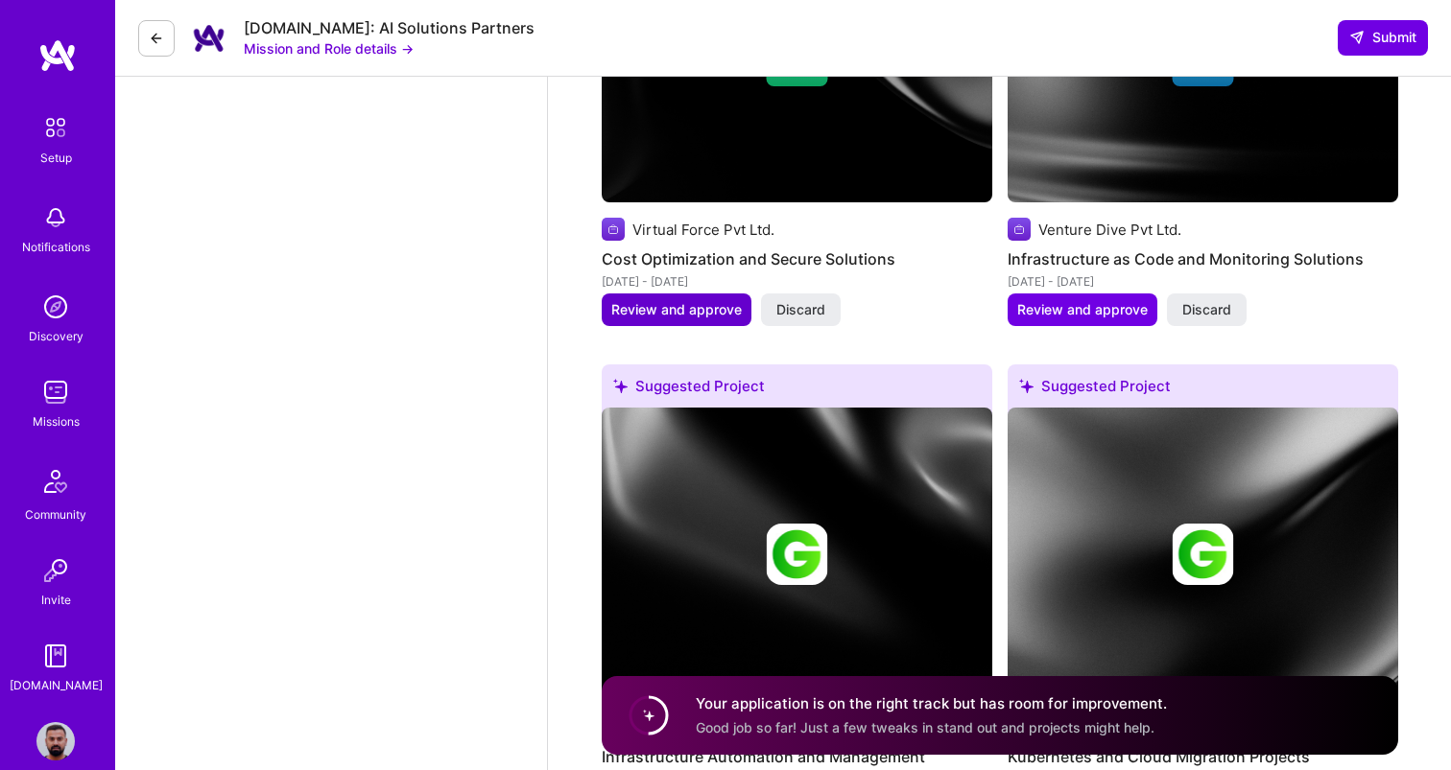
type textarea "I have been working in the similar capacity for past 6 years. Creating architec…"
click at [713, 318] on span "Review and approve" at bounding box center [676, 309] width 130 height 19
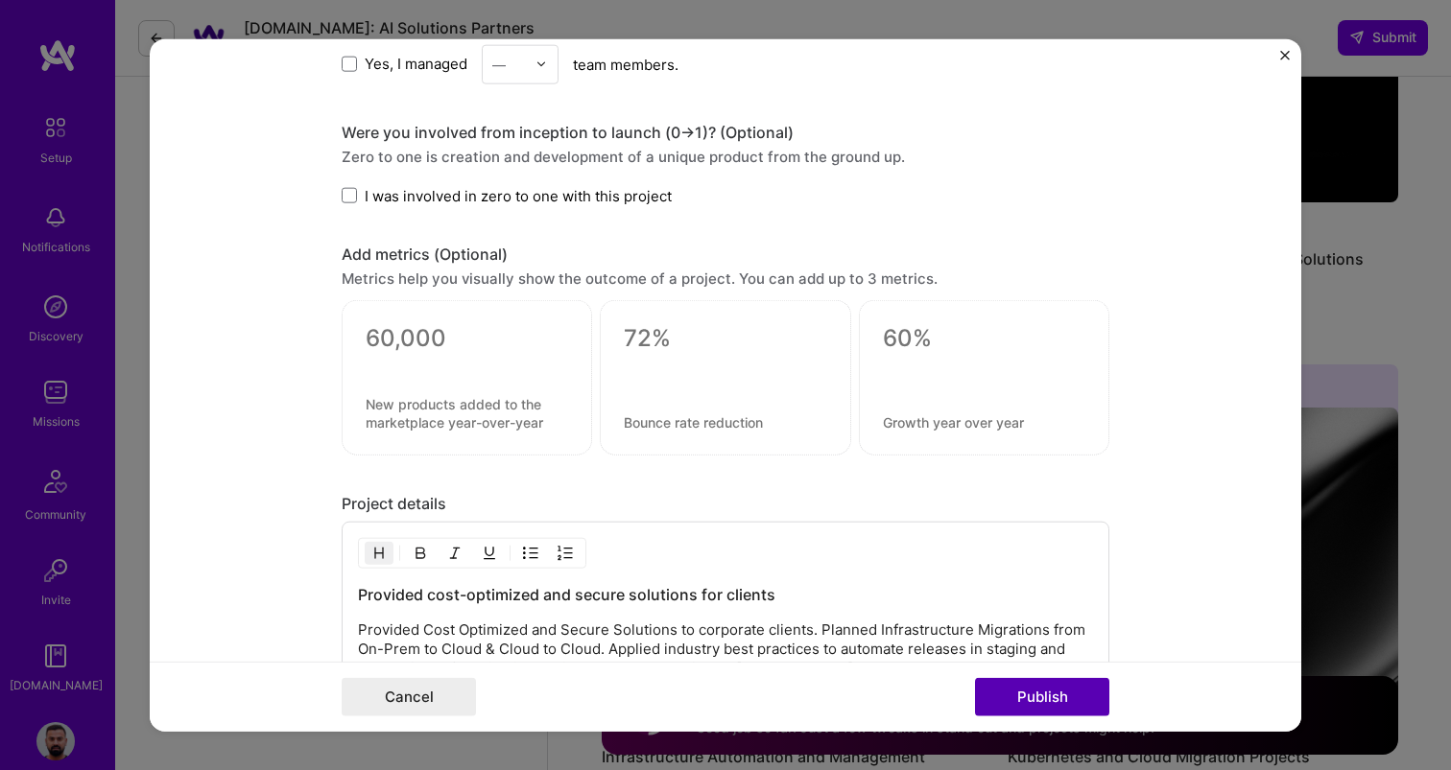
click at [1054, 714] on button "Publish" at bounding box center [1042, 697] width 134 height 38
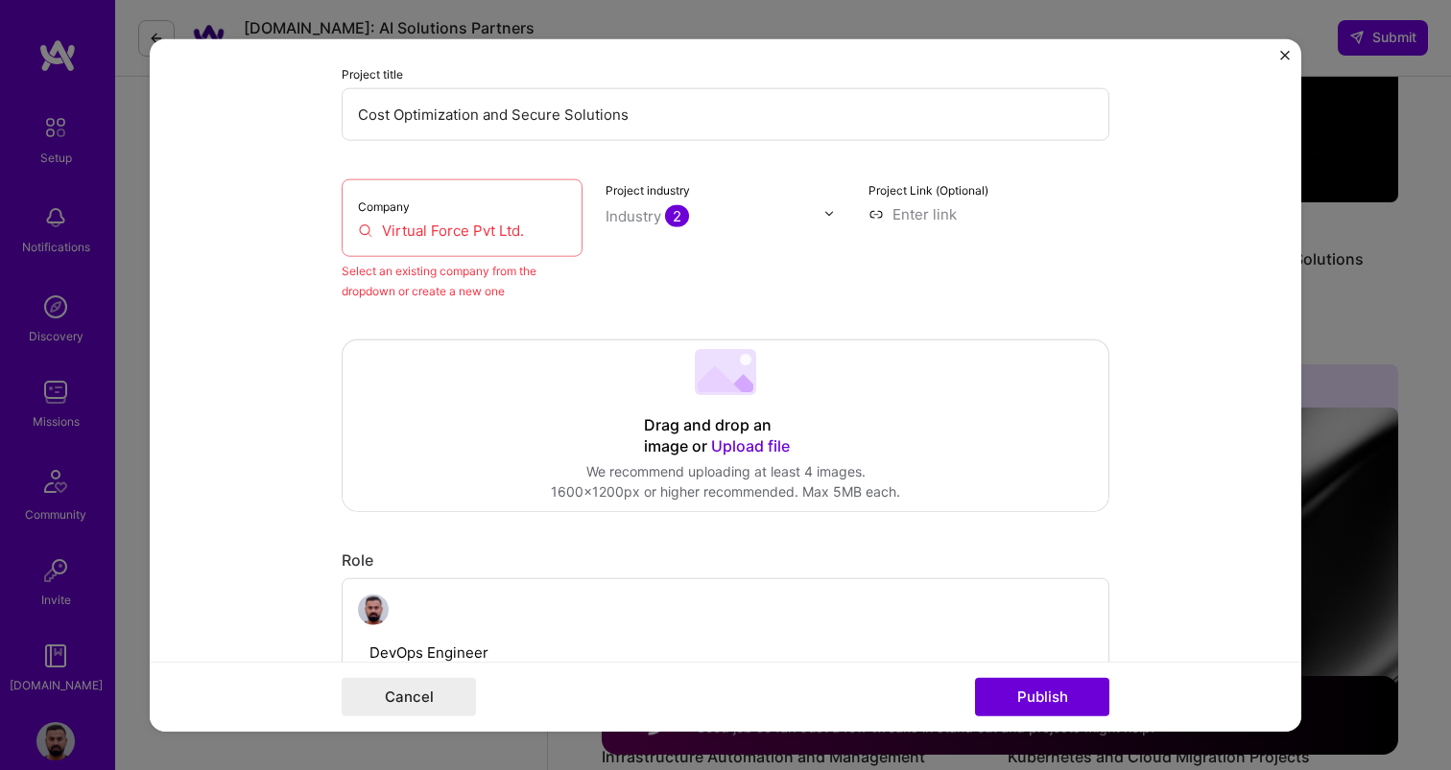
scroll to position [126, 0]
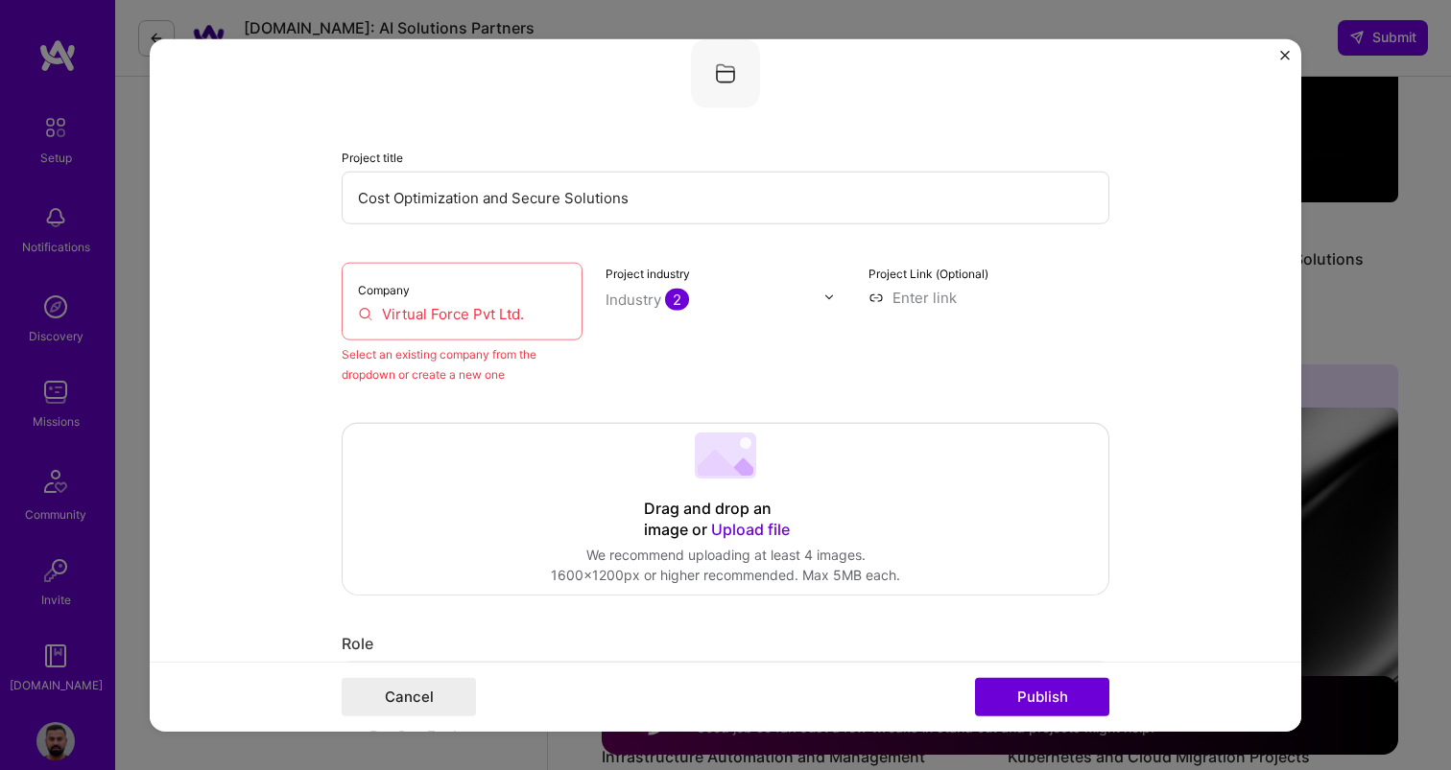
click at [395, 320] on input "Virtual Force Pvt Ltd." at bounding box center [462, 313] width 208 height 20
click at [551, 308] on input "Virtual Force Pvt Ltd." at bounding box center [462, 313] width 208 height 20
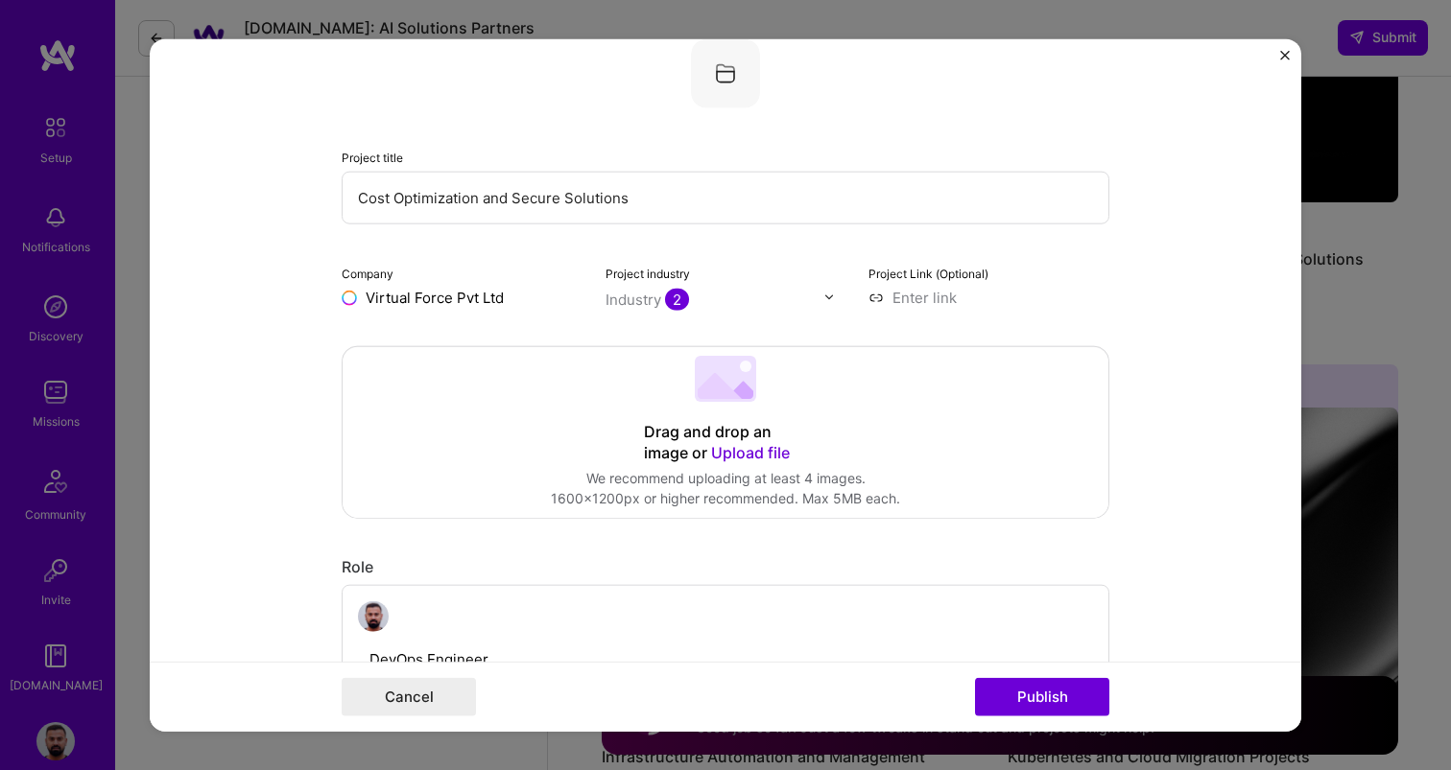
click at [1148, 491] on form "Editing suggested project This project is suggested based on your LinkedIn, res…" at bounding box center [725, 385] width 1151 height 694
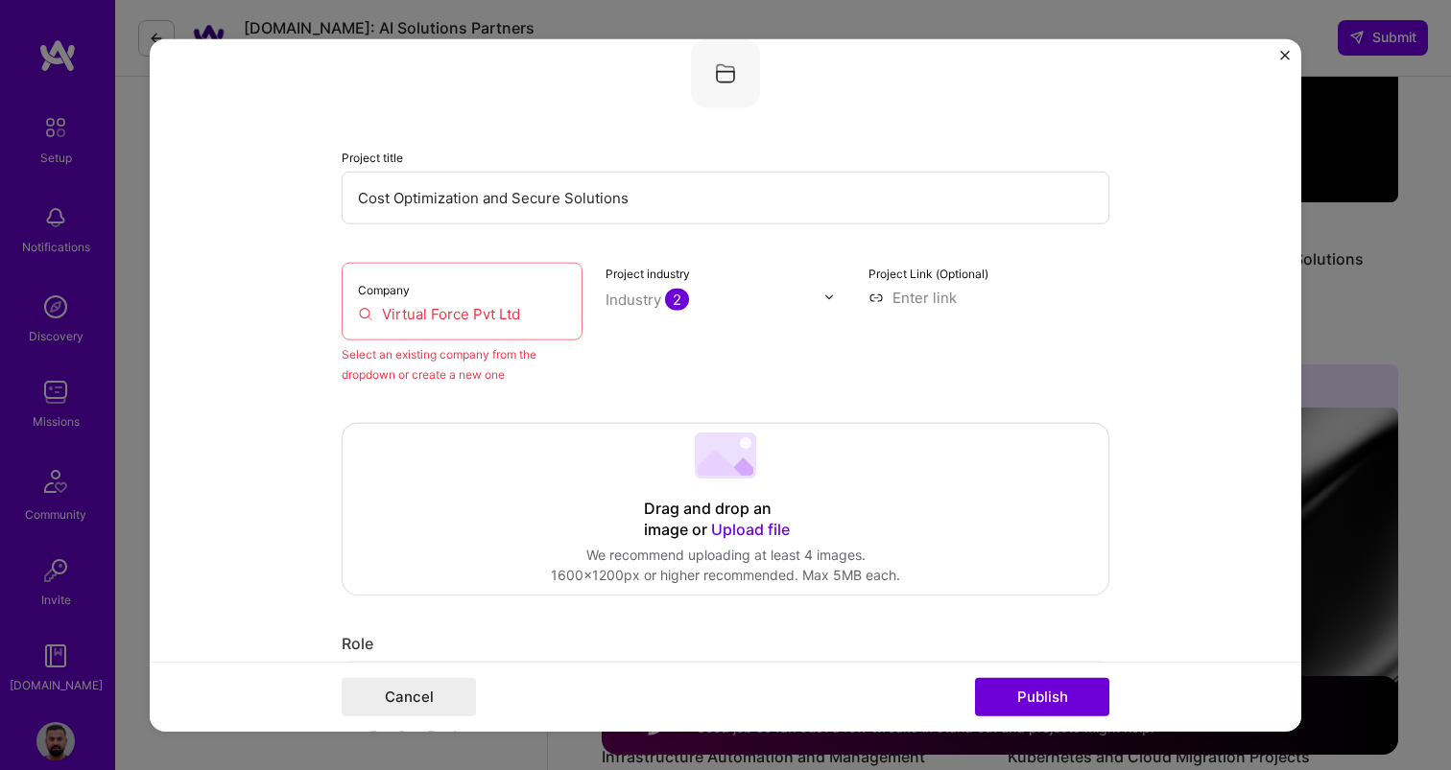
click at [545, 315] on input "Virtual Force Pvt Ltd" at bounding box center [462, 313] width 208 height 20
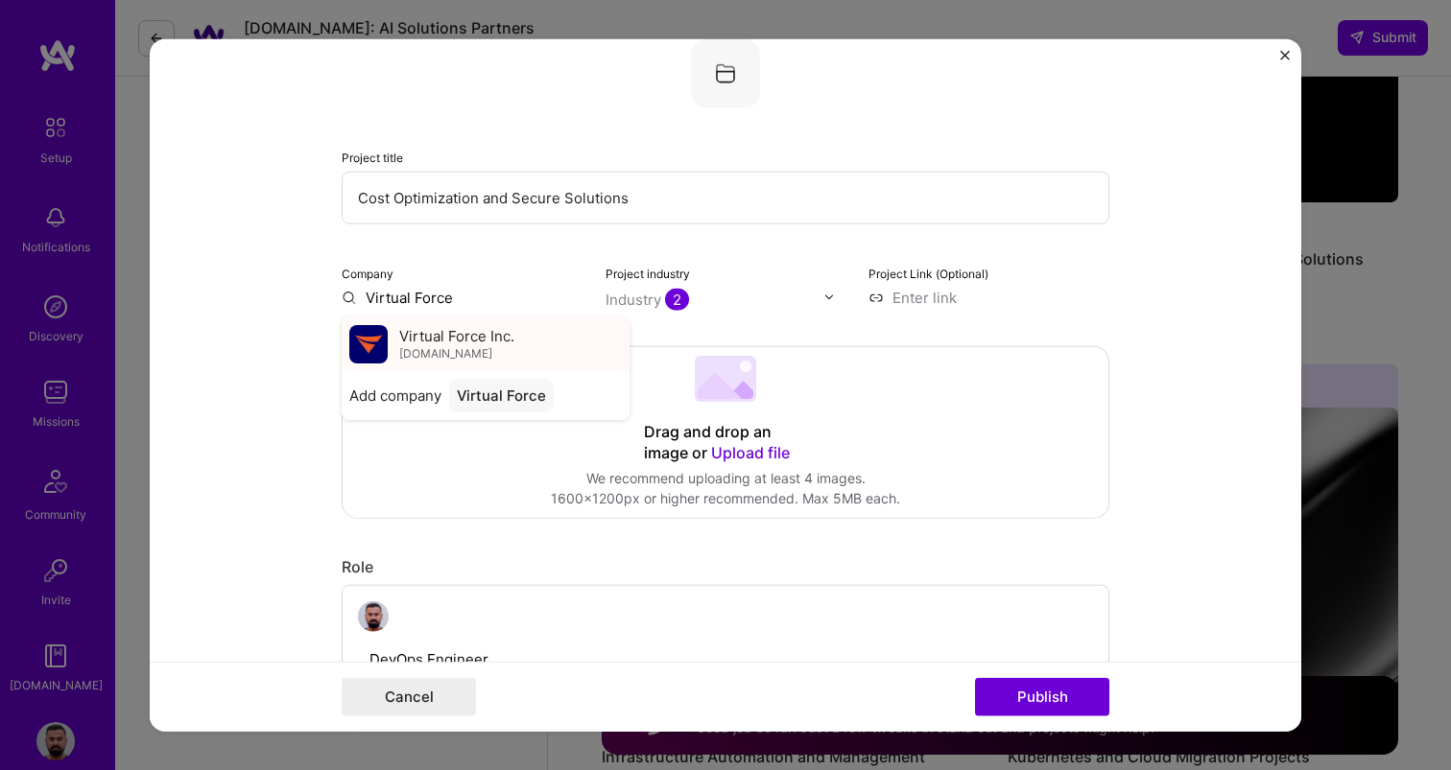
click at [537, 337] on div "Virtual Force Inc. [DOMAIN_NAME]" at bounding box center [486, 344] width 288 height 54
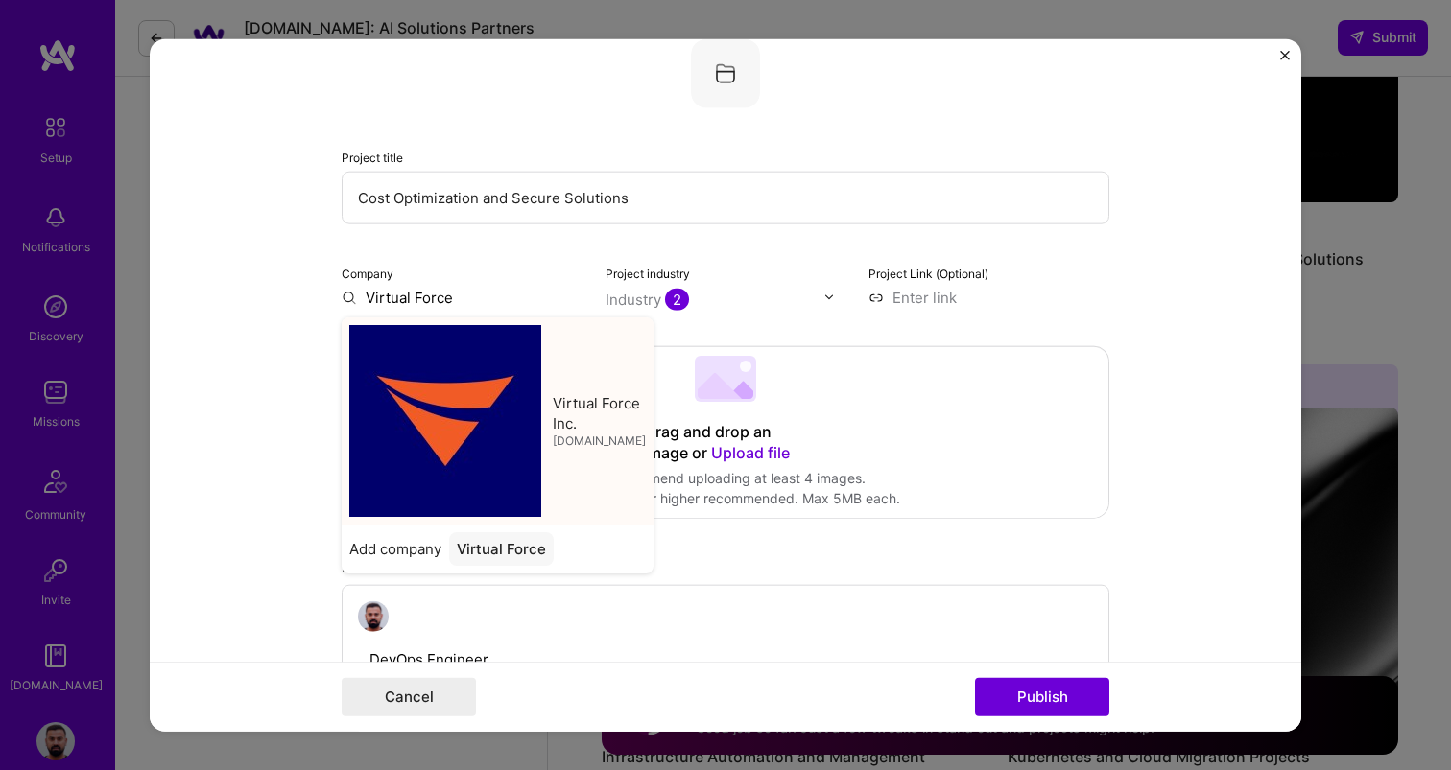
type input "Virtual Force Inc."
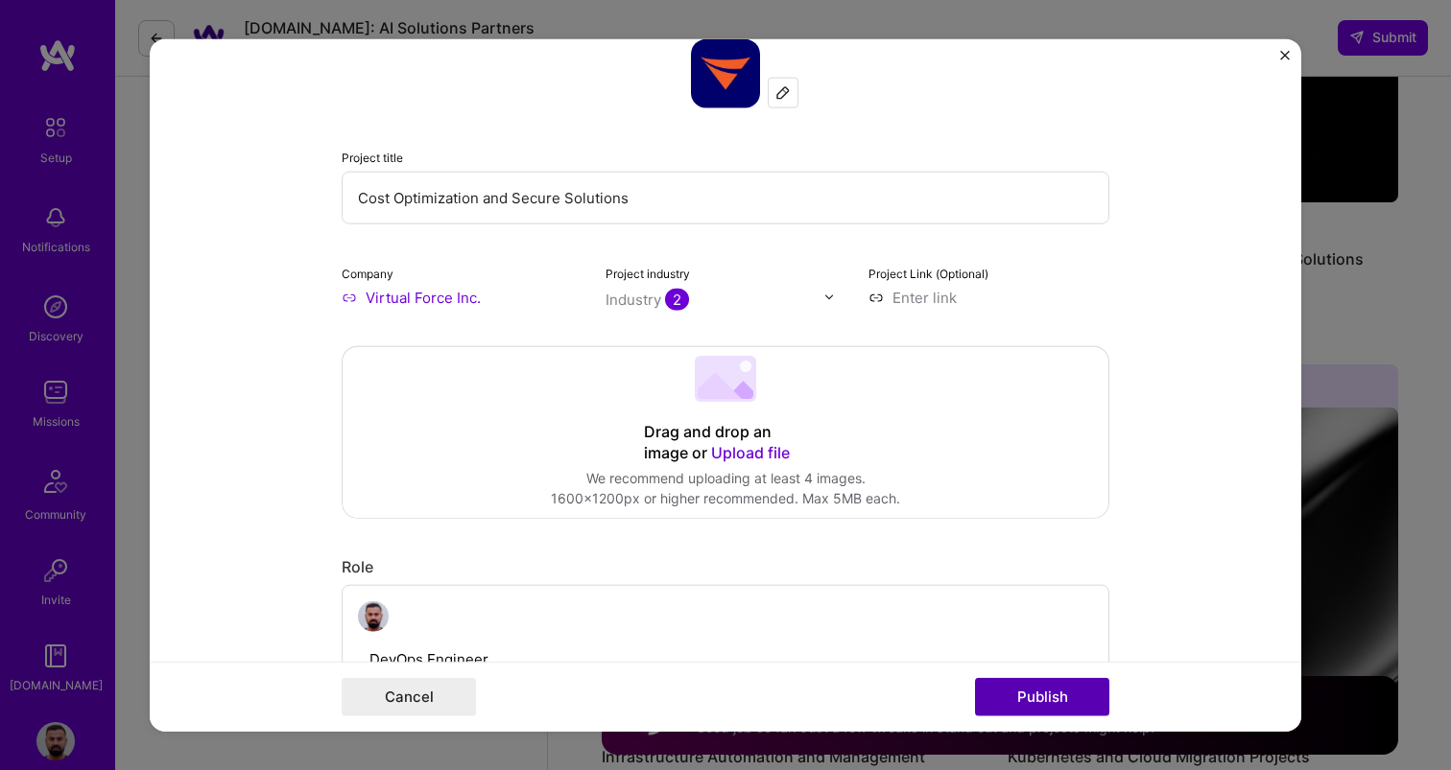
click at [1055, 698] on button "Publish" at bounding box center [1042, 697] width 134 height 38
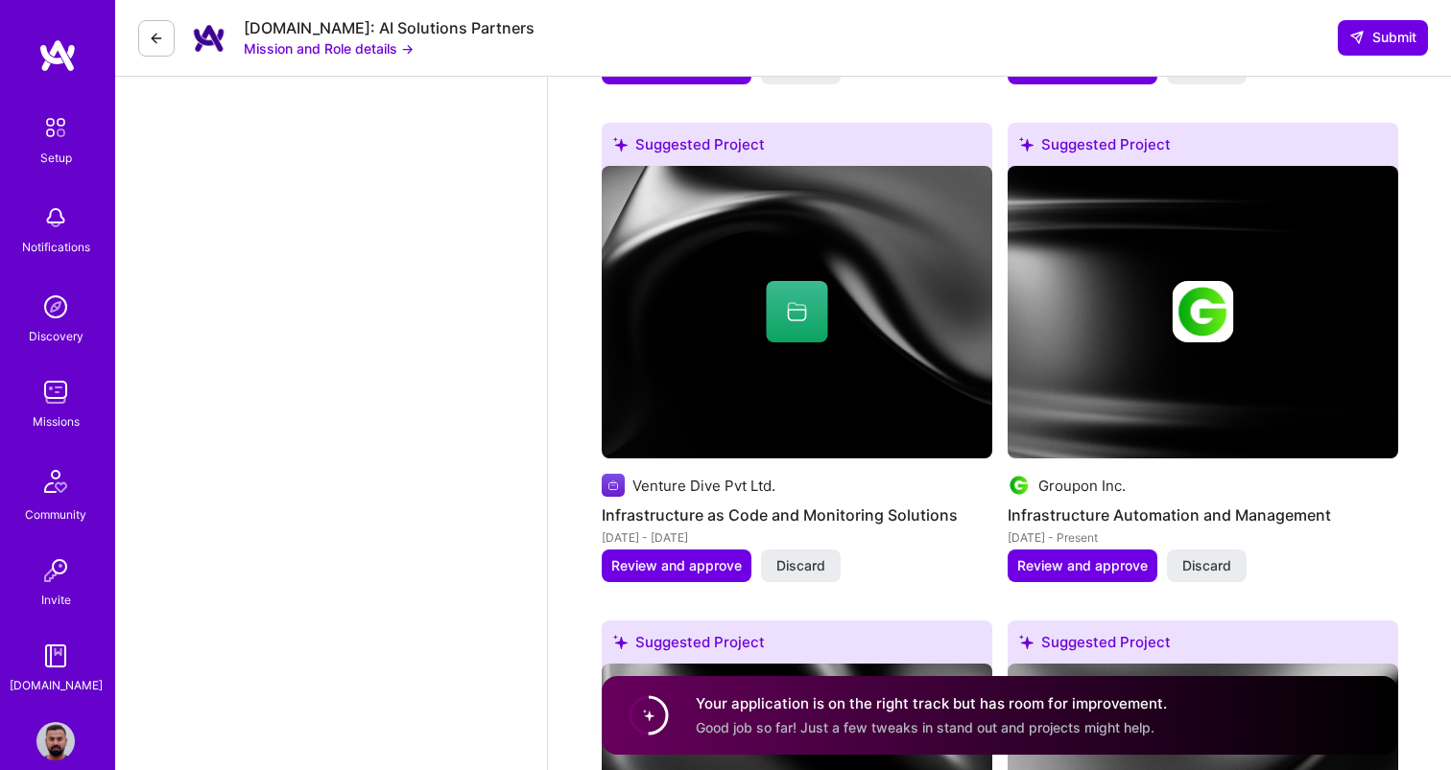
scroll to position [2931, 0]
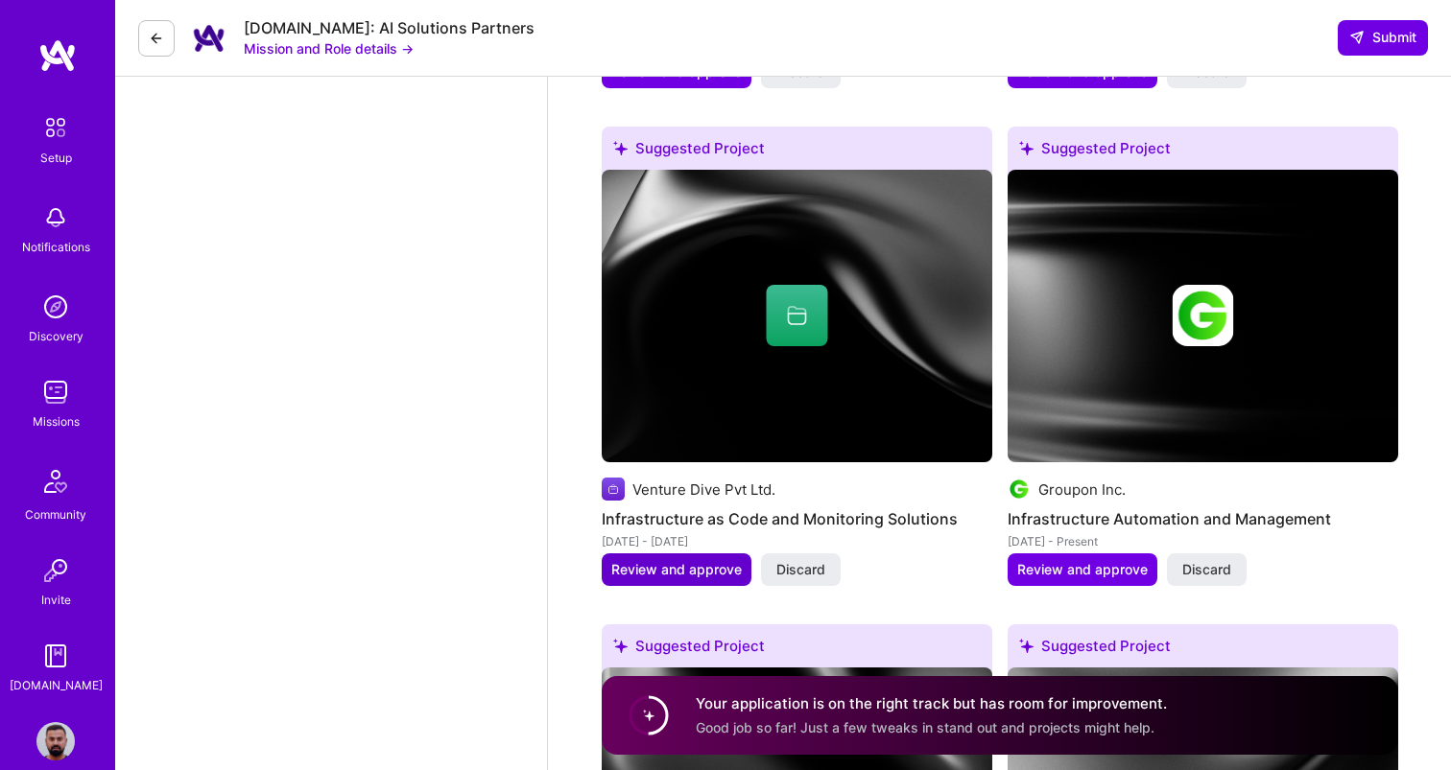
click at [665, 580] on button "Review and approve" at bounding box center [677, 570] width 150 height 33
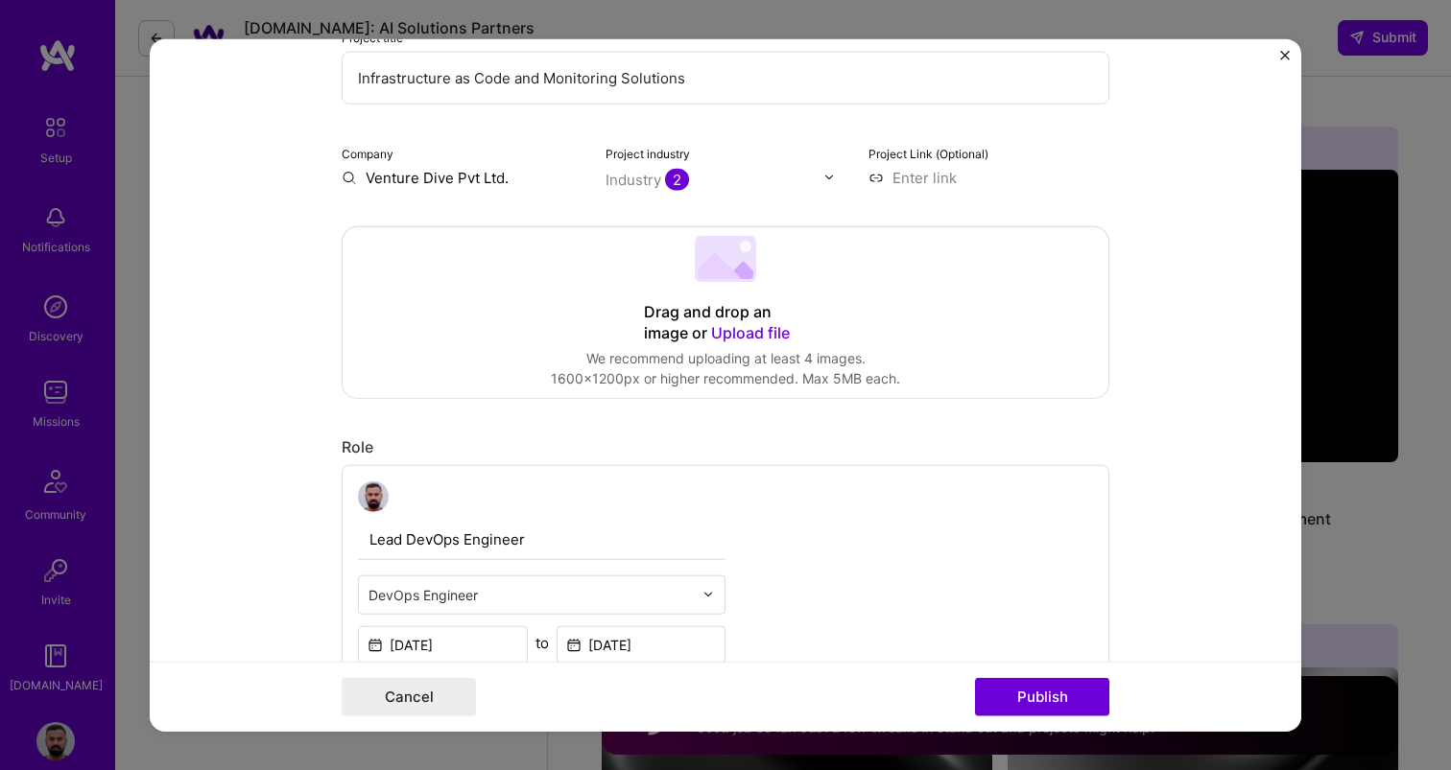
scroll to position [243, 0]
click at [546, 171] on input "Venture Dive Pvt Ltd." at bounding box center [462, 180] width 241 height 20
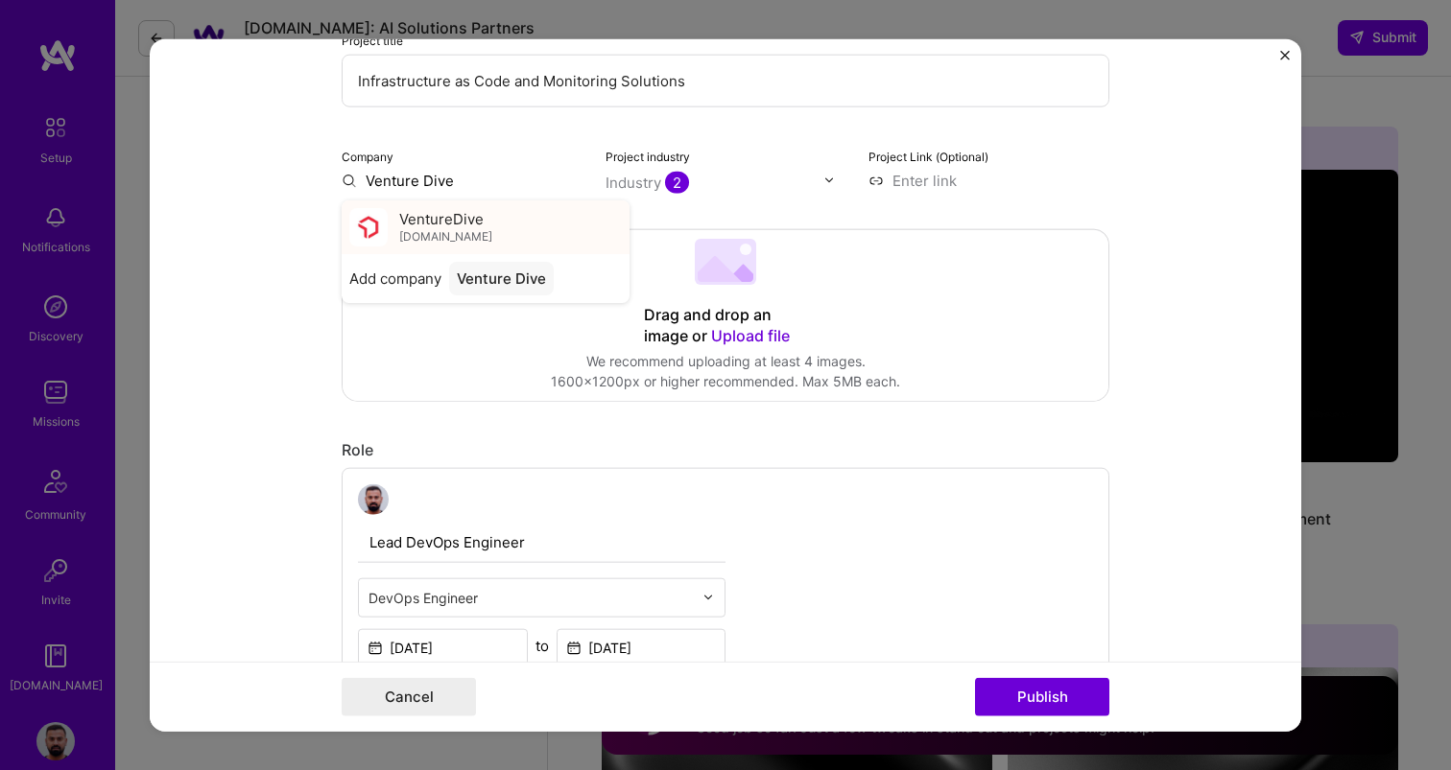
click at [505, 210] on div "VentureDive [DOMAIN_NAME]" at bounding box center [486, 227] width 288 height 54
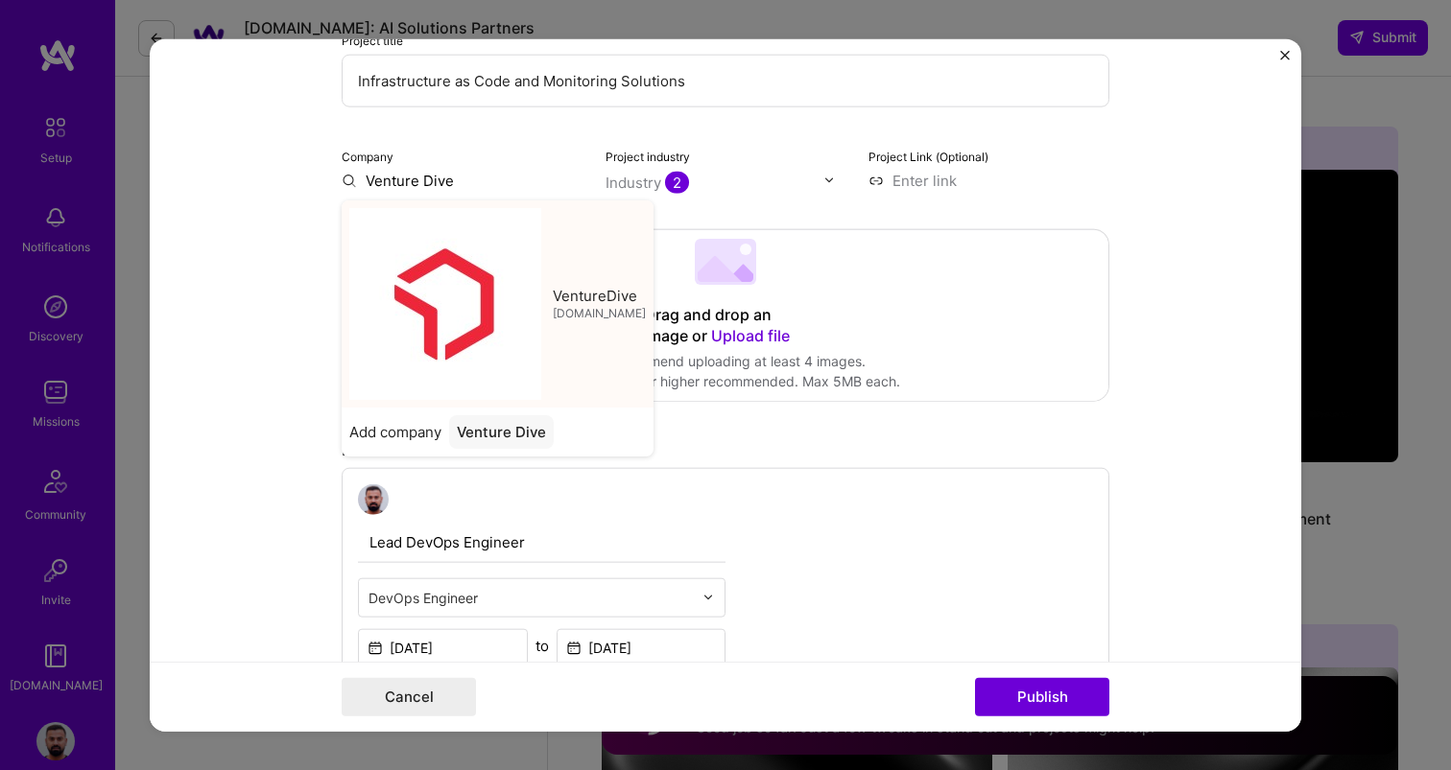
type input "VentureDive"
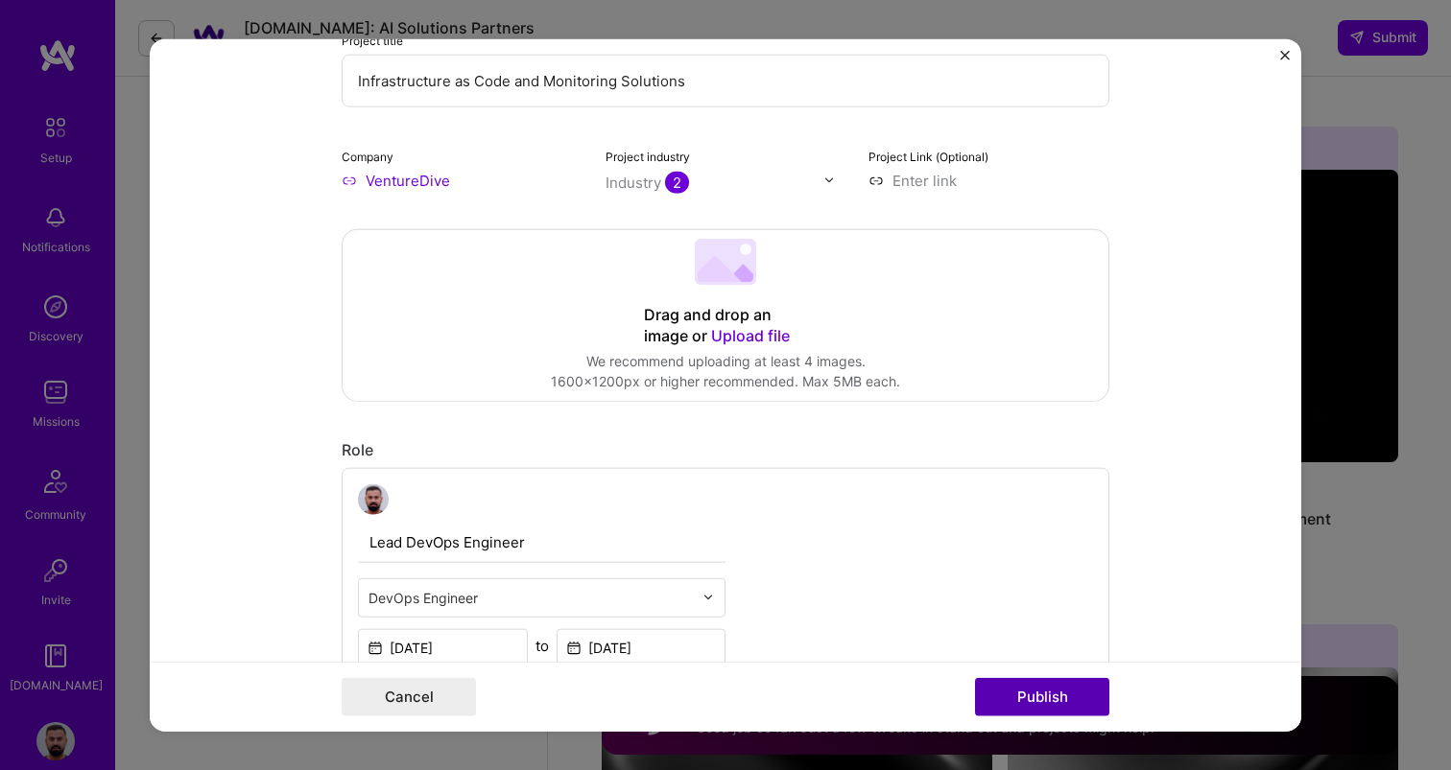
click at [1030, 691] on button "Publish" at bounding box center [1042, 697] width 134 height 38
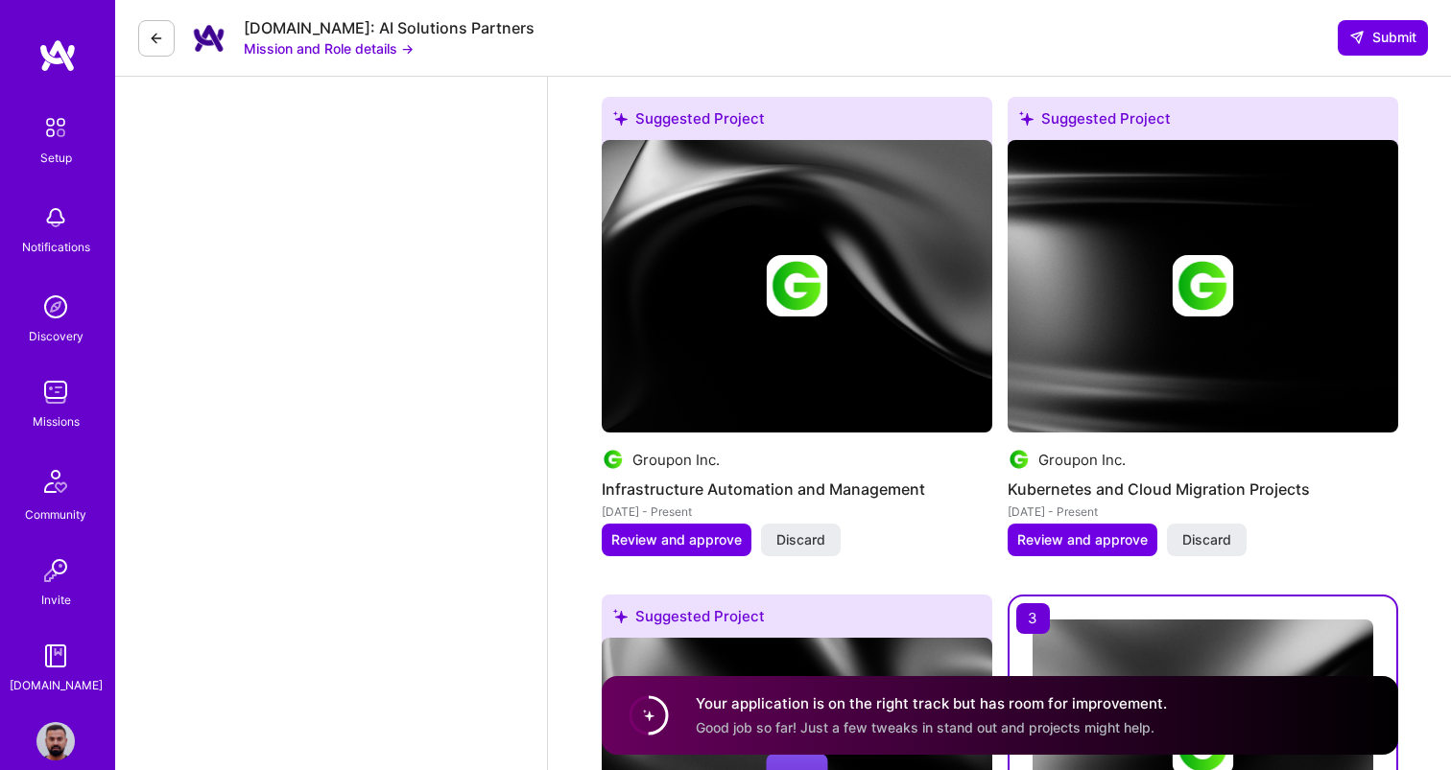
scroll to position [3121, 0]
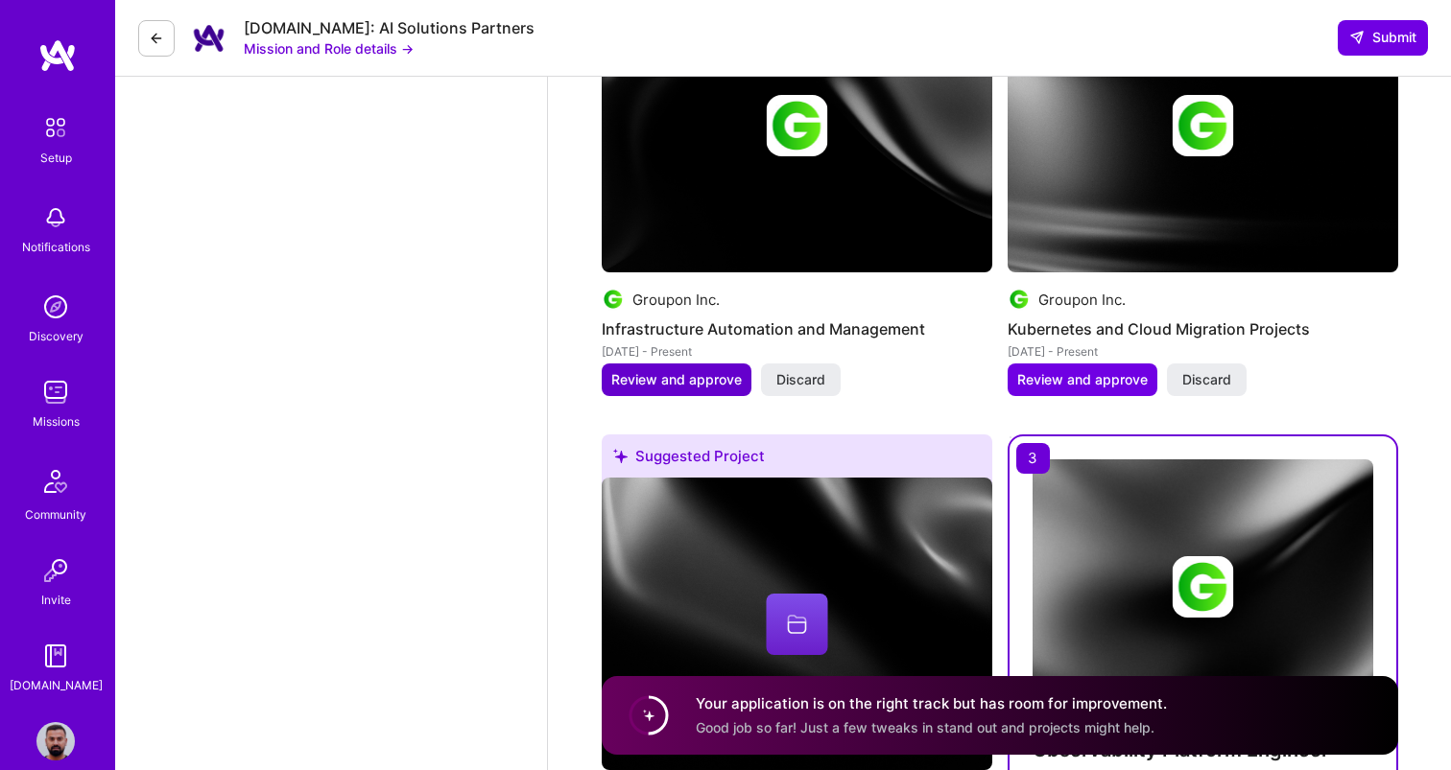
click at [715, 379] on span "Review and approve" at bounding box center [676, 379] width 130 height 19
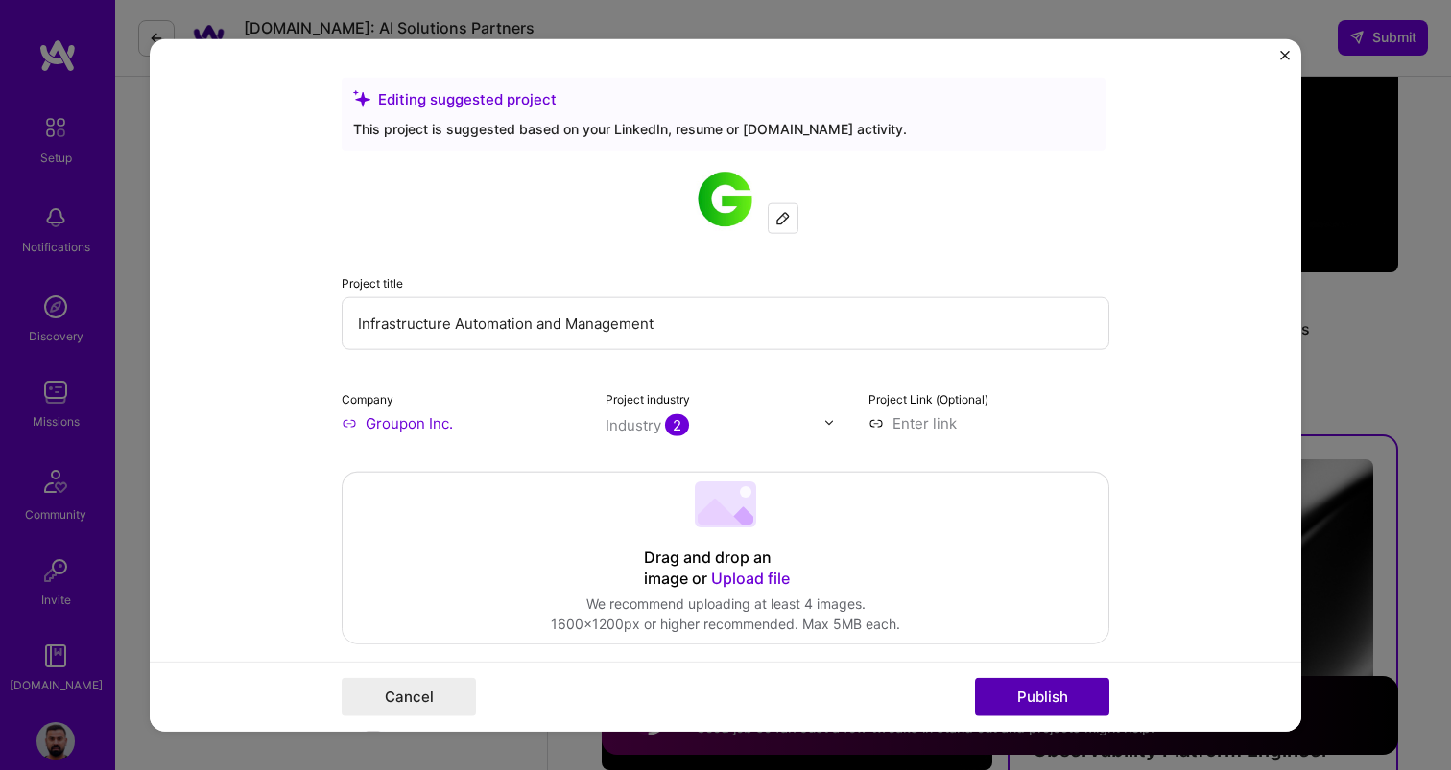
click at [1027, 686] on button "Publish" at bounding box center [1042, 697] width 134 height 38
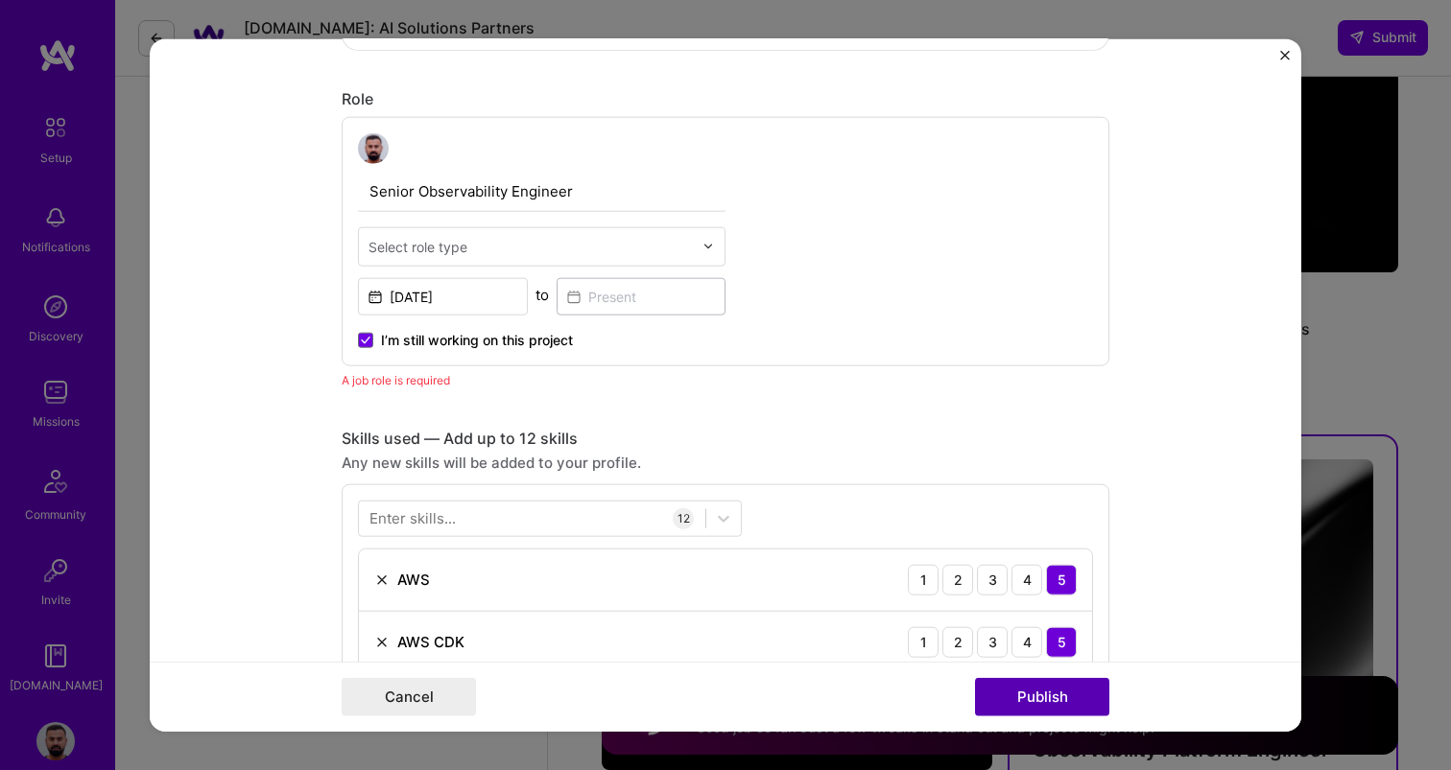
scroll to position [645, 0]
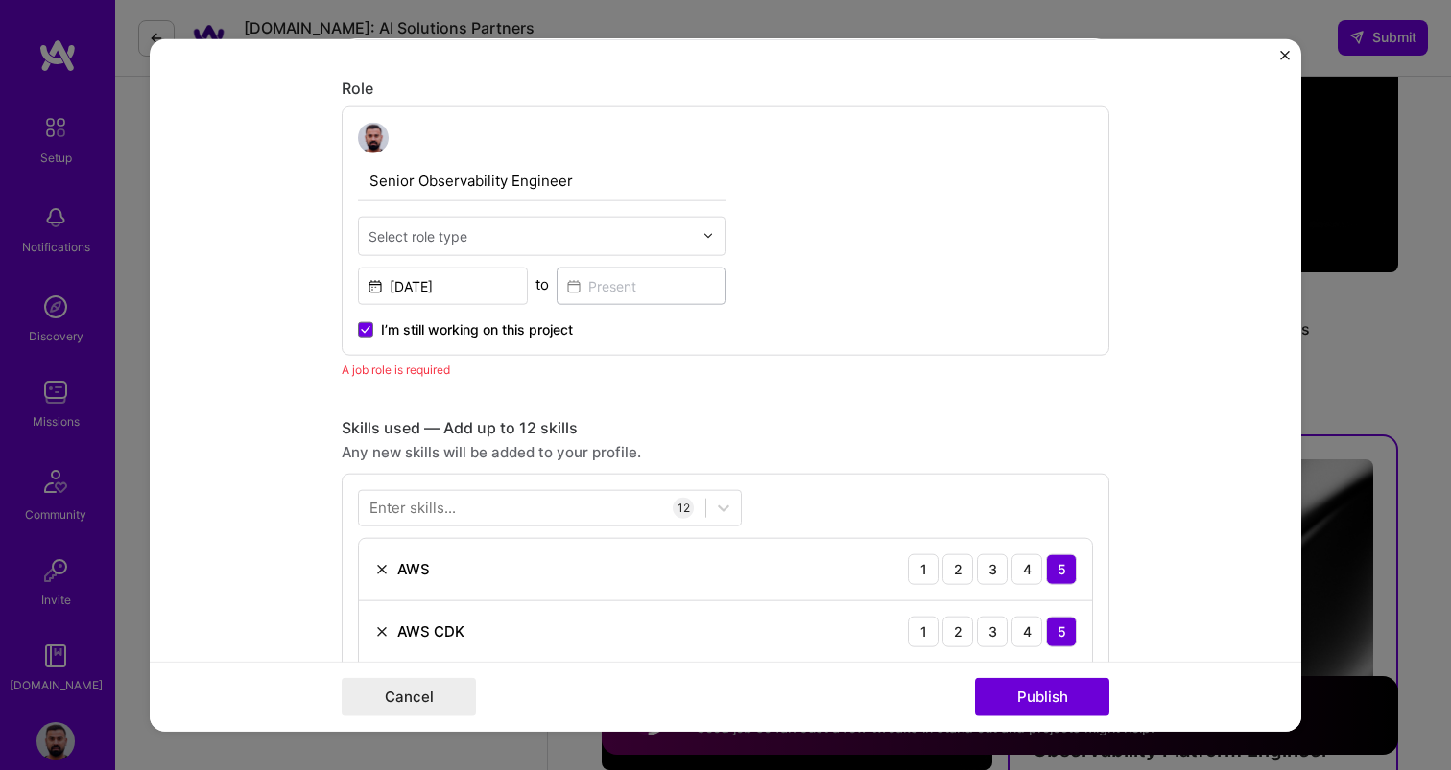
scroll to position [586, 0]
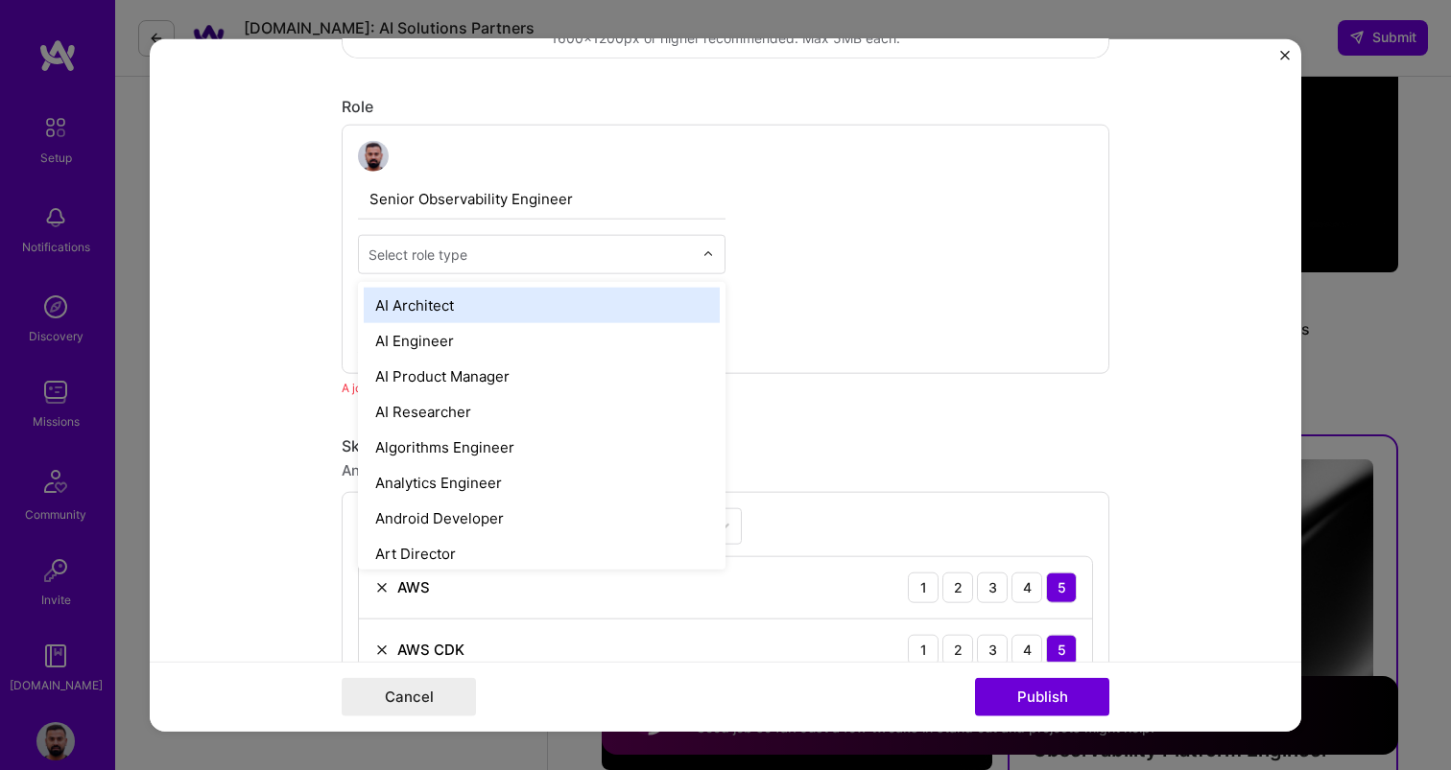
click at [526, 251] on input "text" at bounding box center [530, 254] width 324 height 20
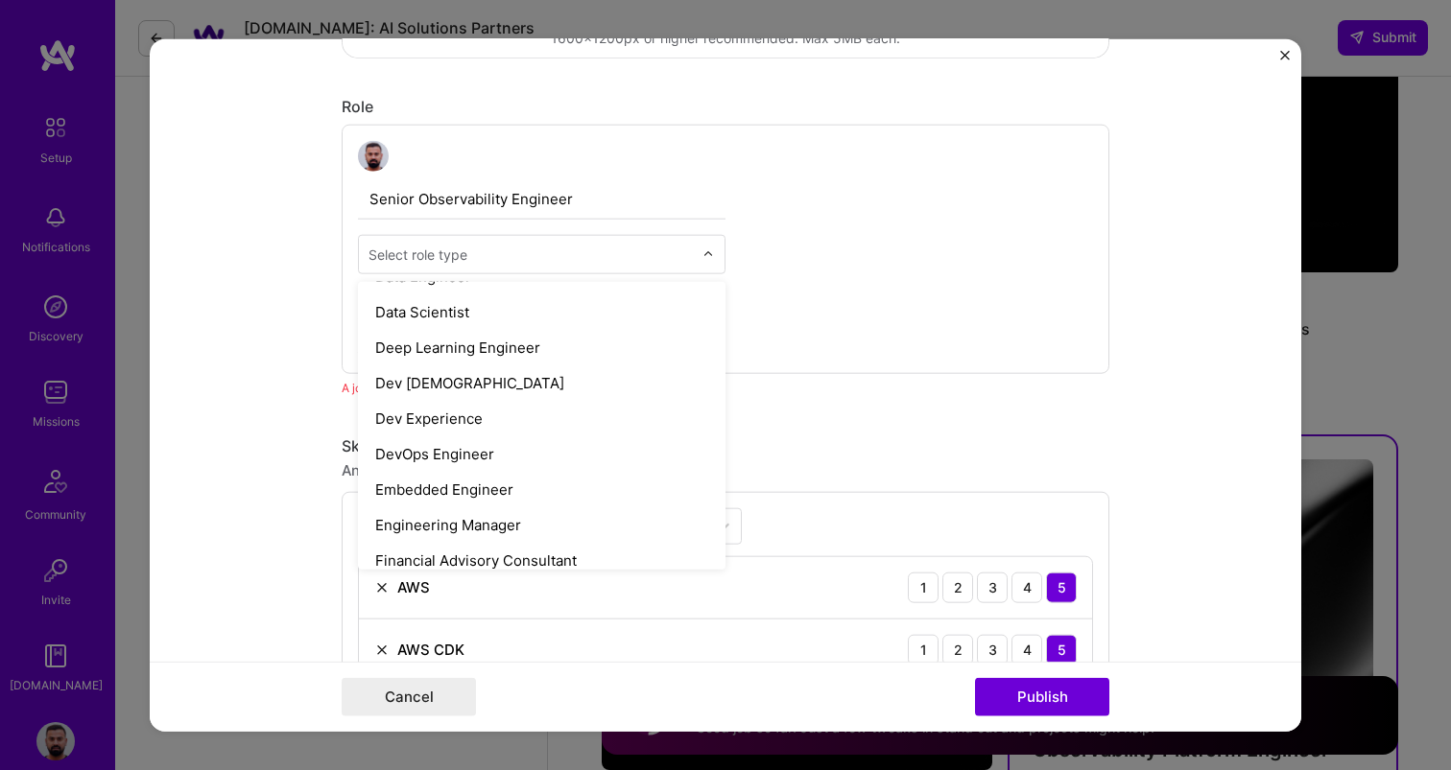
scroll to position [815, 0]
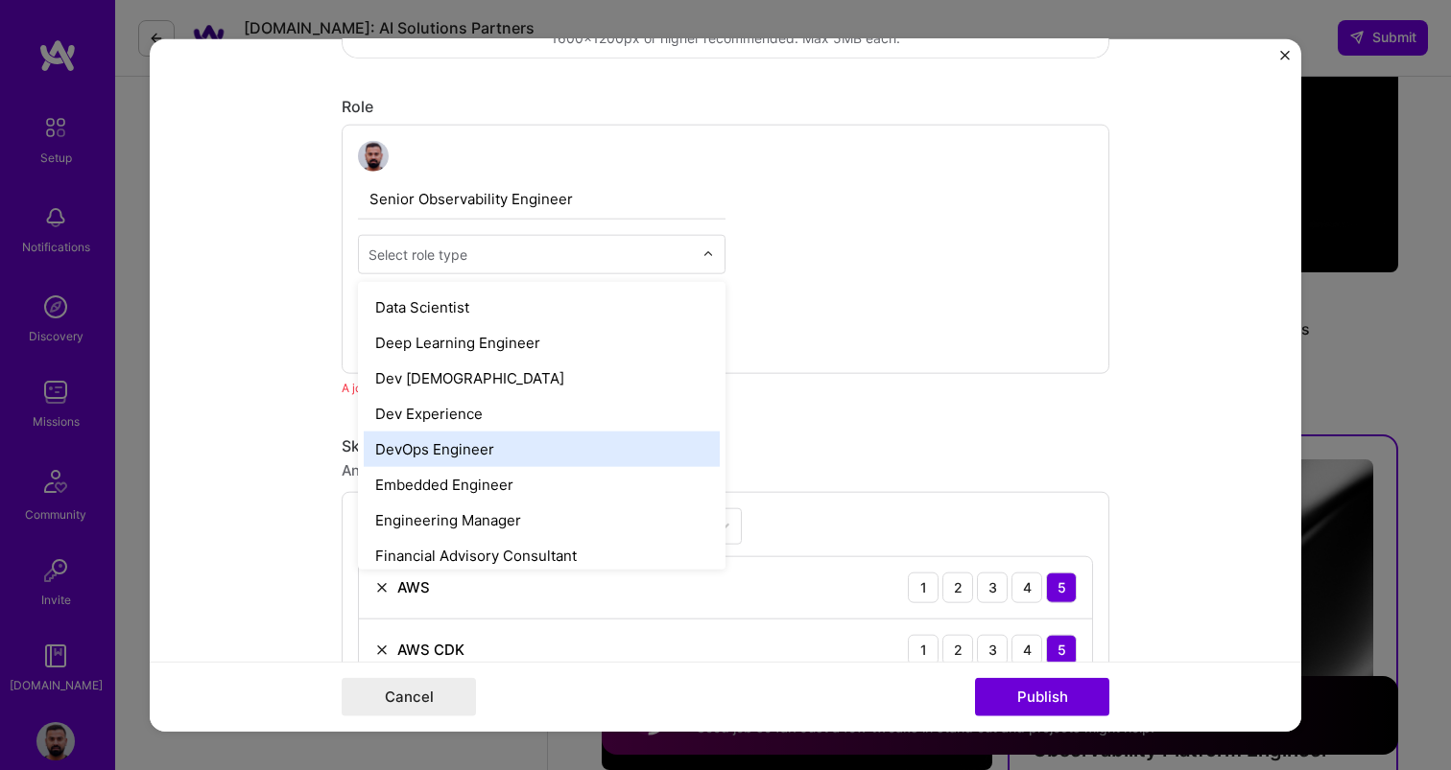
click at [484, 442] on div "DevOps Engineer" at bounding box center [542, 449] width 356 height 36
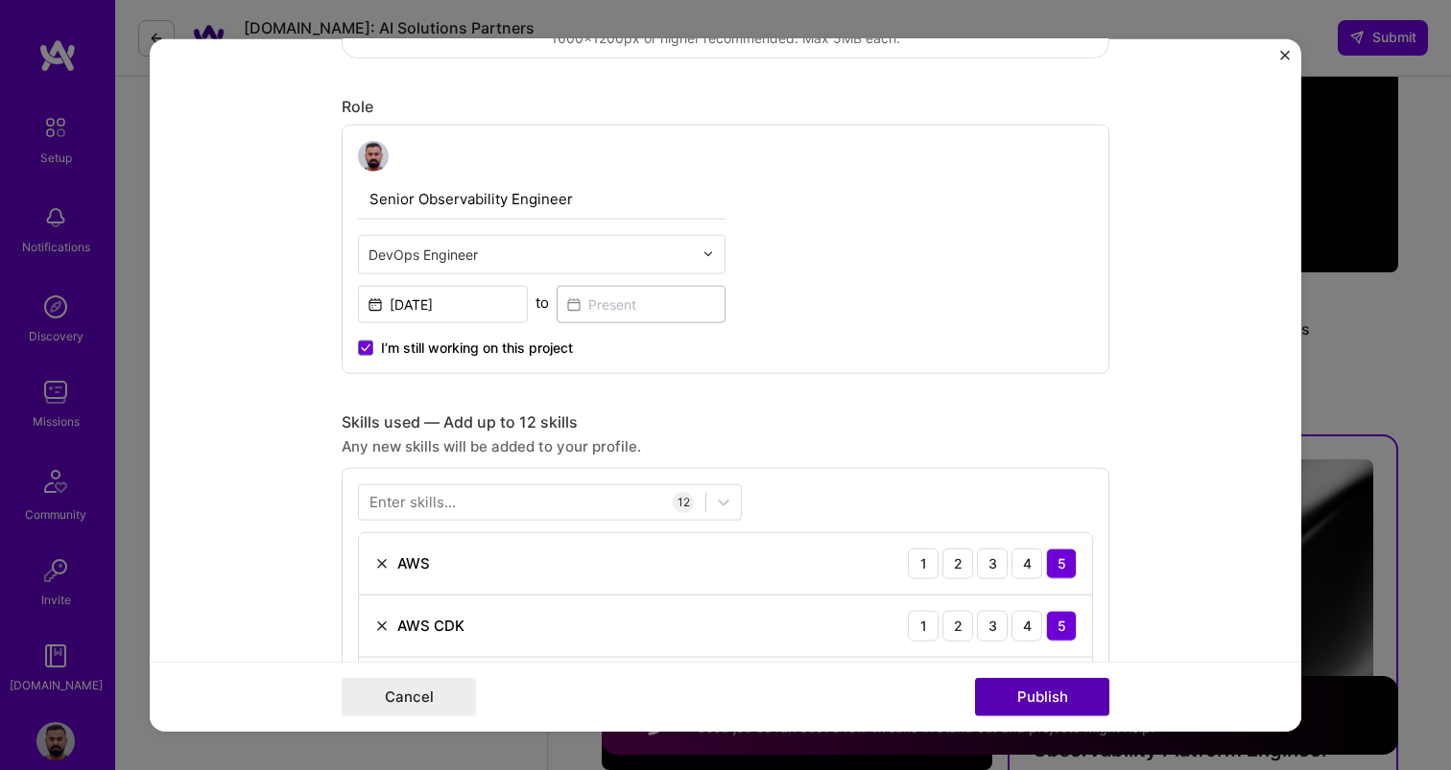
click at [1088, 700] on button "Publish" at bounding box center [1042, 697] width 134 height 38
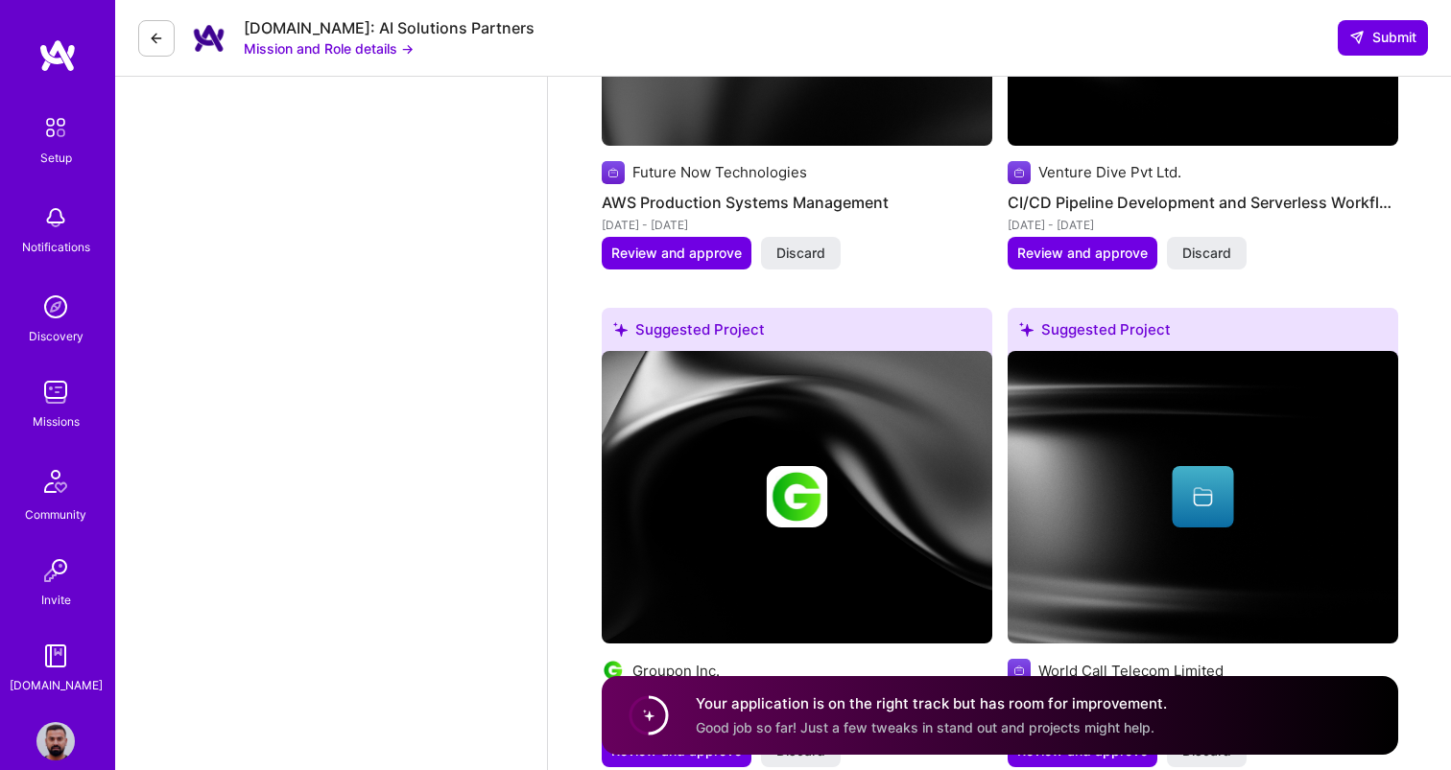
scroll to position [2355, 0]
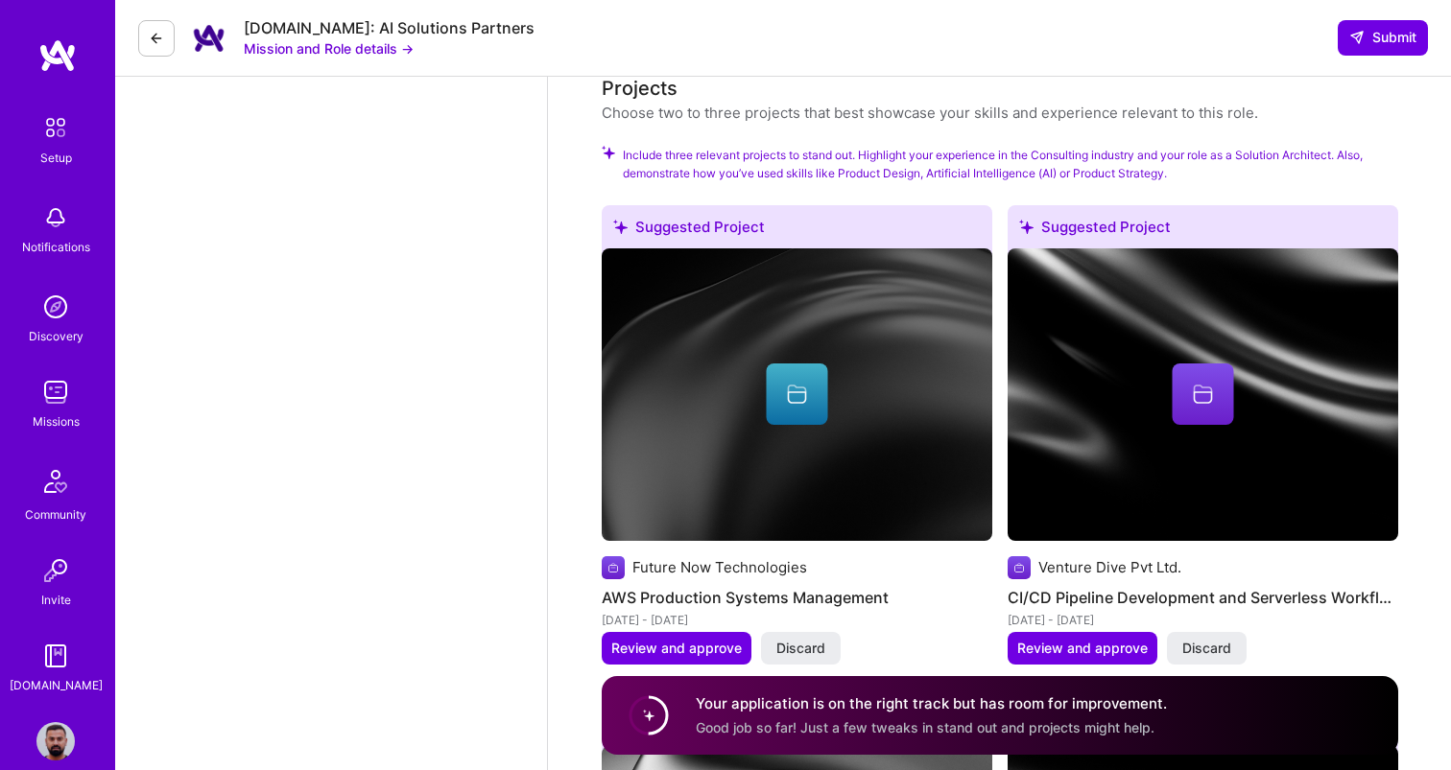
click at [1383, 16] on div "[DOMAIN_NAME]: AI Solutions Partners Mission and Role details → Submit" at bounding box center [783, 38] width 1336 height 77
click at [1383, 39] on span "Submit" at bounding box center [1382, 37] width 67 height 19
click at [1369, 43] on span "Submit" at bounding box center [1382, 37] width 67 height 19
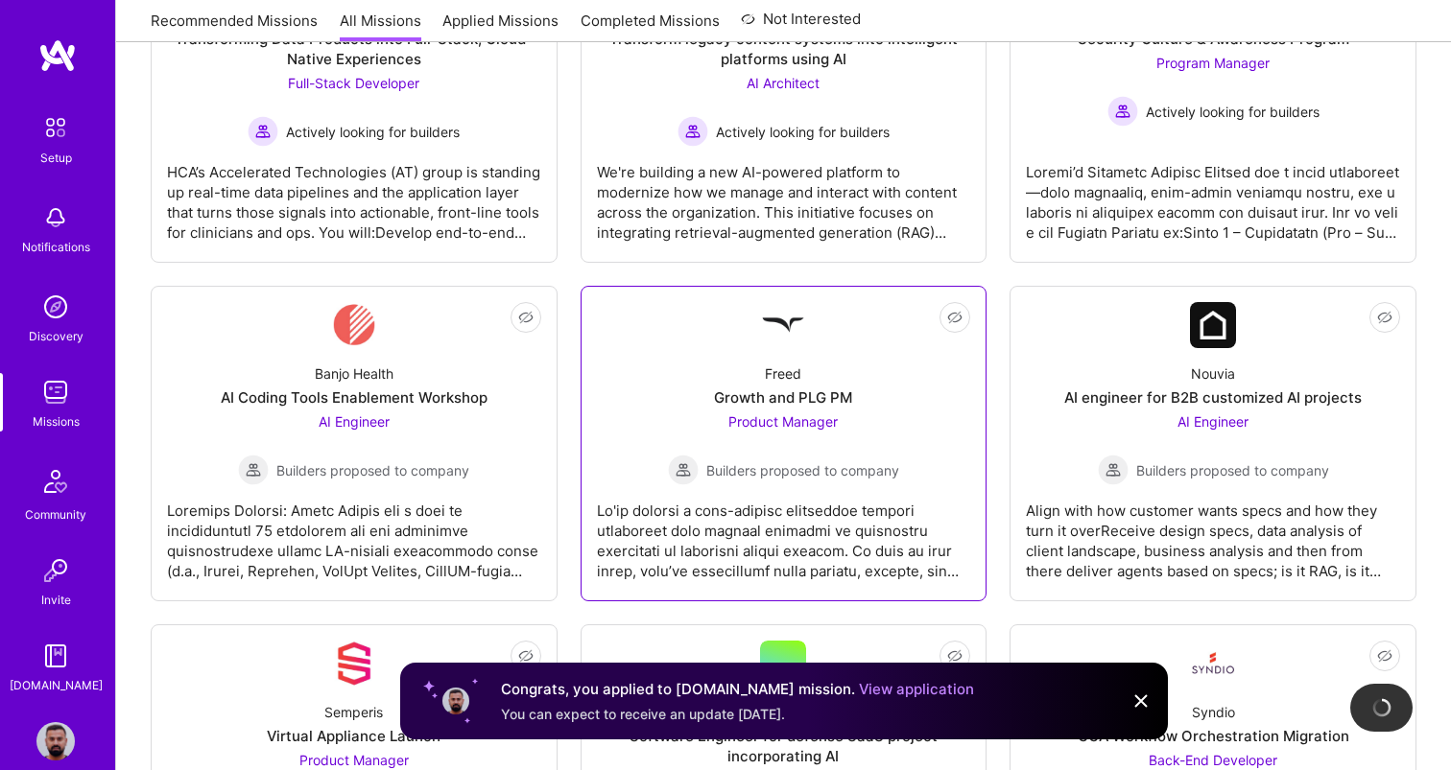
scroll to position [1040, 0]
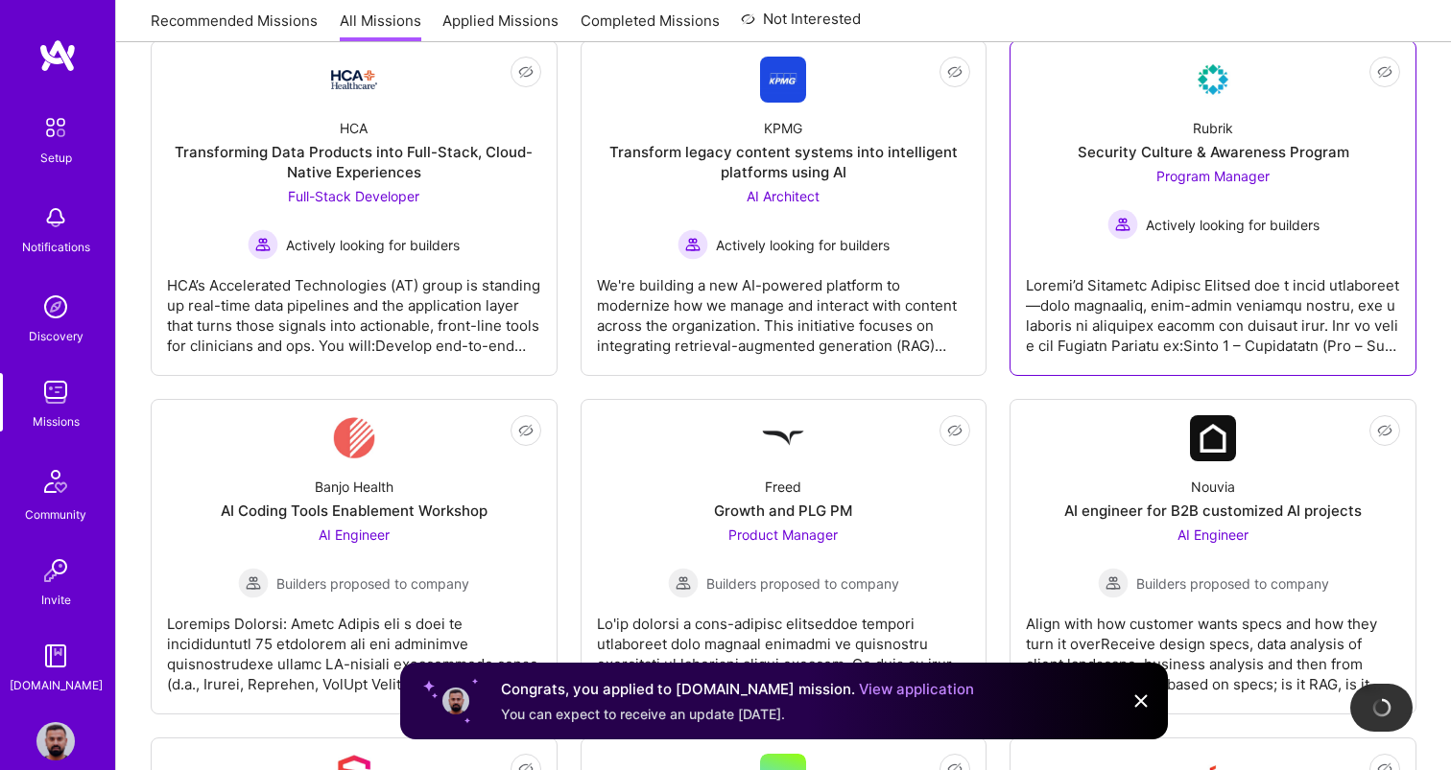
click at [1245, 225] on span "Actively looking for builders" at bounding box center [1233, 225] width 174 height 20
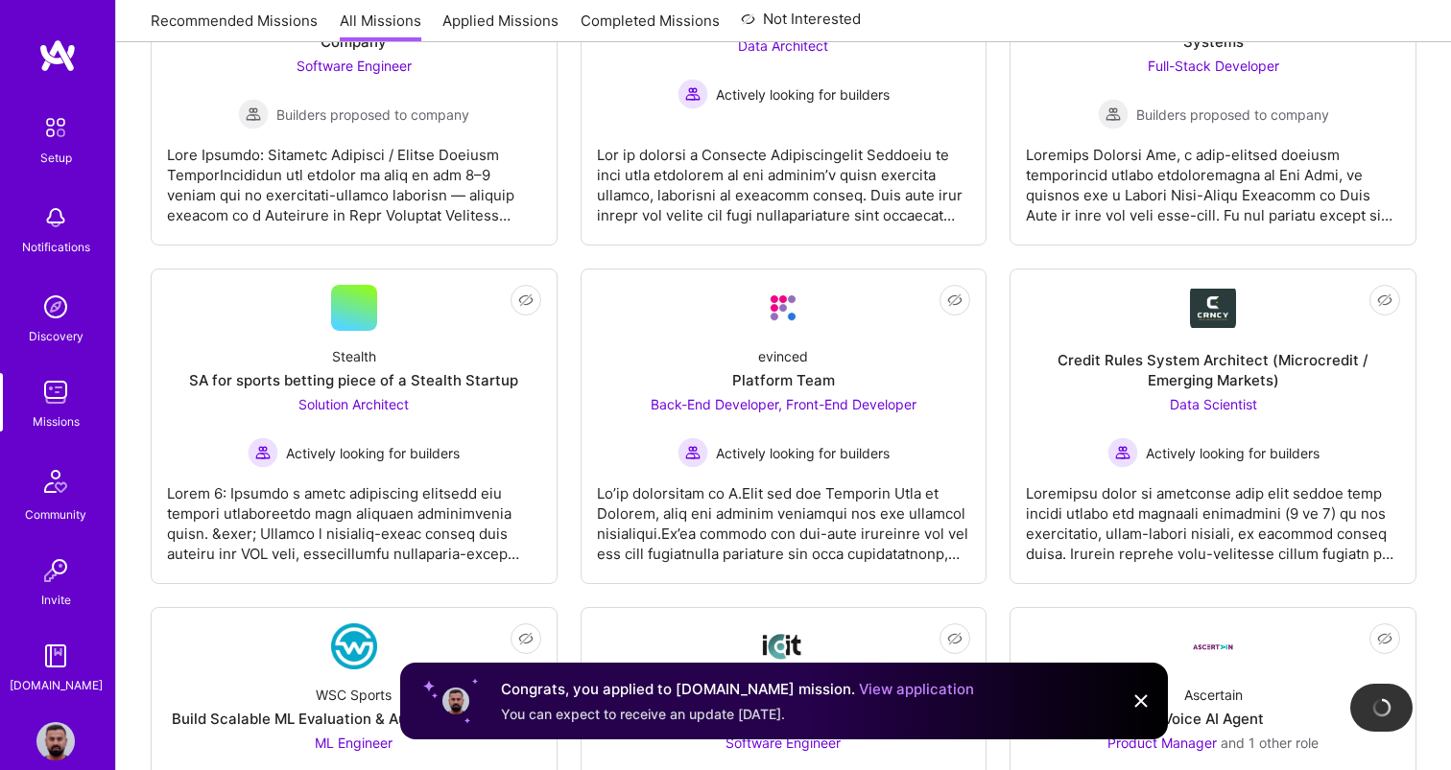
scroll to position [3285, 0]
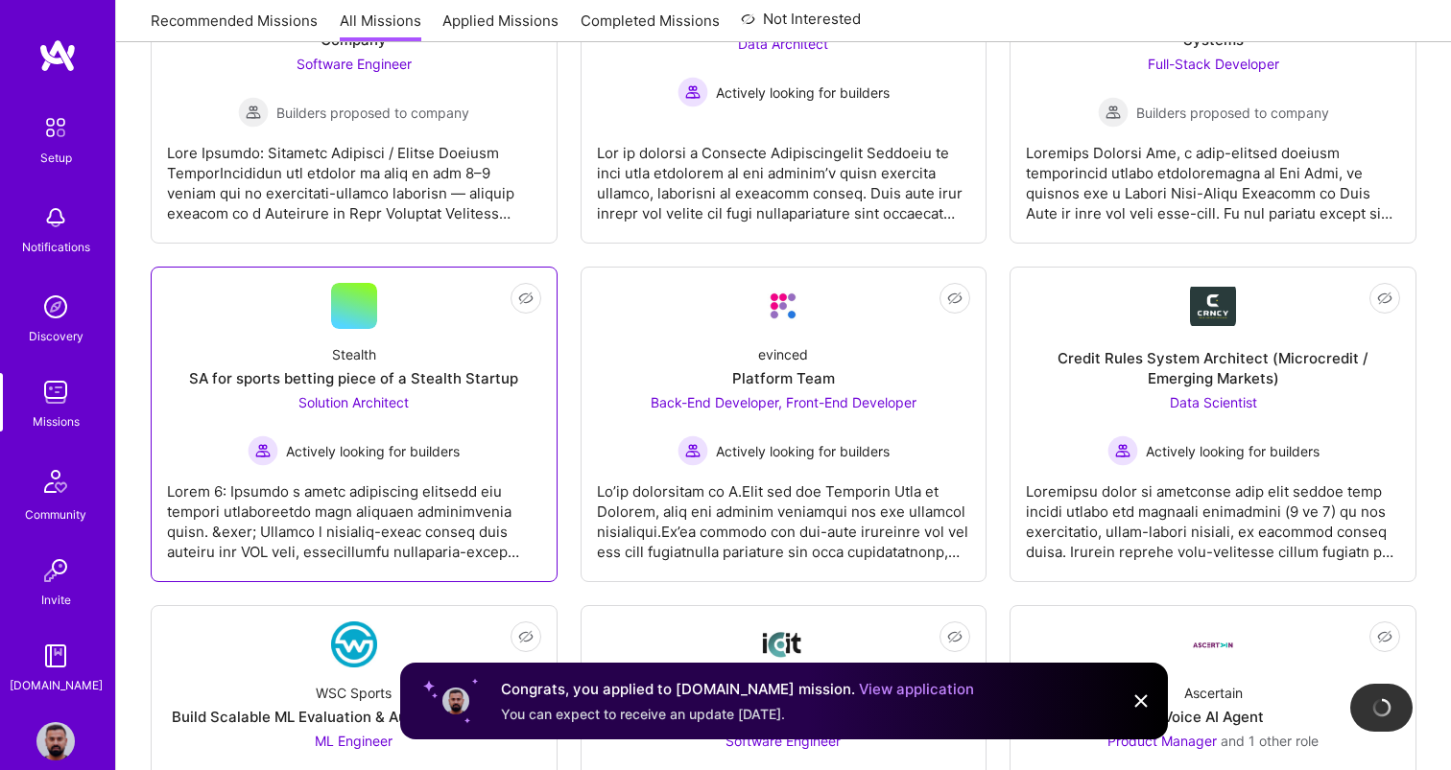
click at [515, 409] on div "Stealth SA for sports betting piece of a Stealth Startup Solution Architect Act…" at bounding box center [354, 397] width 374 height 137
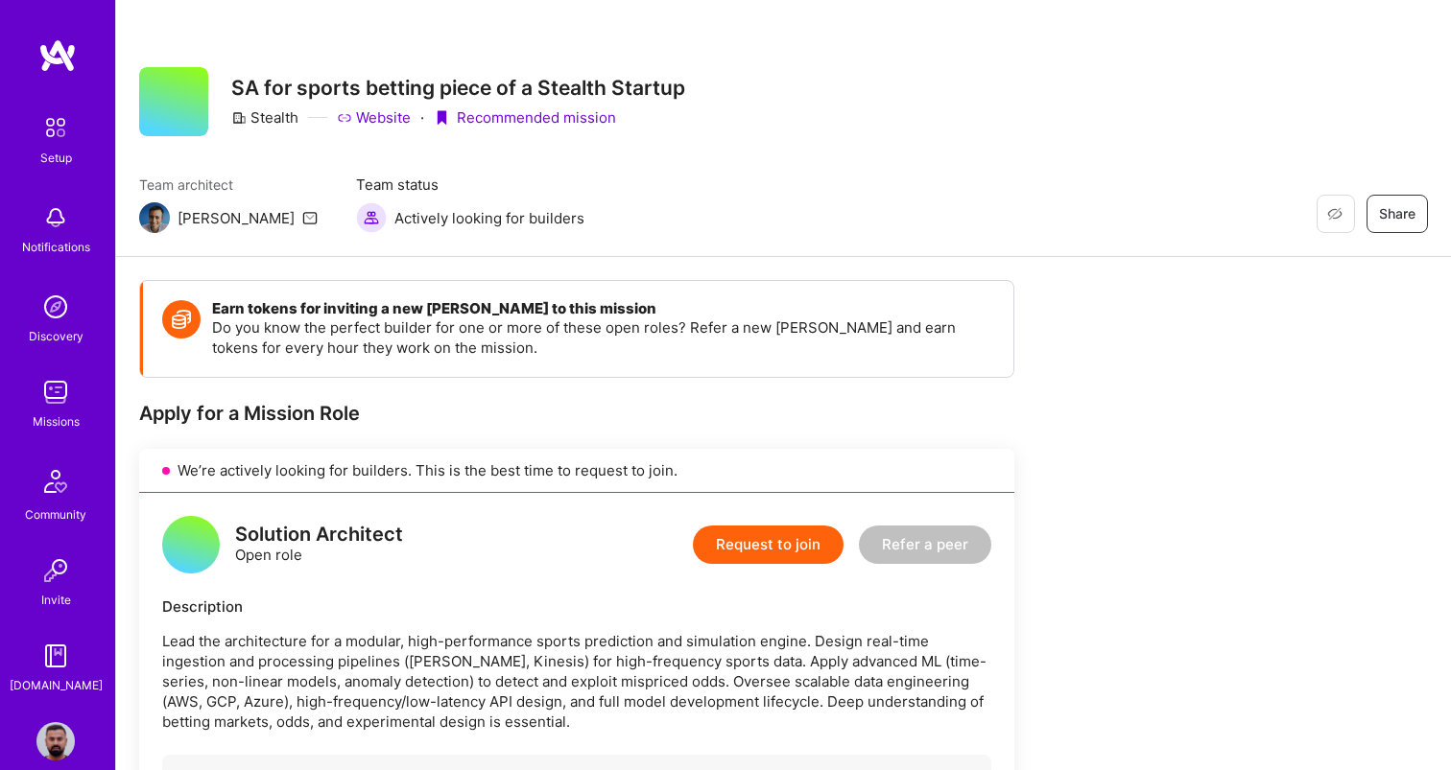
click at [770, 541] on button "Request to join" at bounding box center [768, 545] width 151 height 38
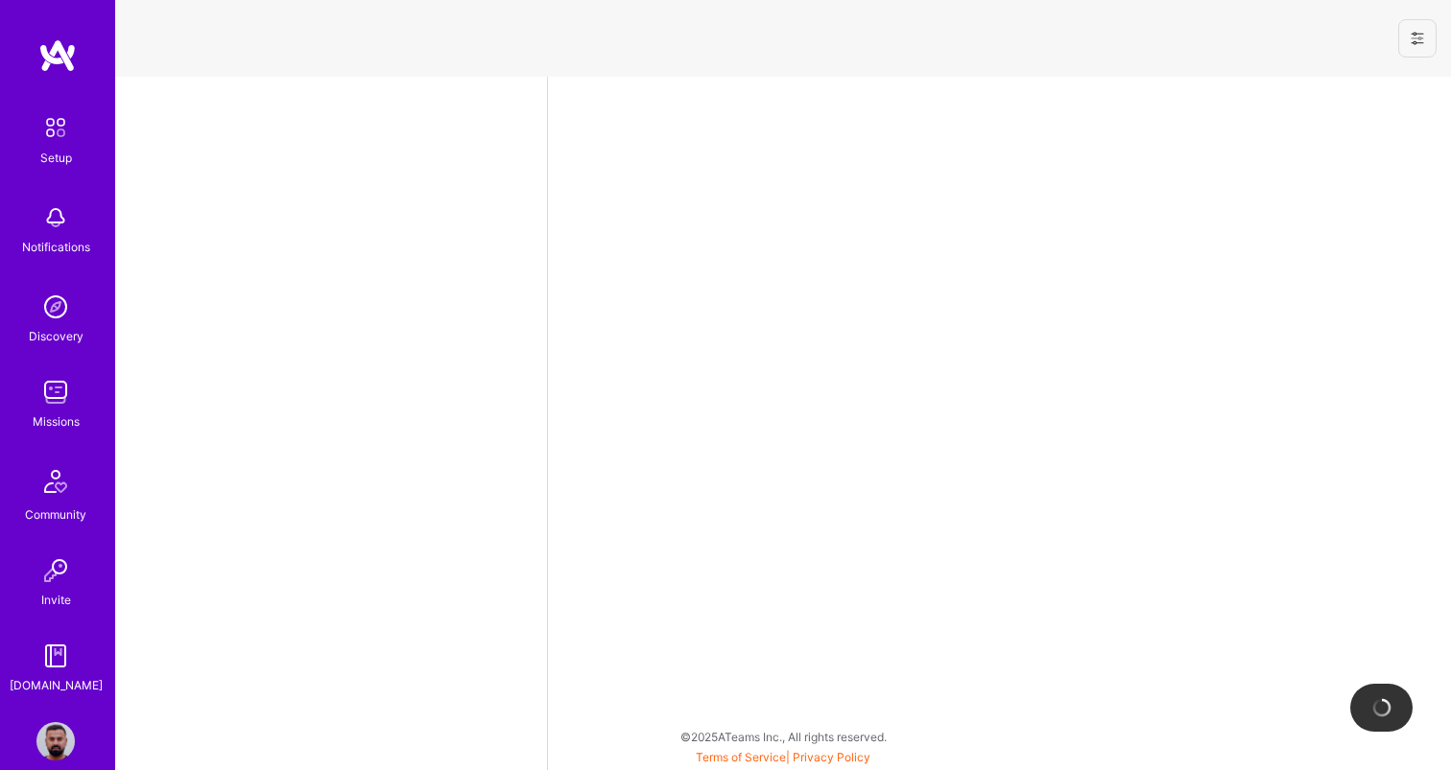
select select "US"
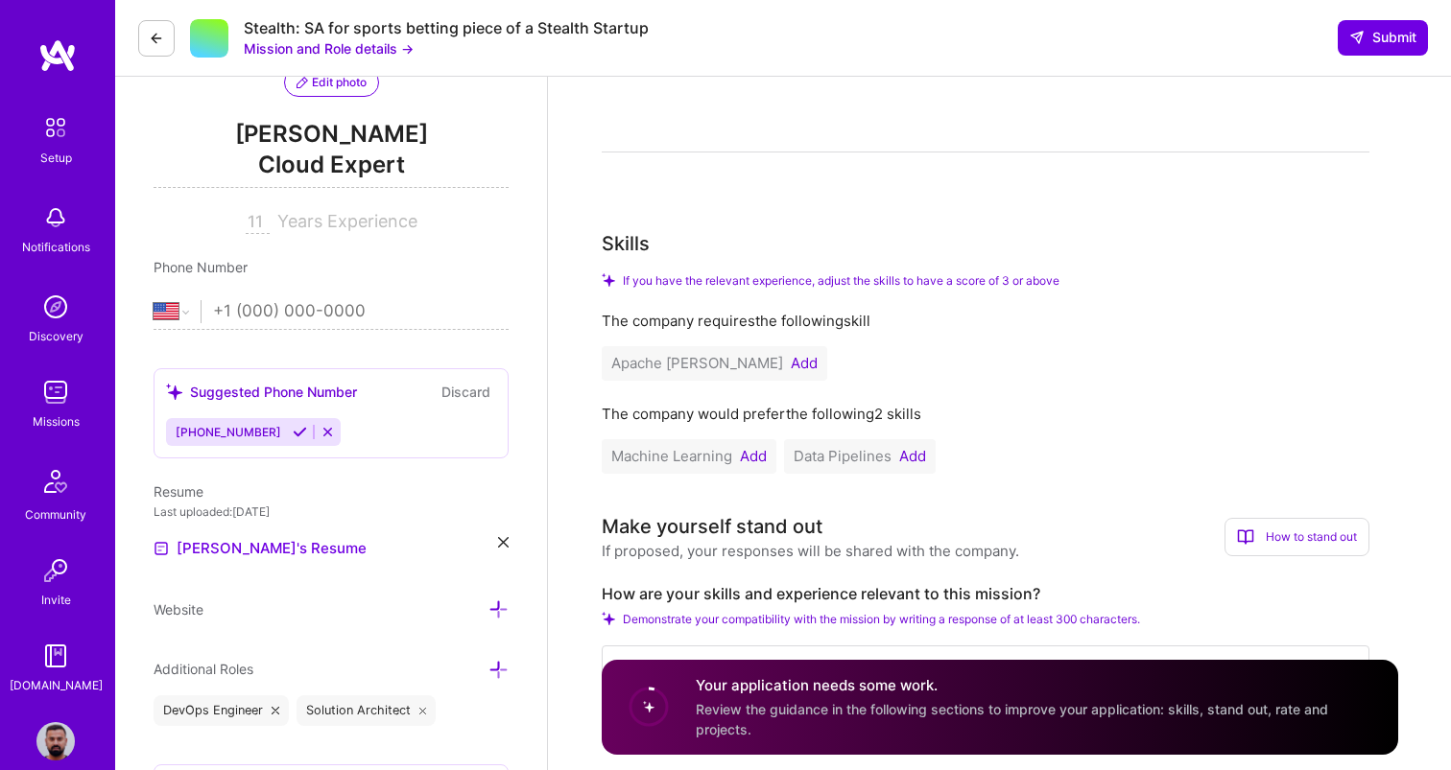
scroll to position [408, 0]
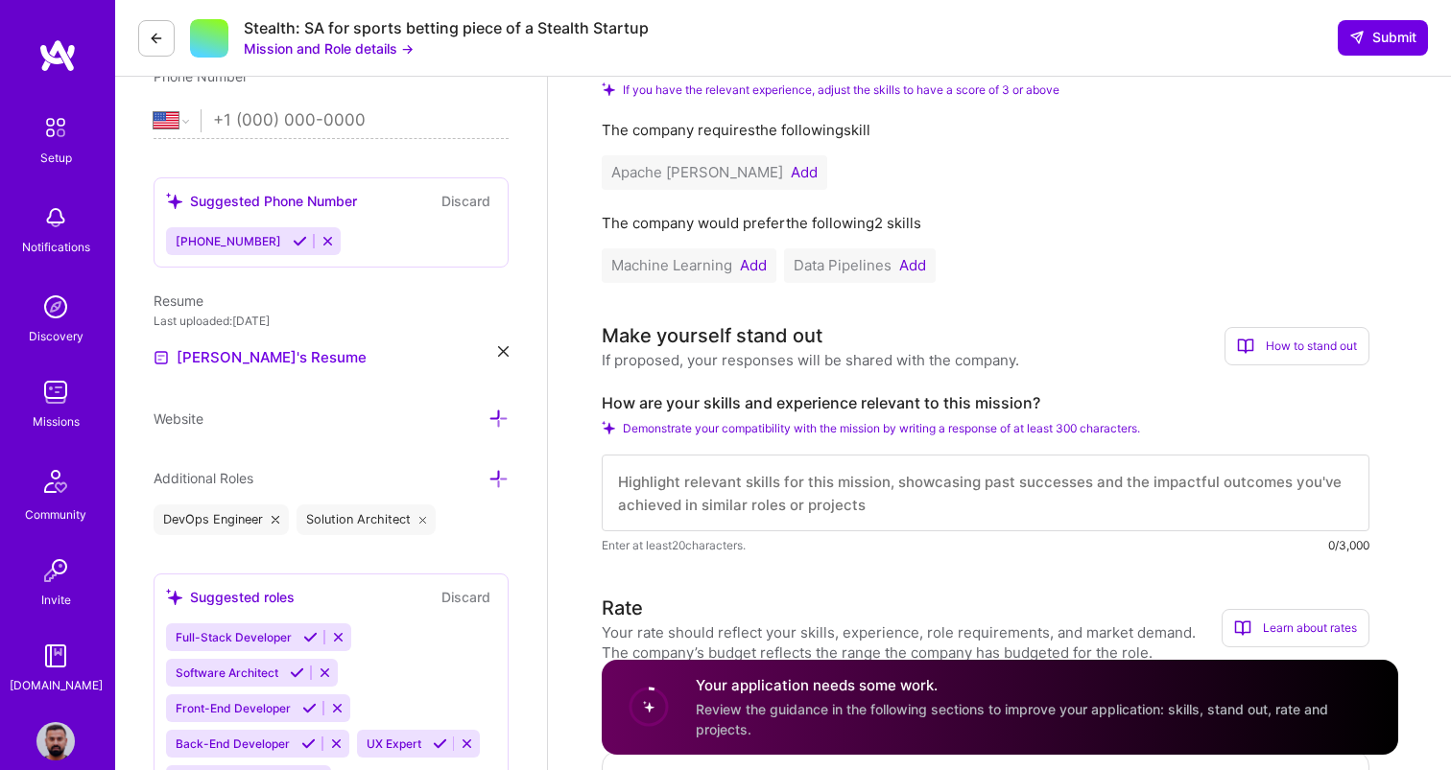
click at [791, 172] on button "Add" at bounding box center [804, 172] width 27 height 15
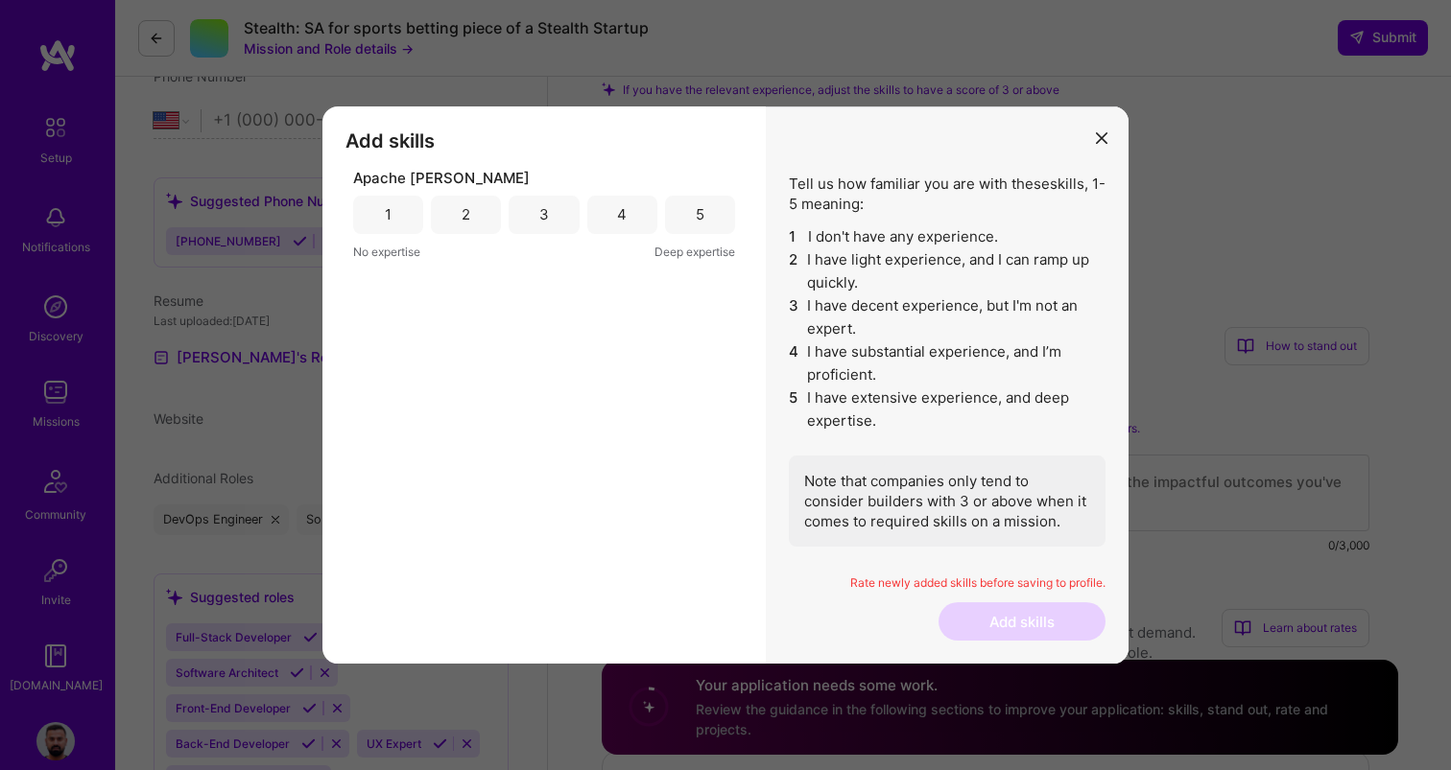
click at [609, 215] on div "4" at bounding box center [622, 215] width 70 height 38
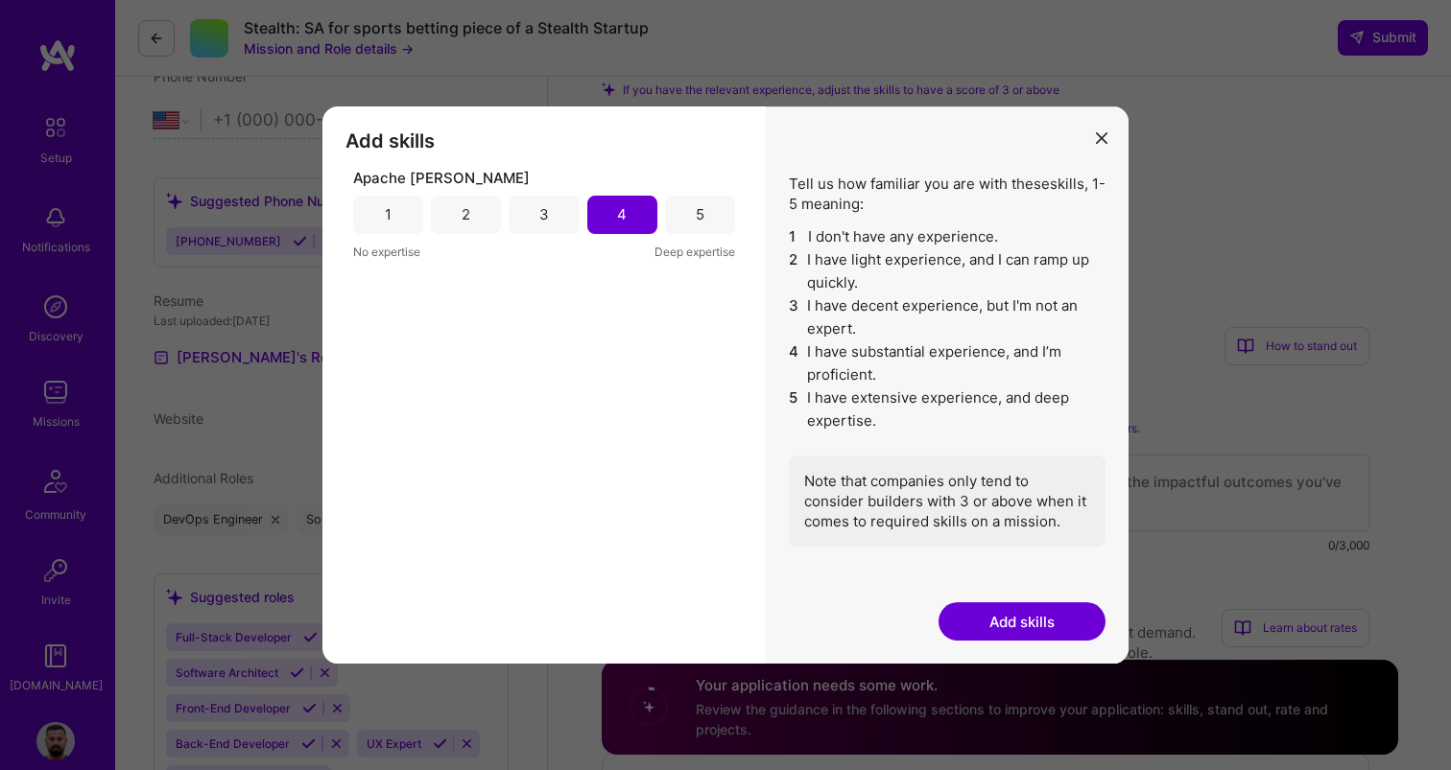
click at [1034, 617] on button "Add skills" at bounding box center [1021, 622] width 167 height 38
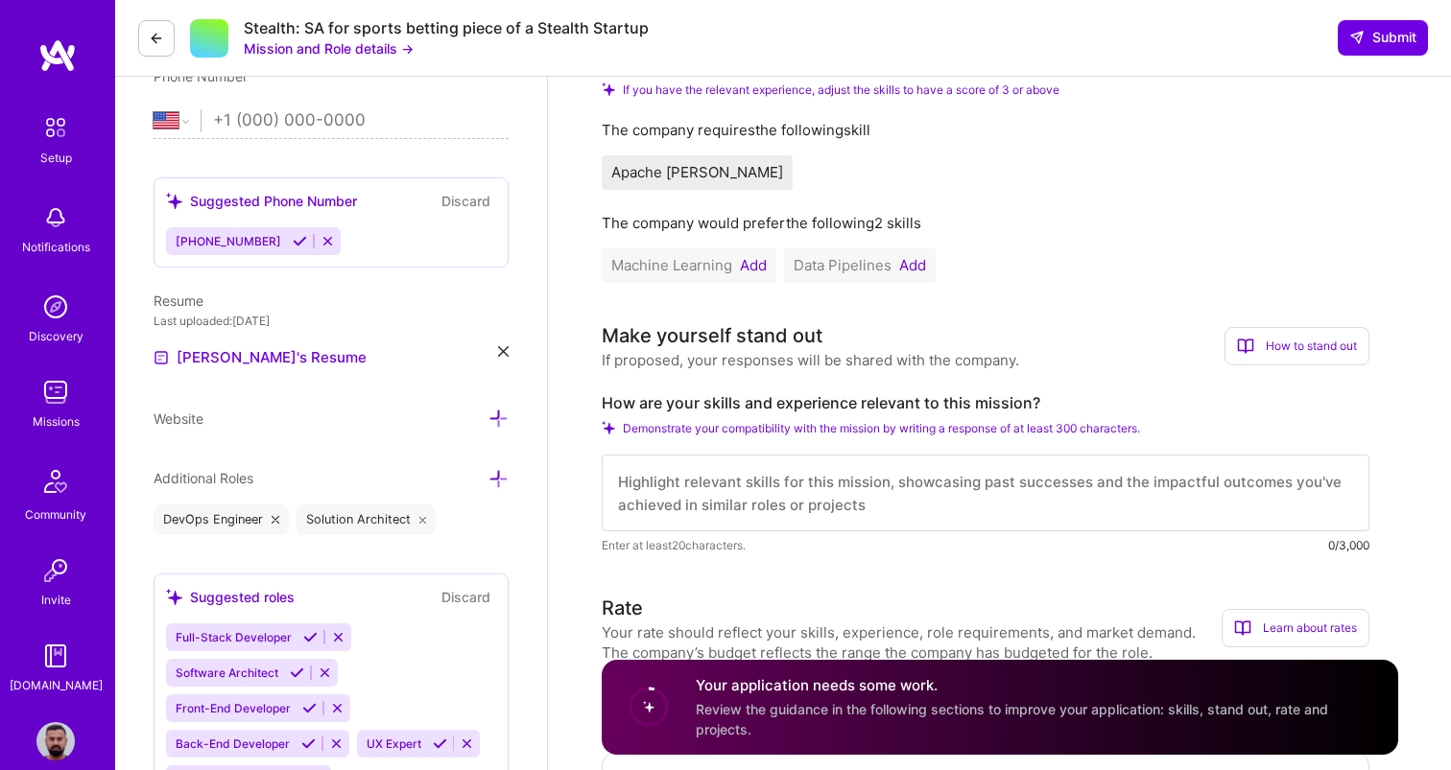
click at [750, 265] on button "Add" at bounding box center [753, 265] width 27 height 15
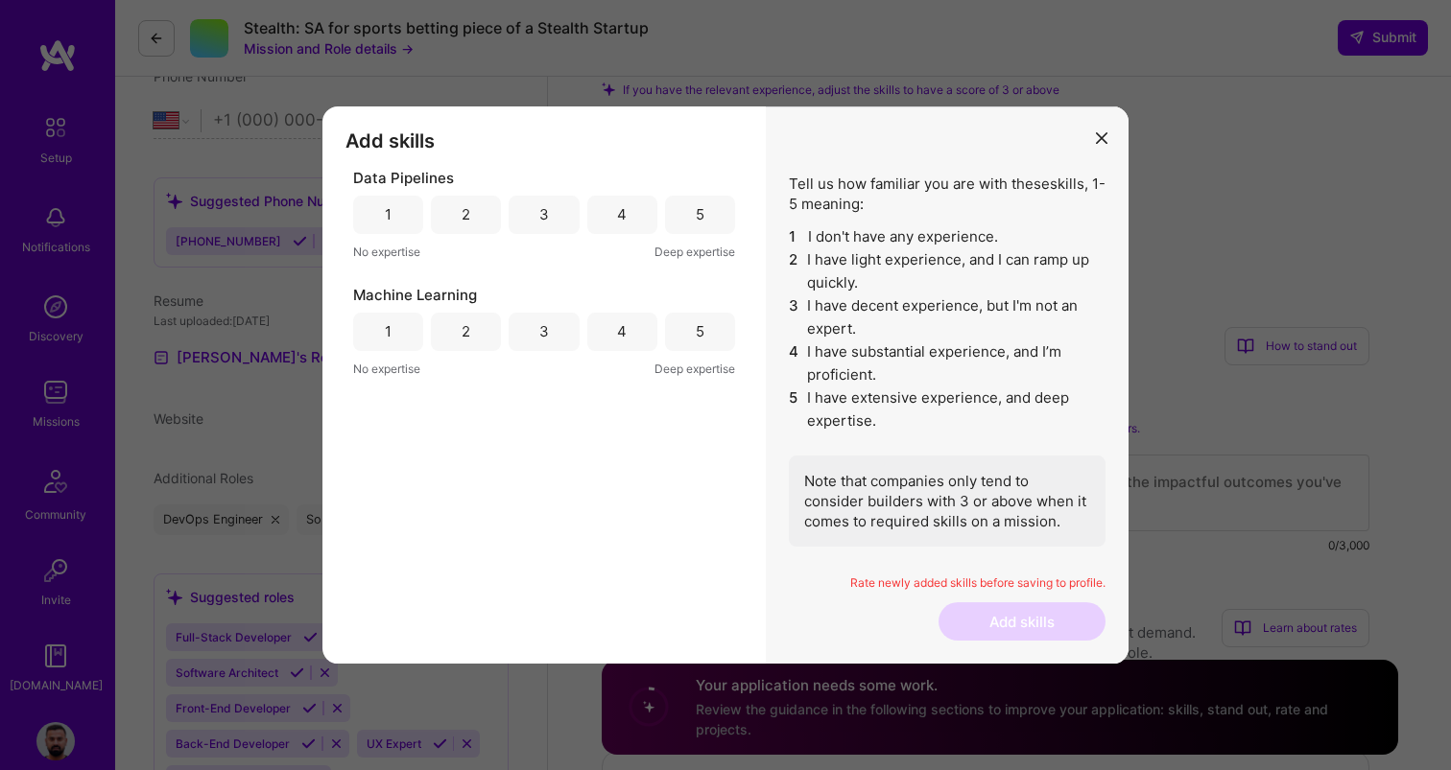
click at [558, 332] on div "3" at bounding box center [544, 332] width 70 height 38
click at [553, 227] on div "3" at bounding box center [544, 215] width 70 height 38
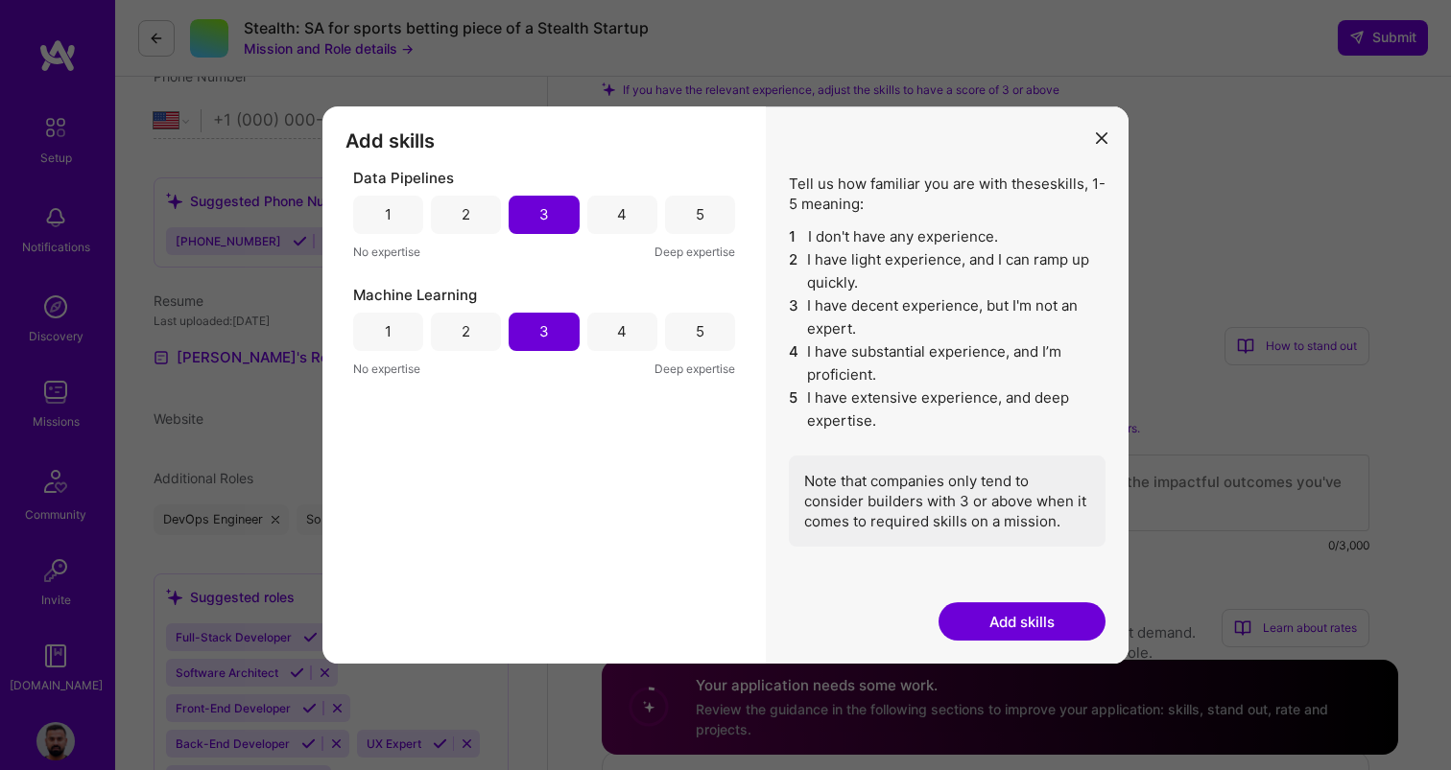
click at [997, 617] on button "Add skills" at bounding box center [1021, 622] width 167 height 38
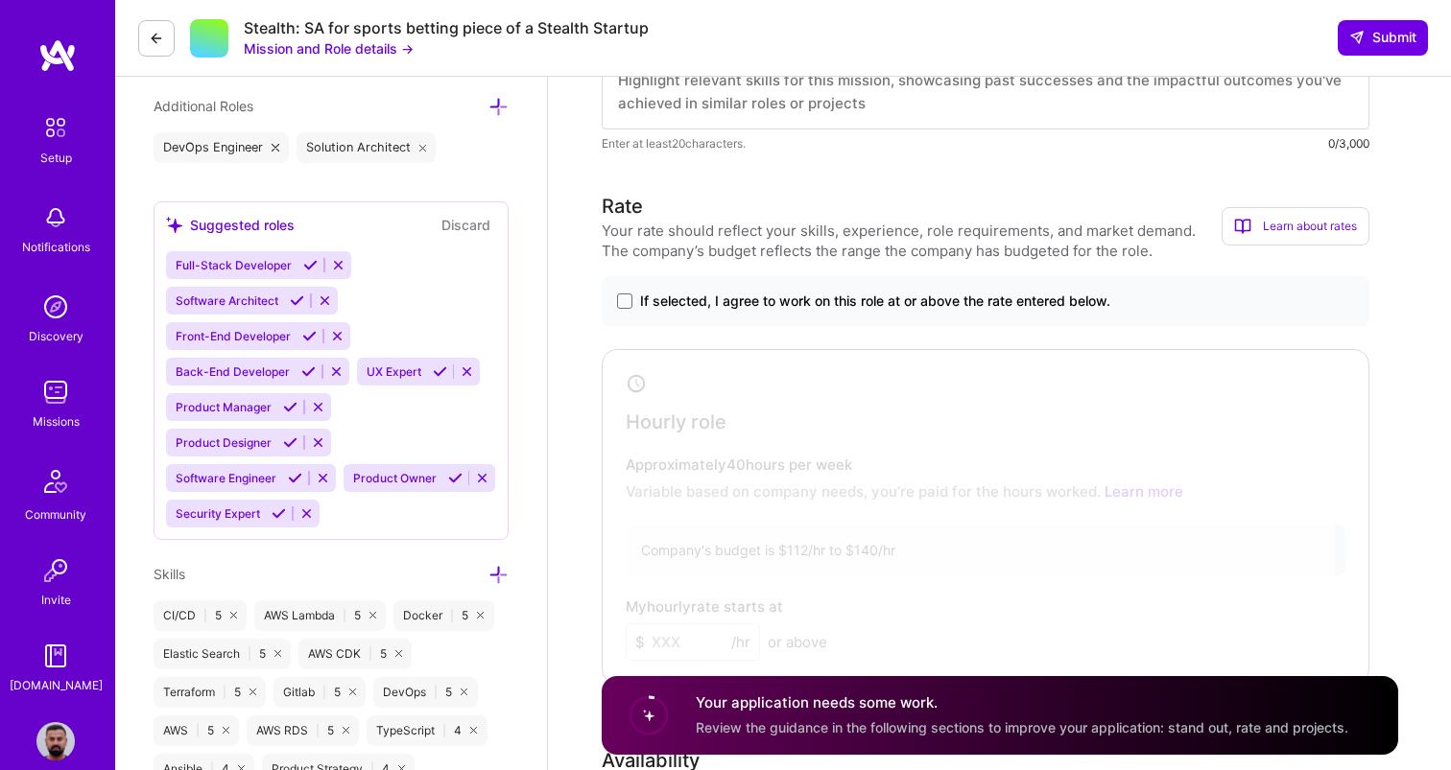
scroll to position [781, 0]
click at [630, 295] on span at bounding box center [624, 300] width 15 height 15
click at [0, 0] on input "If selected, I agree to work on this role at or above the rate entered below." at bounding box center [0, 0] width 0 height 0
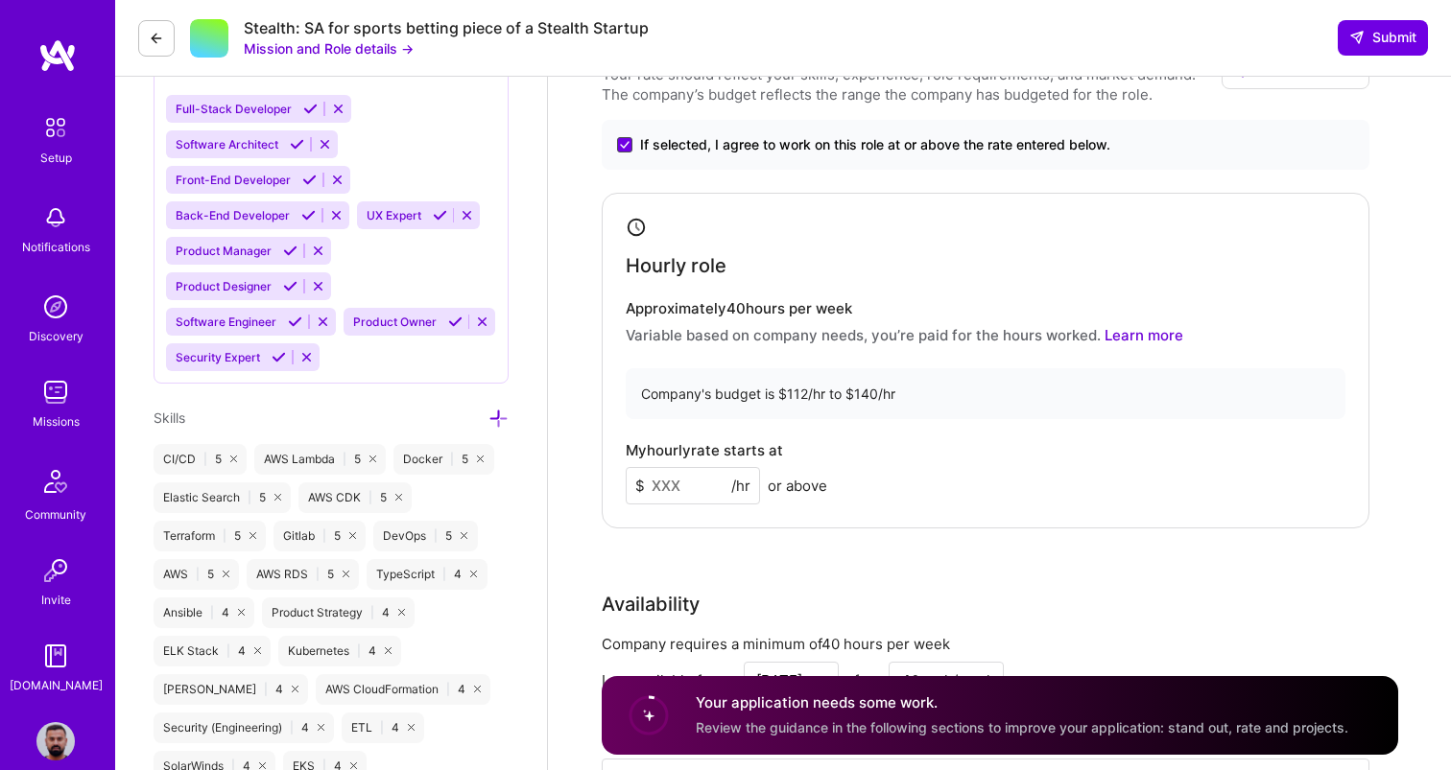
scroll to position [948, 0]
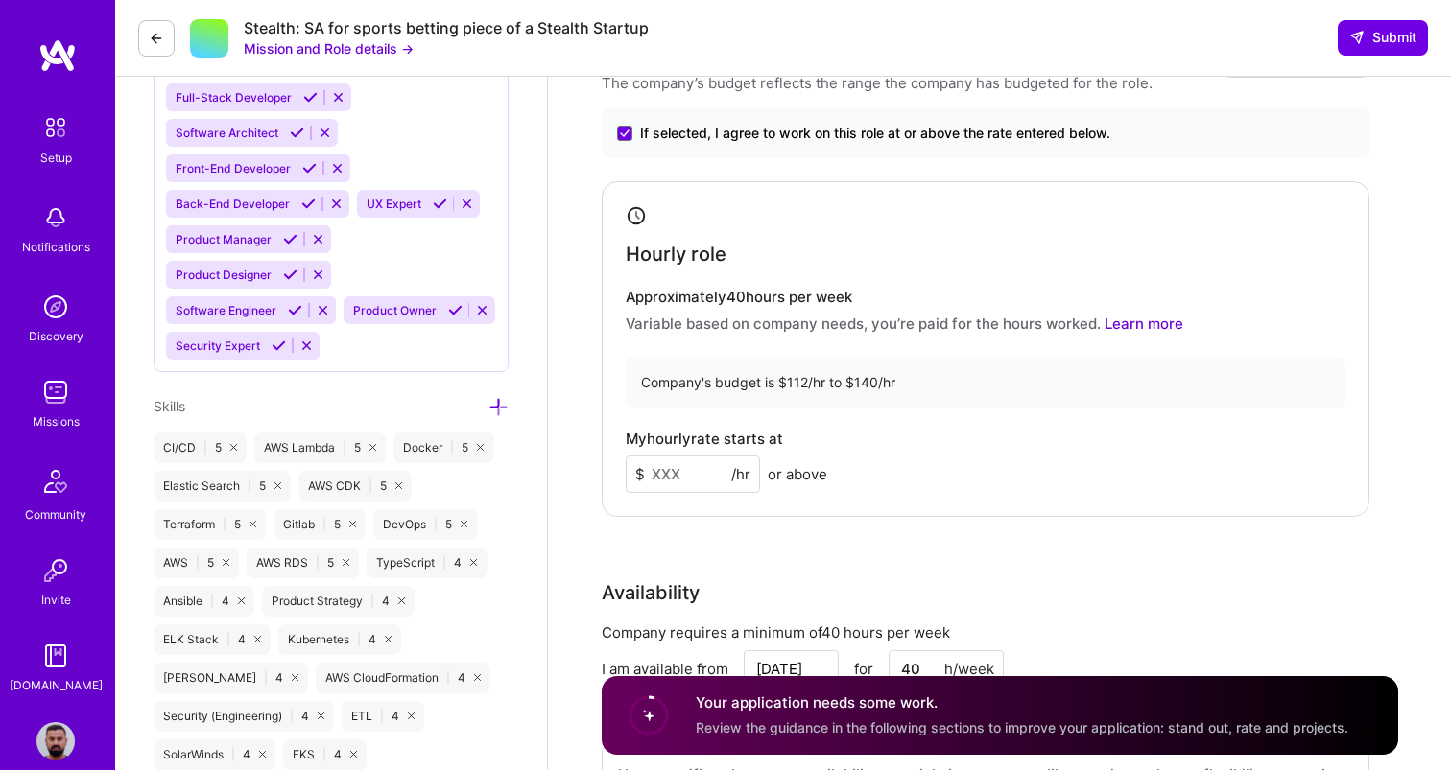
click at [680, 474] on input at bounding box center [693, 474] width 134 height 37
type input "100"
click at [1056, 461] on div "My hourly rate starts at $ 100 /hr or above" at bounding box center [986, 462] width 720 height 62
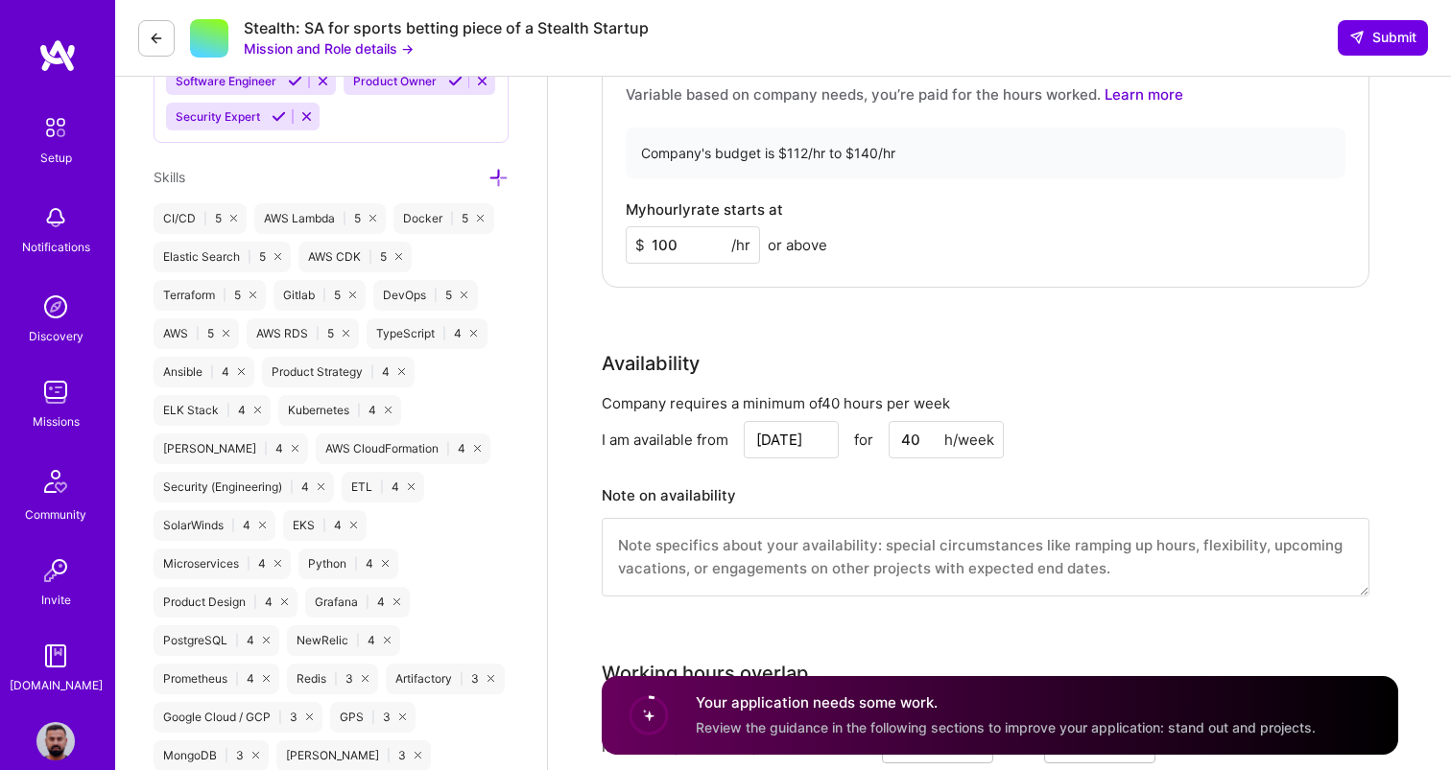
scroll to position [1228, 0]
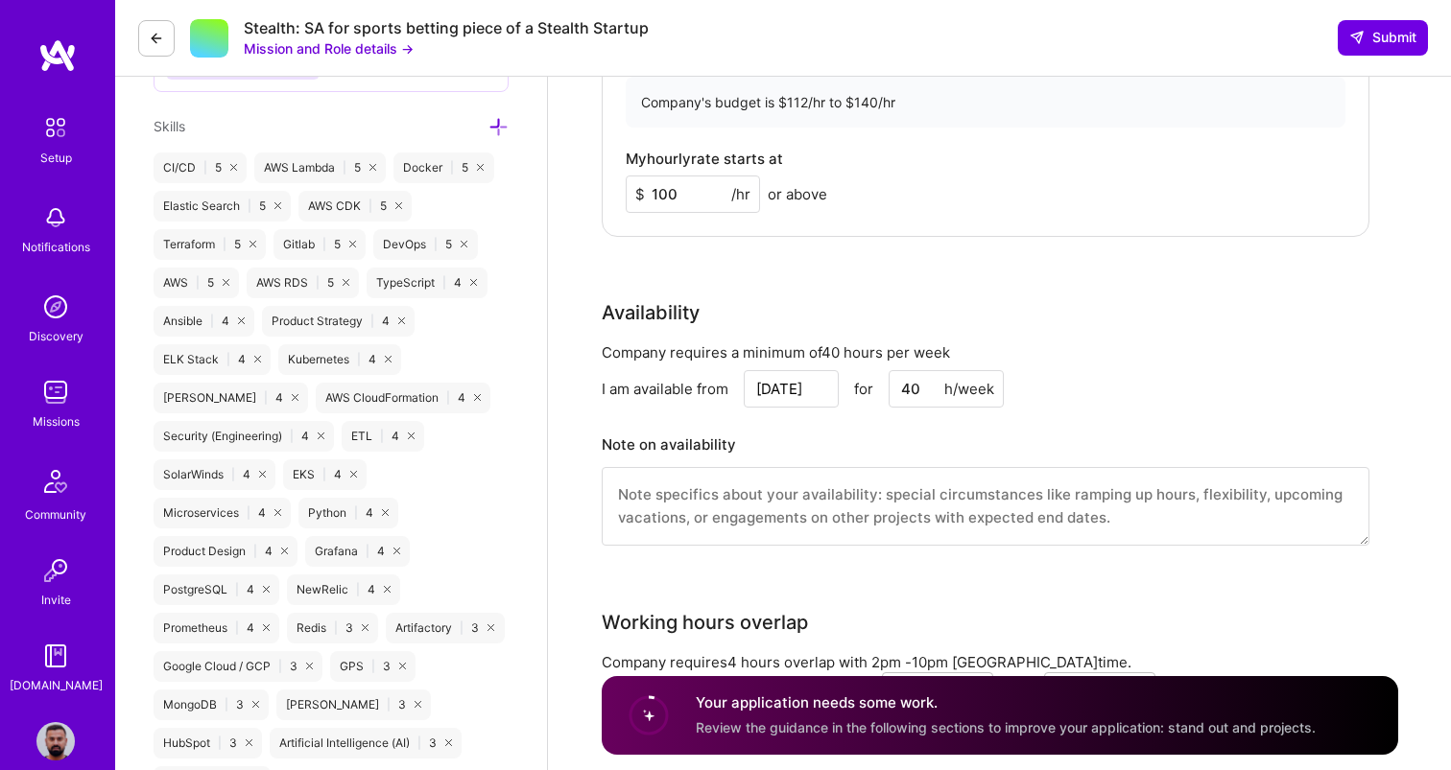
click at [808, 386] on input "[DATE]" at bounding box center [791, 388] width 95 height 37
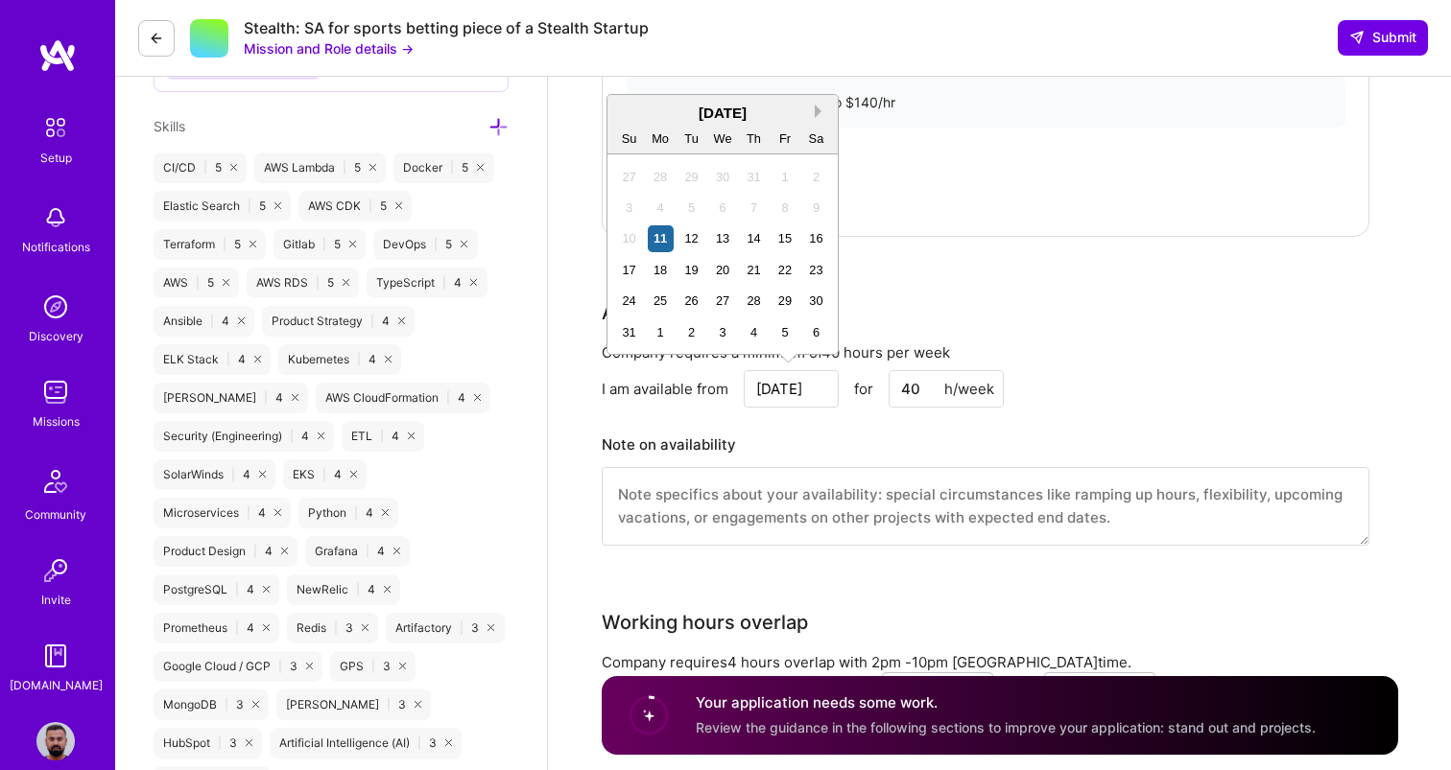
click at [817, 113] on button "Next Month" at bounding box center [821, 111] width 13 height 13
click at [660, 174] on div "1" at bounding box center [661, 177] width 26 height 26
type input "[DATE]"
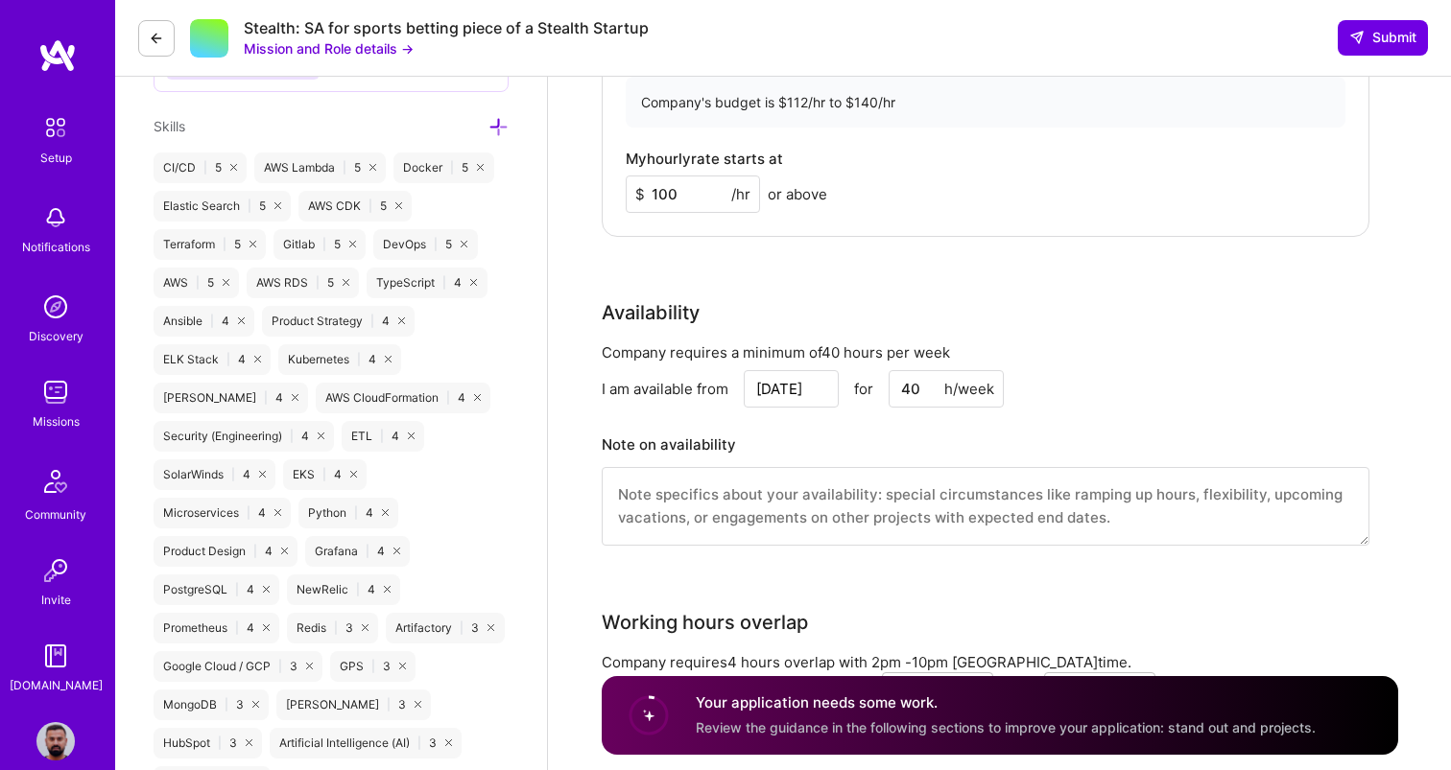
click at [1011, 258] on div "Rate Your rate should reflect your skills, experience, role requirements, and m…" at bounding box center [1000, 157] width 796 height 826
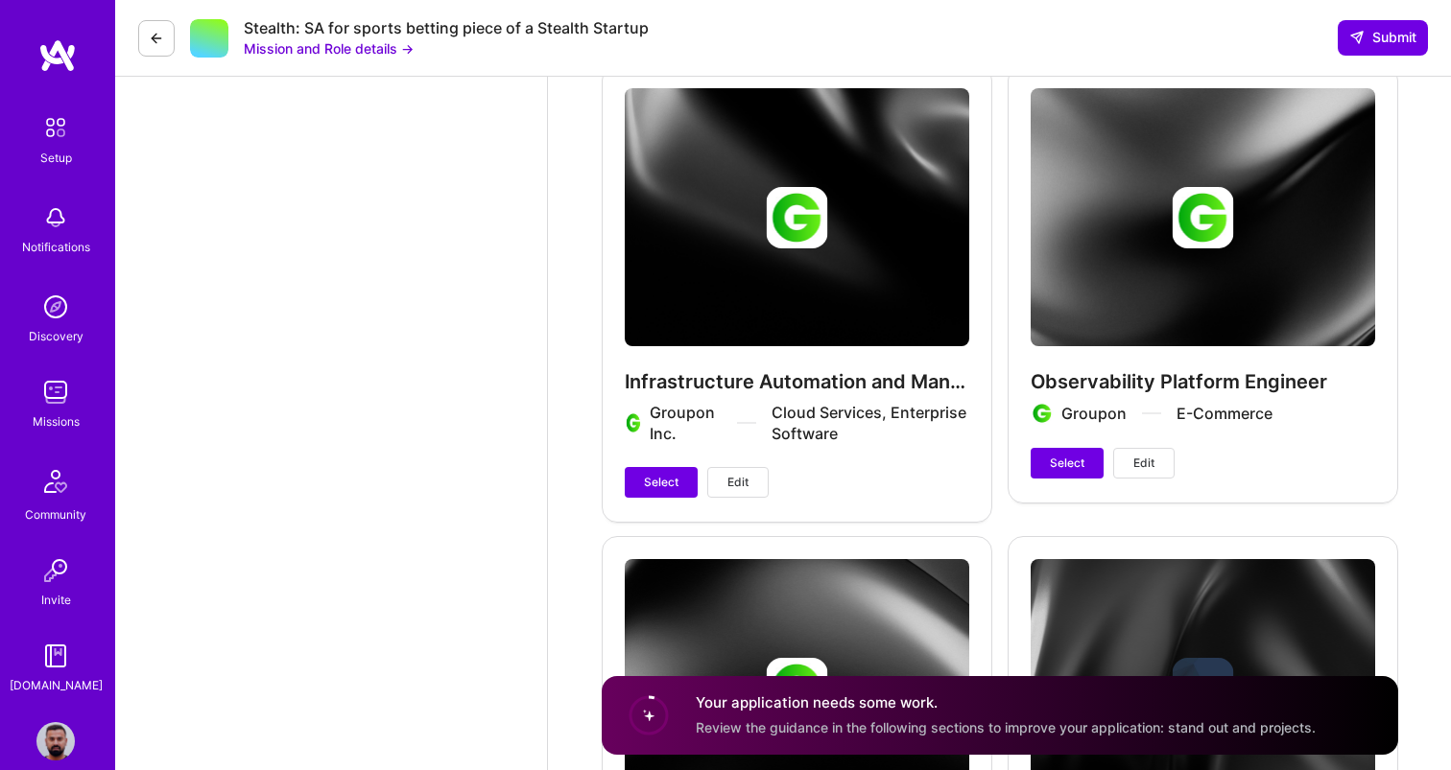
scroll to position [3127, 0]
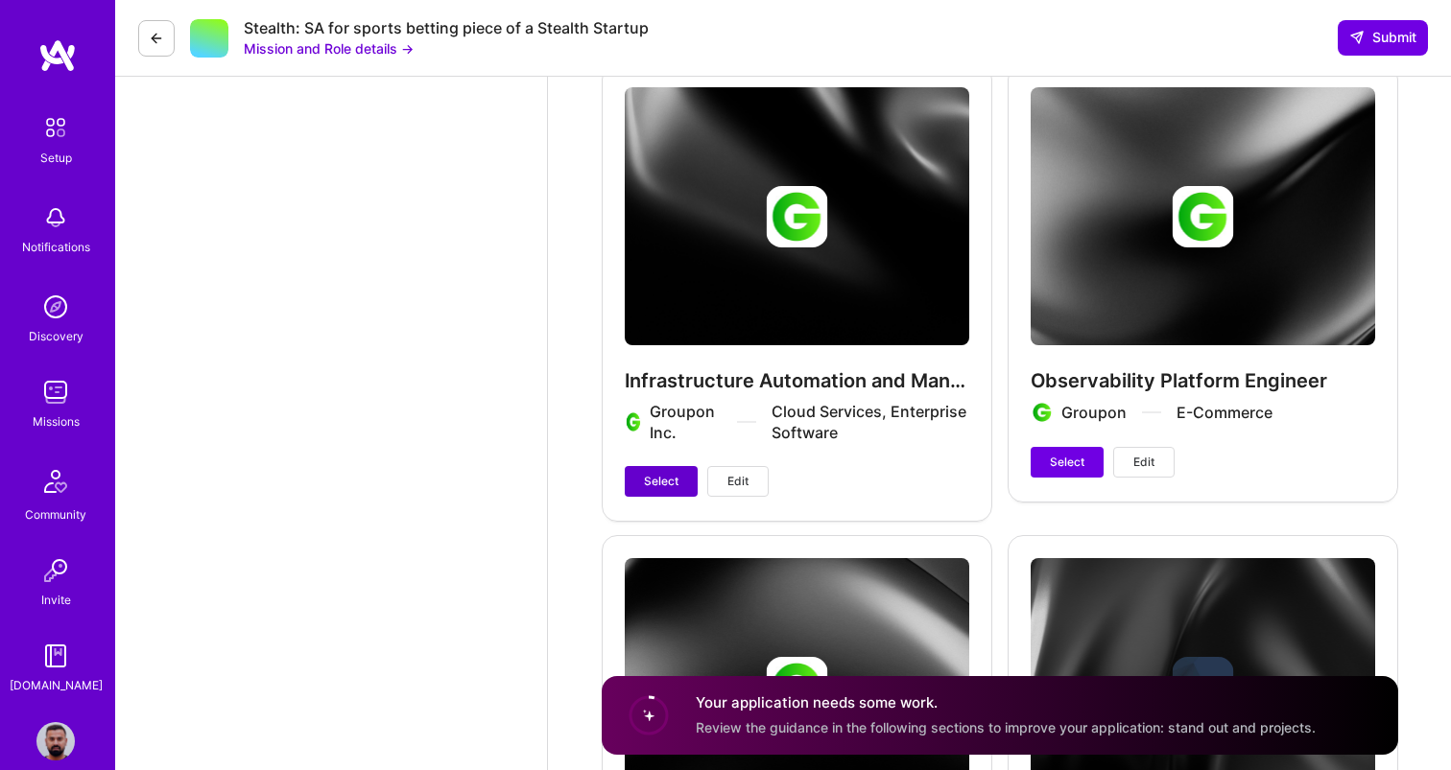
click at [671, 483] on span "Select" at bounding box center [661, 481] width 35 height 17
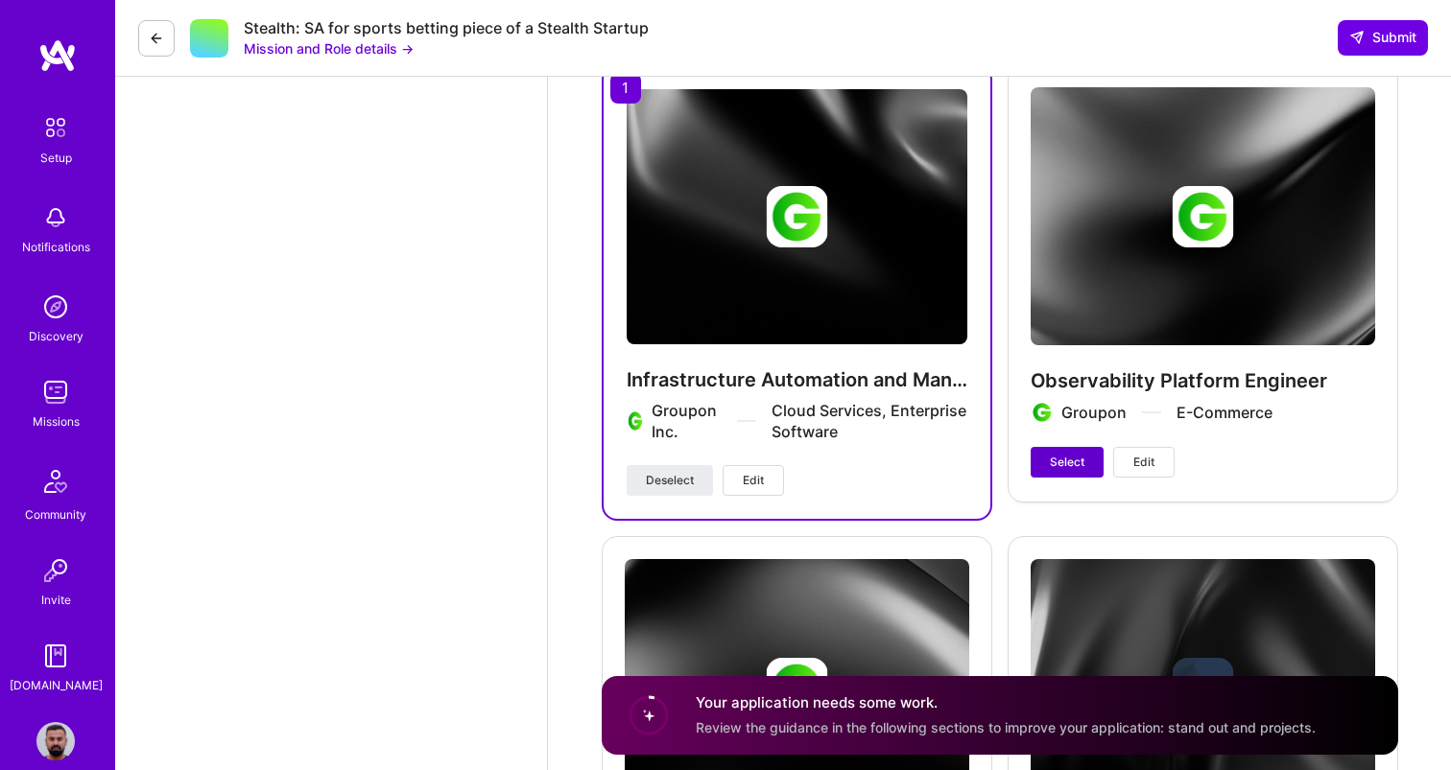
click at [1056, 467] on span "Select" at bounding box center [1067, 462] width 35 height 17
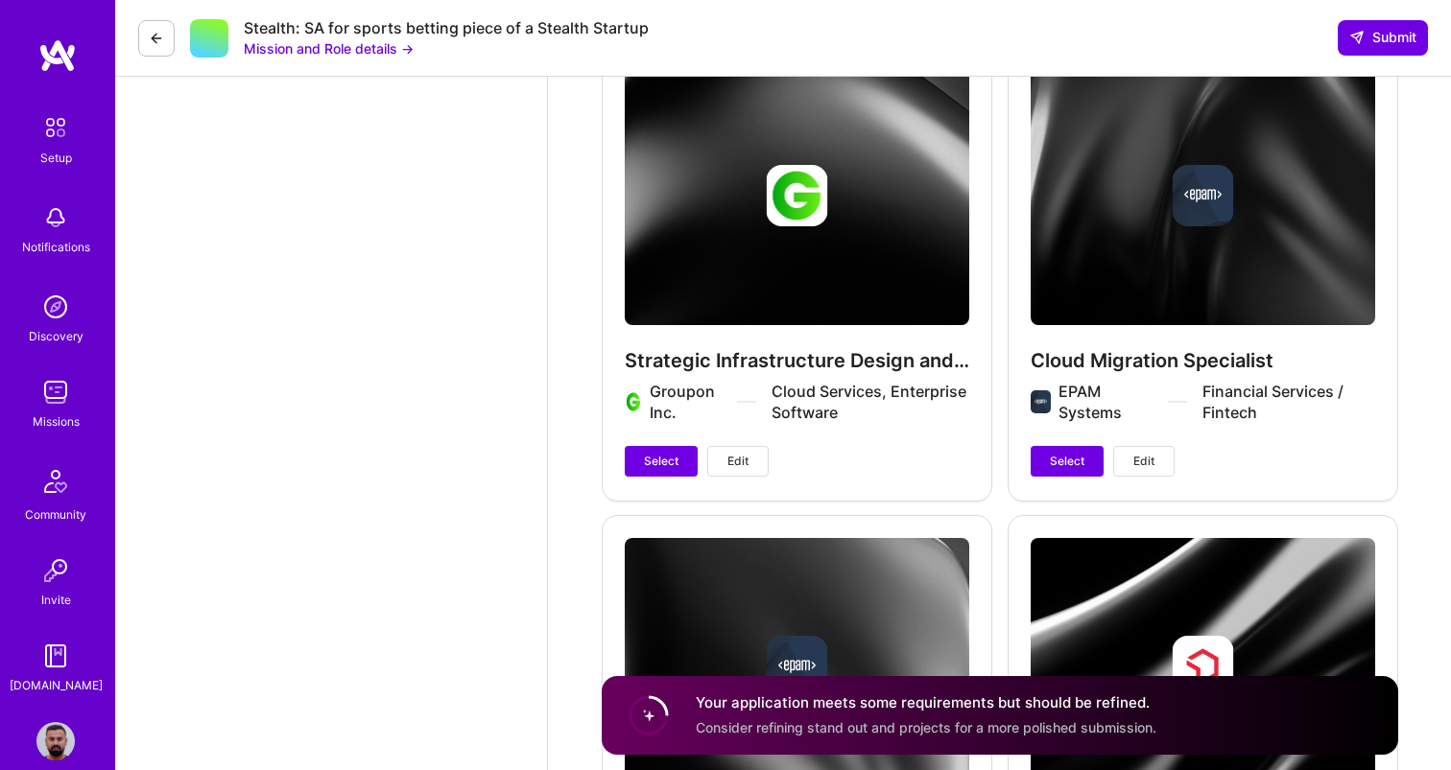
scroll to position [3624, 0]
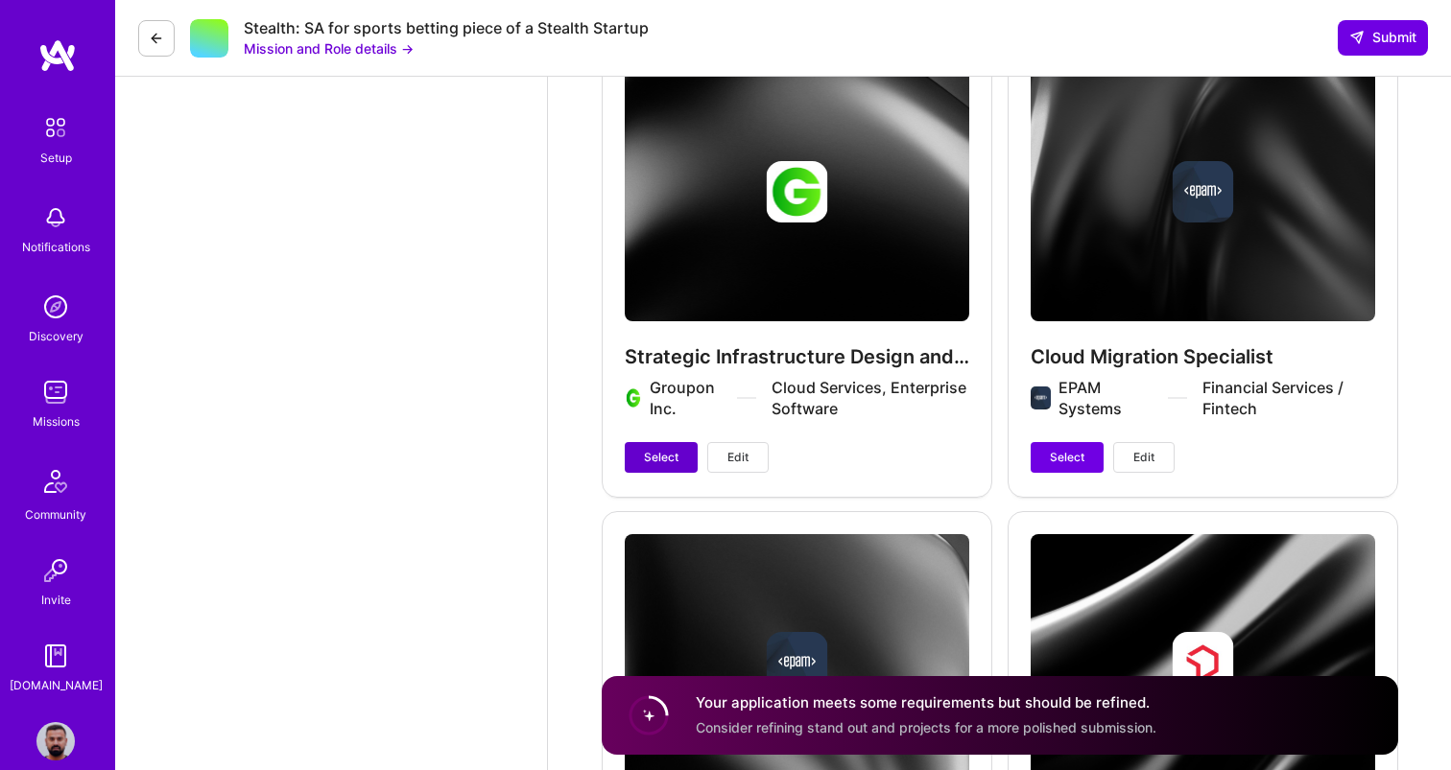
click at [694, 457] on button "Select" at bounding box center [661, 457] width 73 height 31
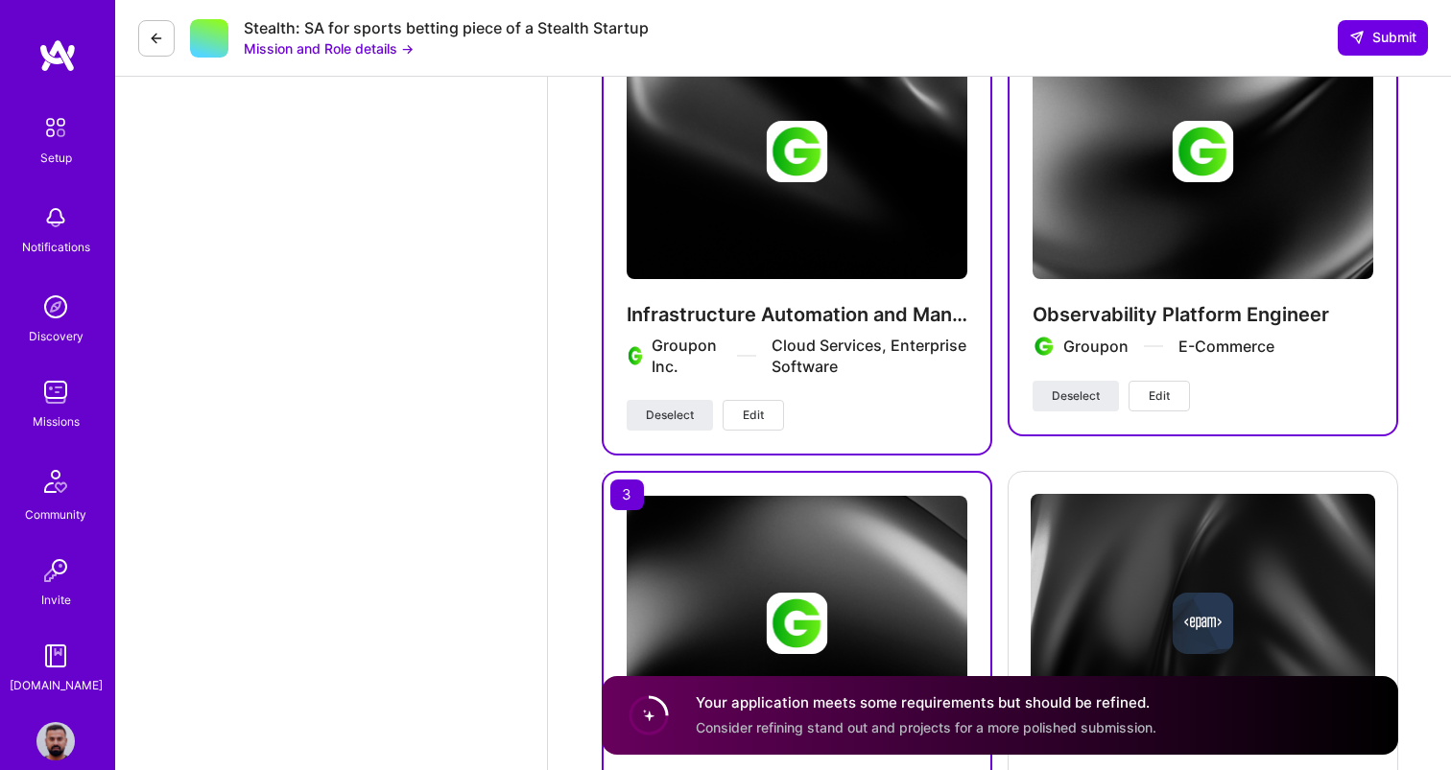
scroll to position [3166, 0]
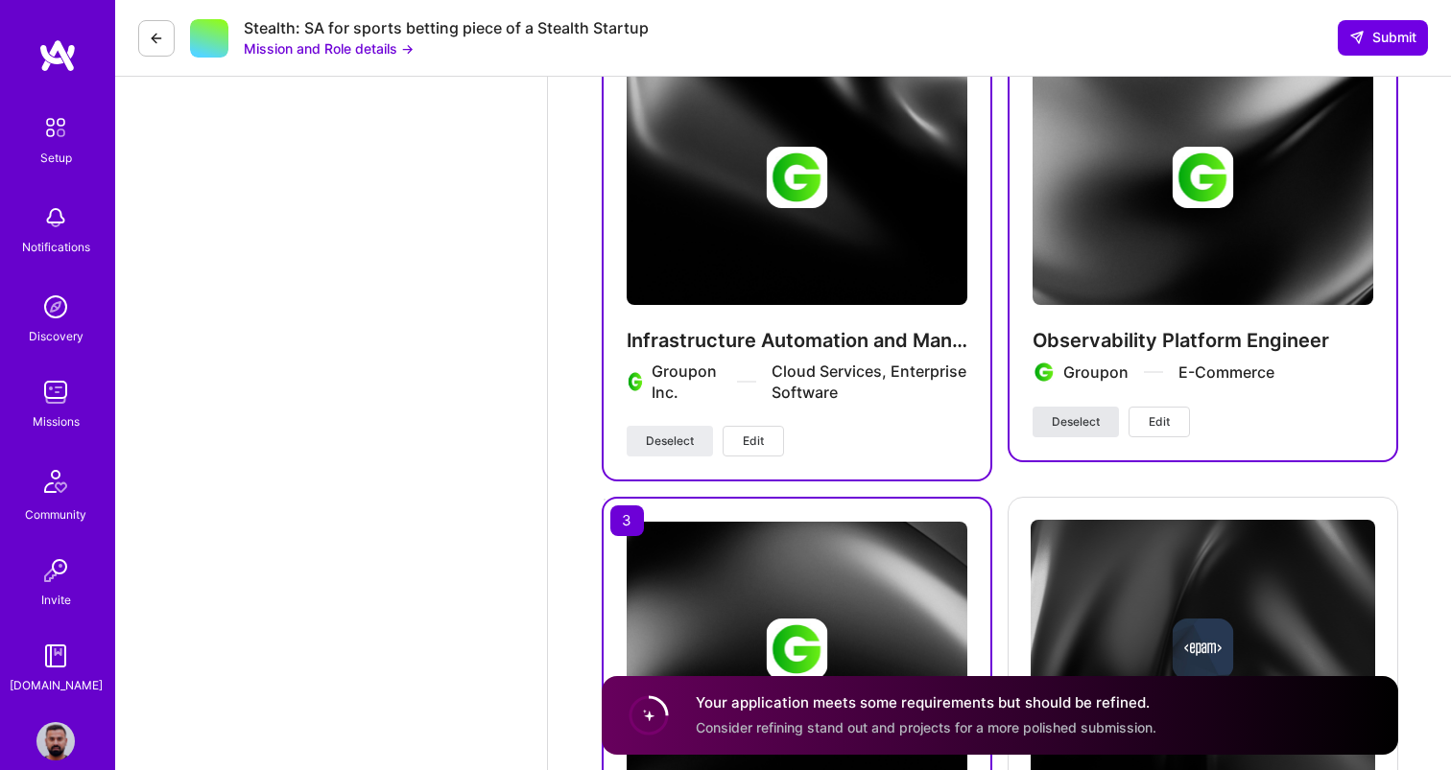
click at [1076, 424] on span "Deselect" at bounding box center [1076, 422] width 48 height 17
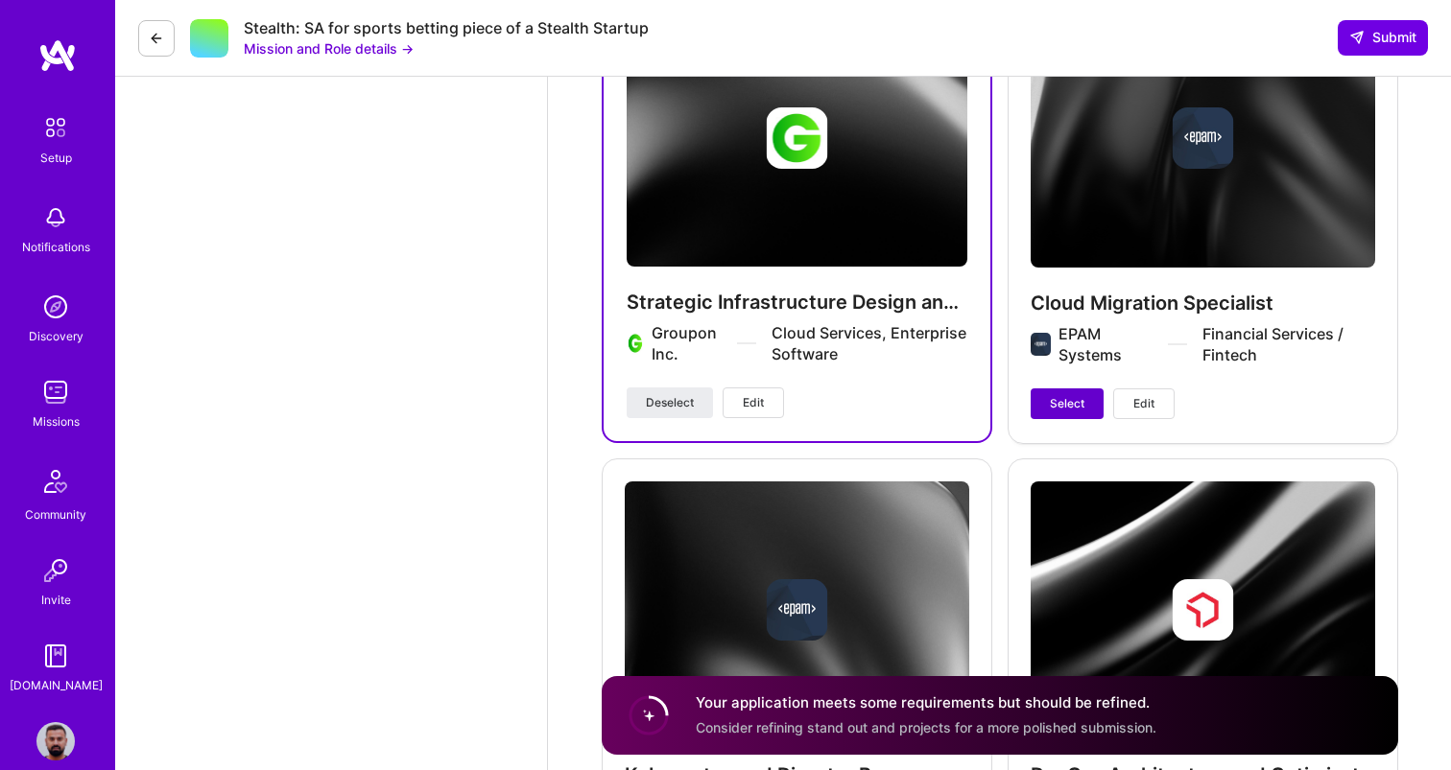
click at [1075, 409] on span "Select" at bounding box center [1067, 403] width 35 height 17
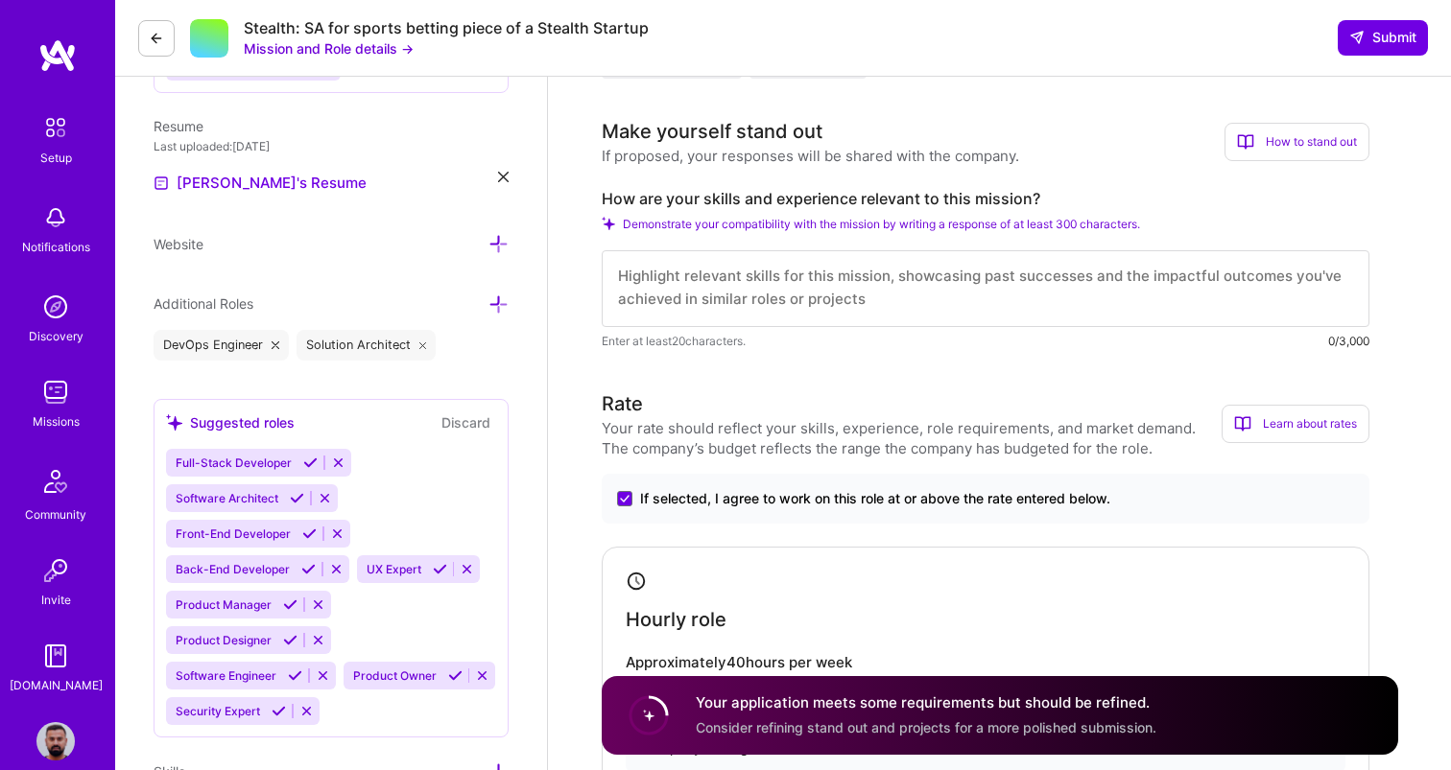
scroll to position [0, 0]
click at [1013, 302] on textarea at bounding box center [986, 288] width 768 height 77
click at [815, 223] on span "Demonstrate your compatibility with the mission by writing a response of at lea…" at bounding box center [881, 224] width 517 height 14
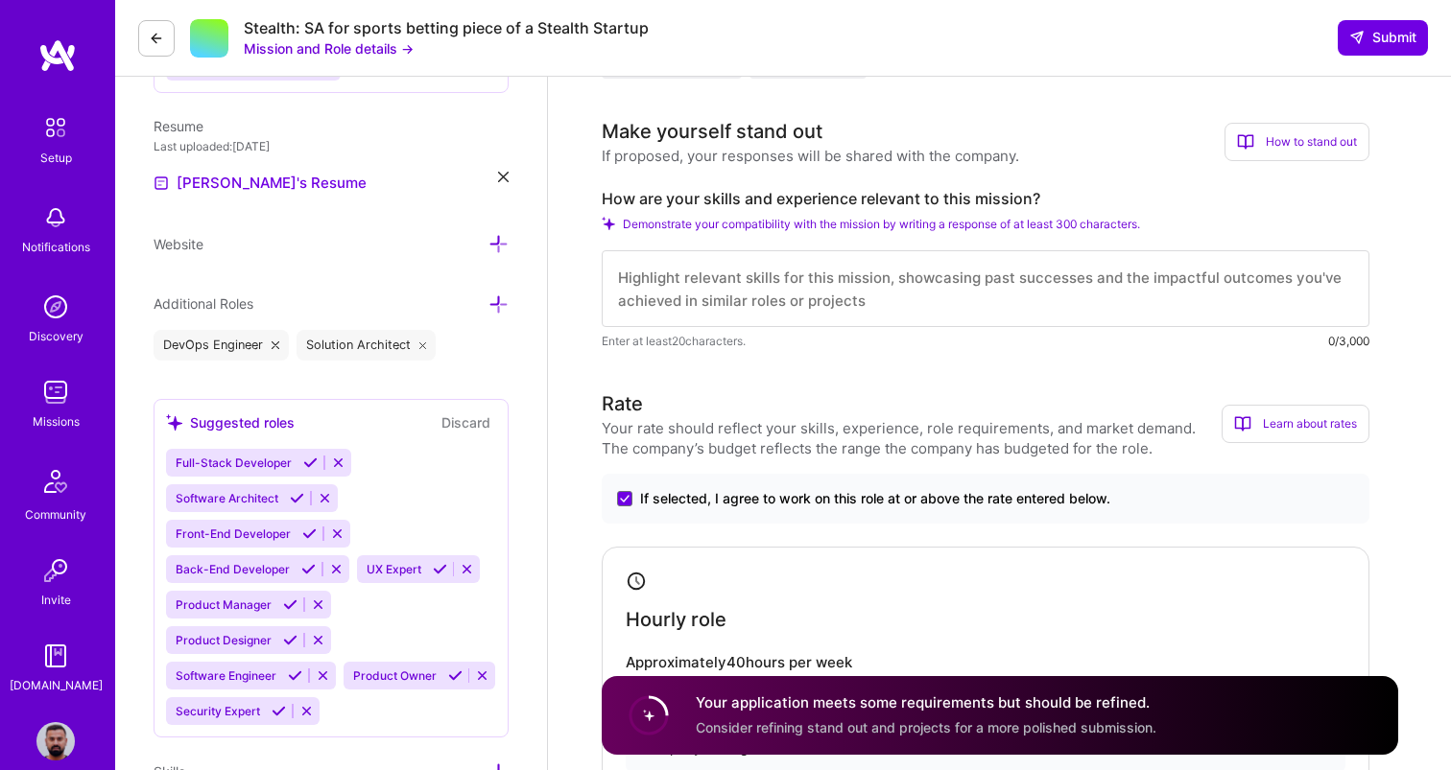
click at [960, 285] on textarea at bounding box center [986, 288] width 768 height 77
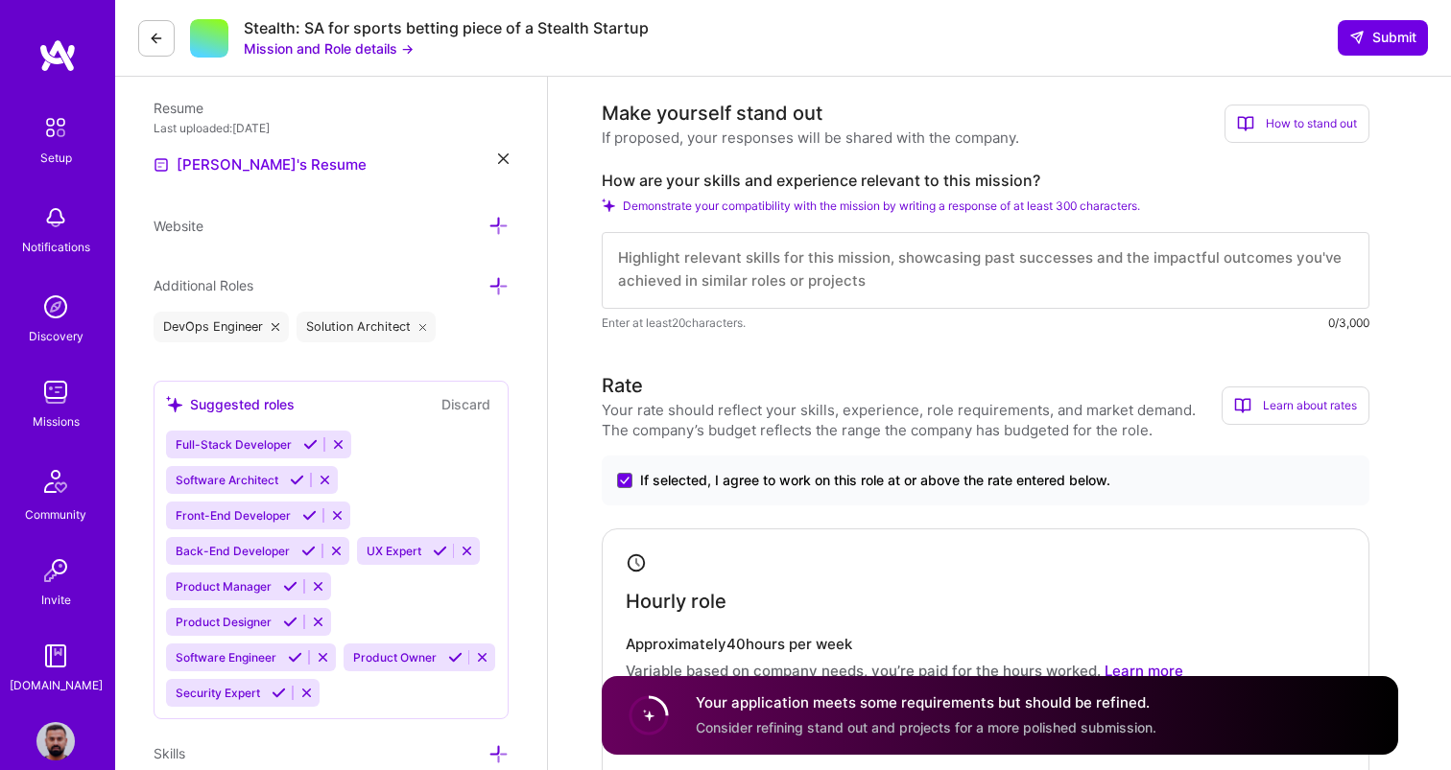
scroll to position [375, 0]
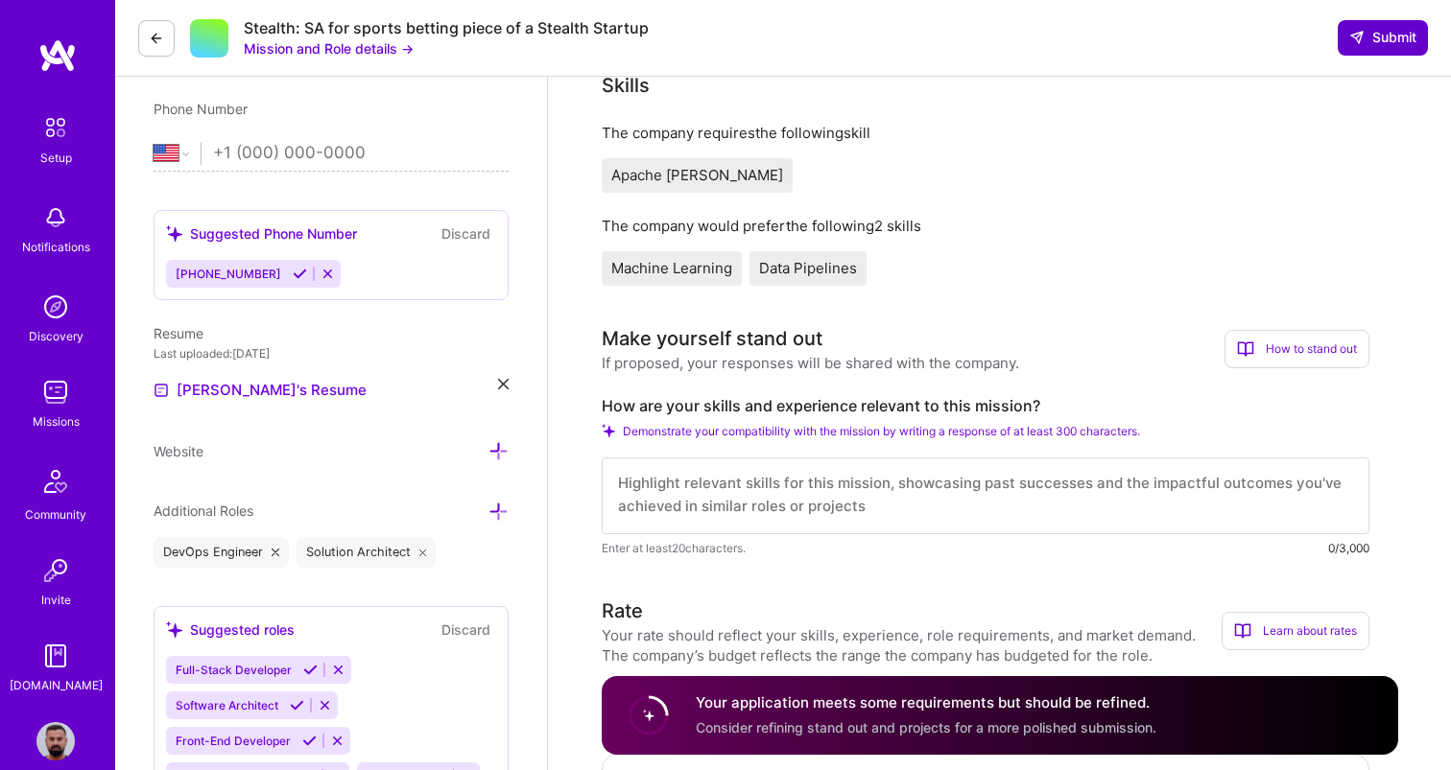
click at [1367, 47] on button "Submit" at bounding box center [1383, 37] width 90 height 35
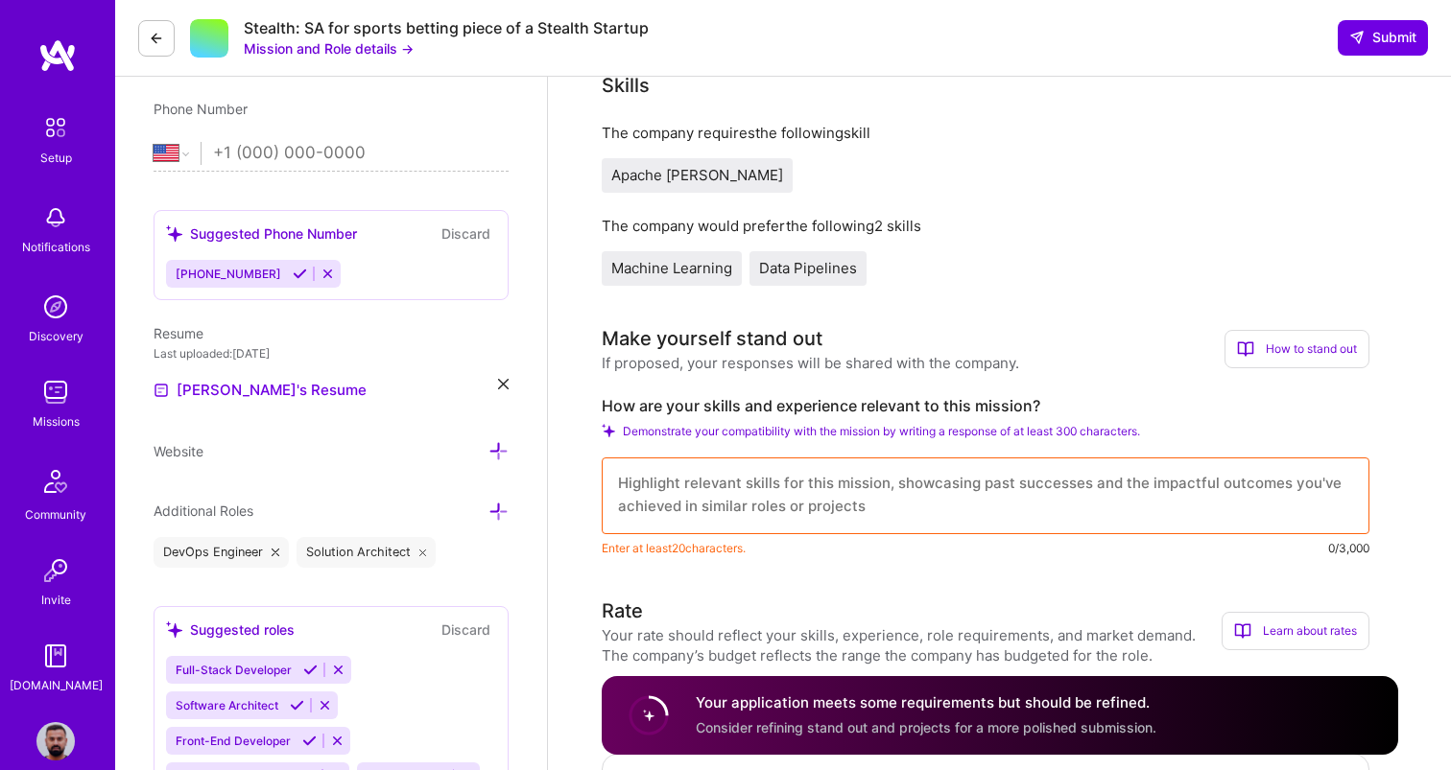
scroll to position [0, 0]
click at [857, 505] on textarea at bounding box center [986, 496] width 768 height 77
drag, startPoint x: 604, startPoint y: 404, endPoint x: 1048, endPoint y: 402, distance: 444.2
click at [1048, 402] on label "How are your skills and experience relevant to this mission?" at bounding box center [986, 406] width 768 height 20
copy label "How are your skills and experience relevant to this mission?"
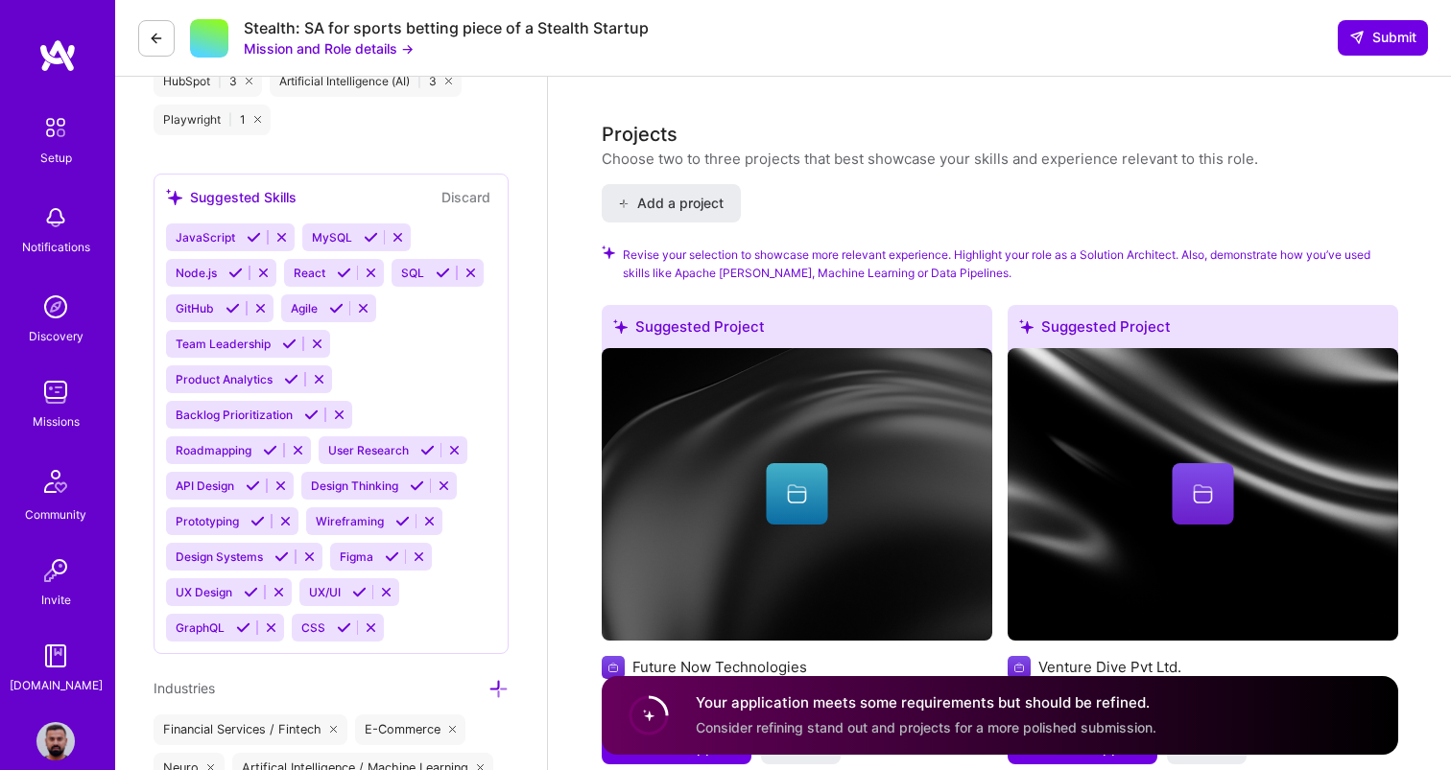
scroll to position [1891, 0]
